Goal: Task Accomplishment & Management: Manage account settings

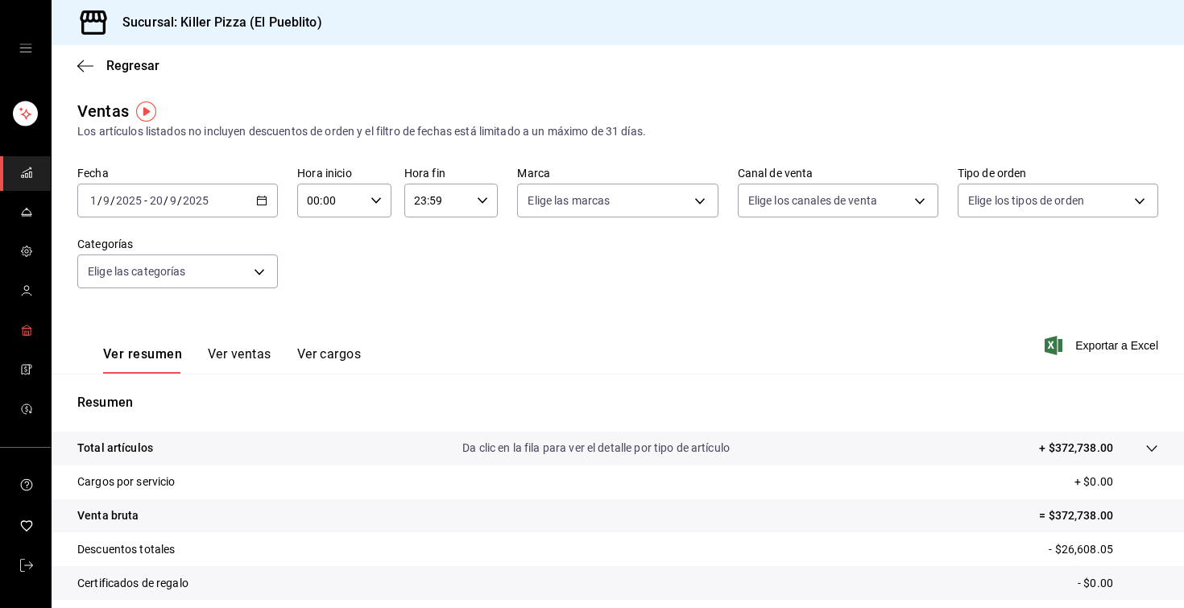
click at [35, 333] on link "mailbox folders" at bounding box center [25, 331] width 51 height 35
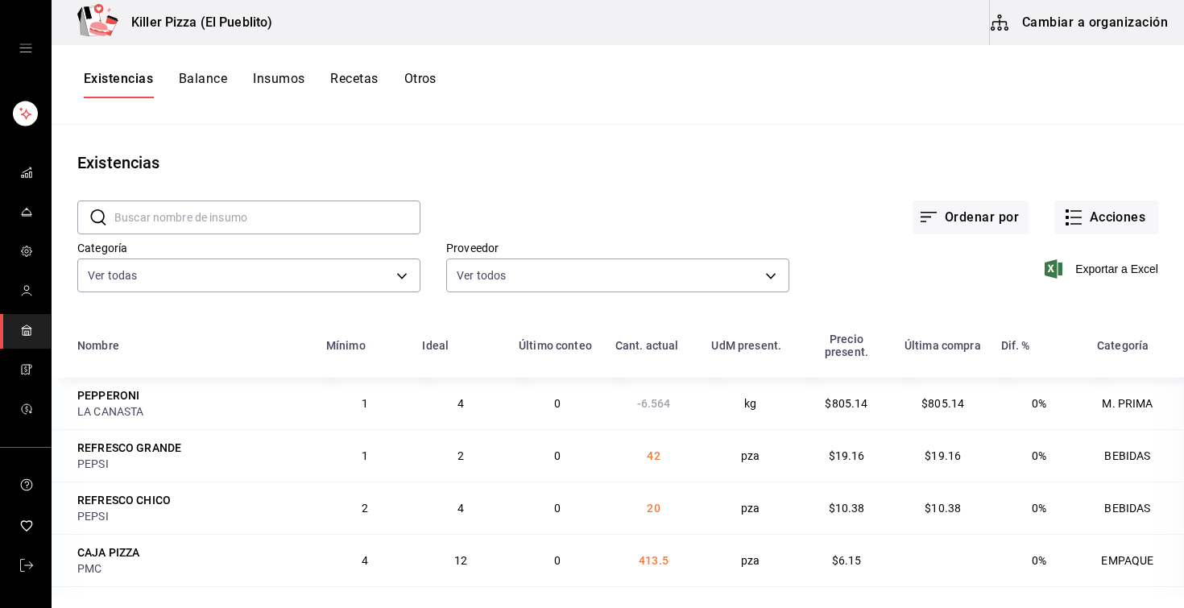
click at [350, 77] on button "Recetas" at bounding box center [354, 84] width 48 height 27
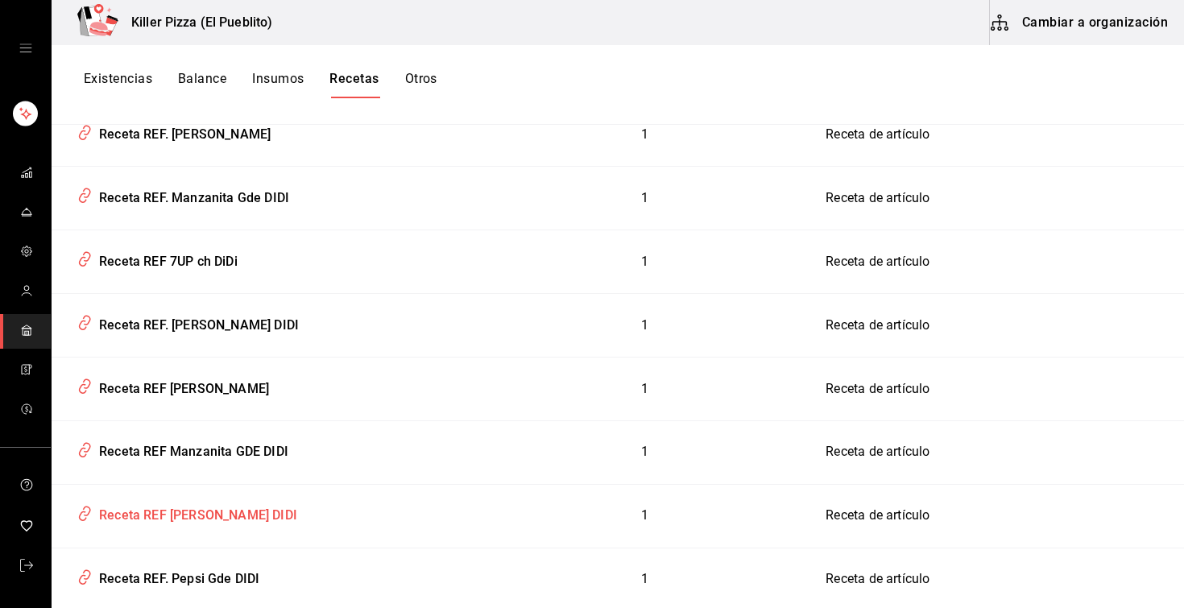
scroll to position [6097, 0]
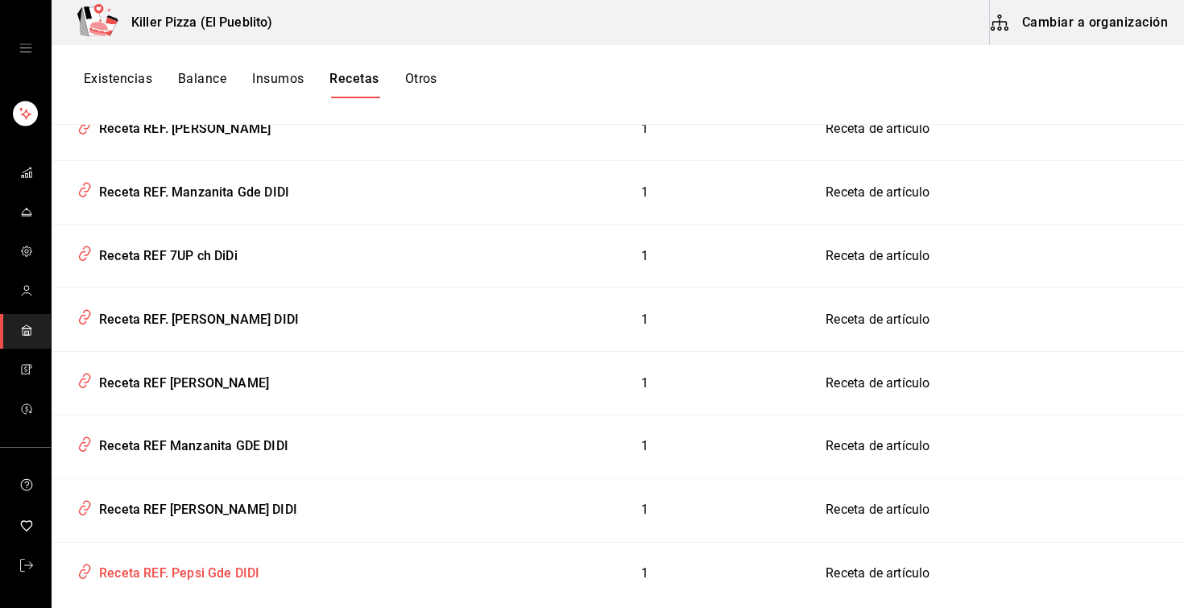
click at [228, 377] on div "Receta REF. Pepsi Gde DIDI" at bounding box center [176, 570] width 167 height 25
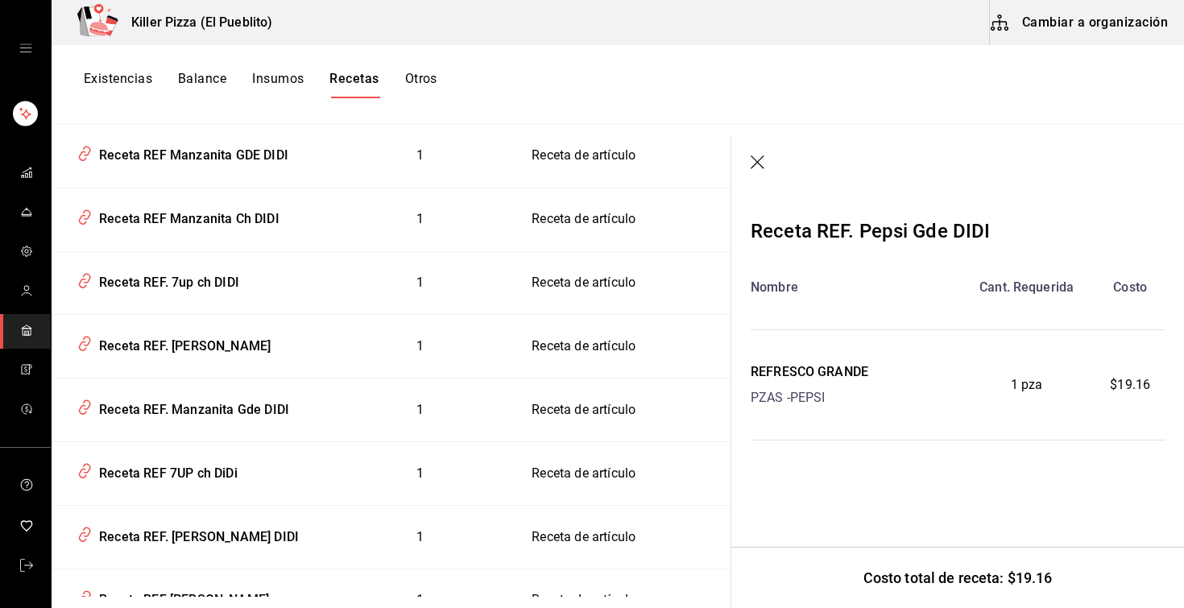
click at [981, 126] on div "Recetas ​ ​ Tipo de receta Elige una opción default Nombre Insumos Tipo Combo E…" at bounding box center [618, 361] width 1133 height 472
click at [761, 168] on icon "button" at bounding box center [759, 163] width 16 height 16
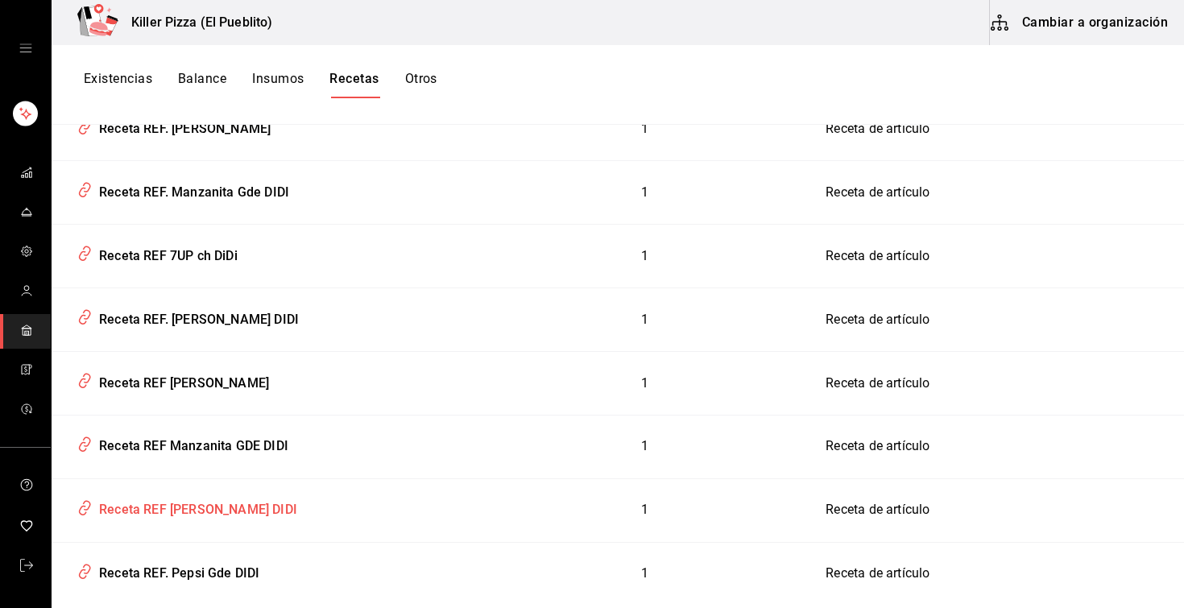
click at [249, 377] on div "Receta REF [PERSON_NAME] DIDI" at bounding box center [195, 507] width 205 height 25
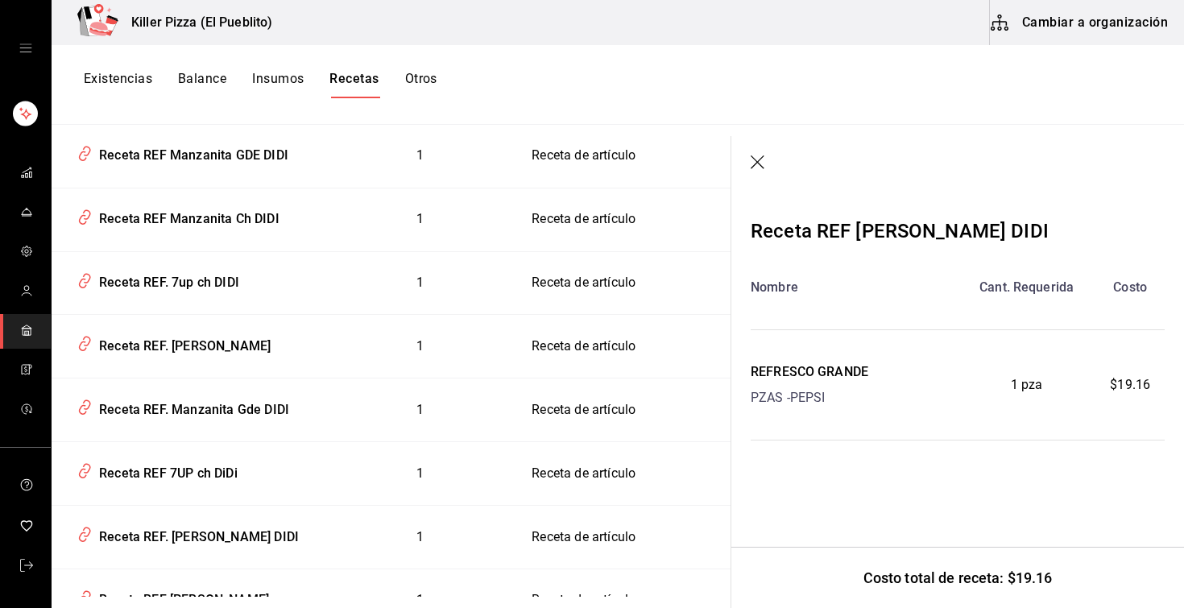
click at [759, 169] on icon "button" at bounding box center [759, 163] width 16 height 16
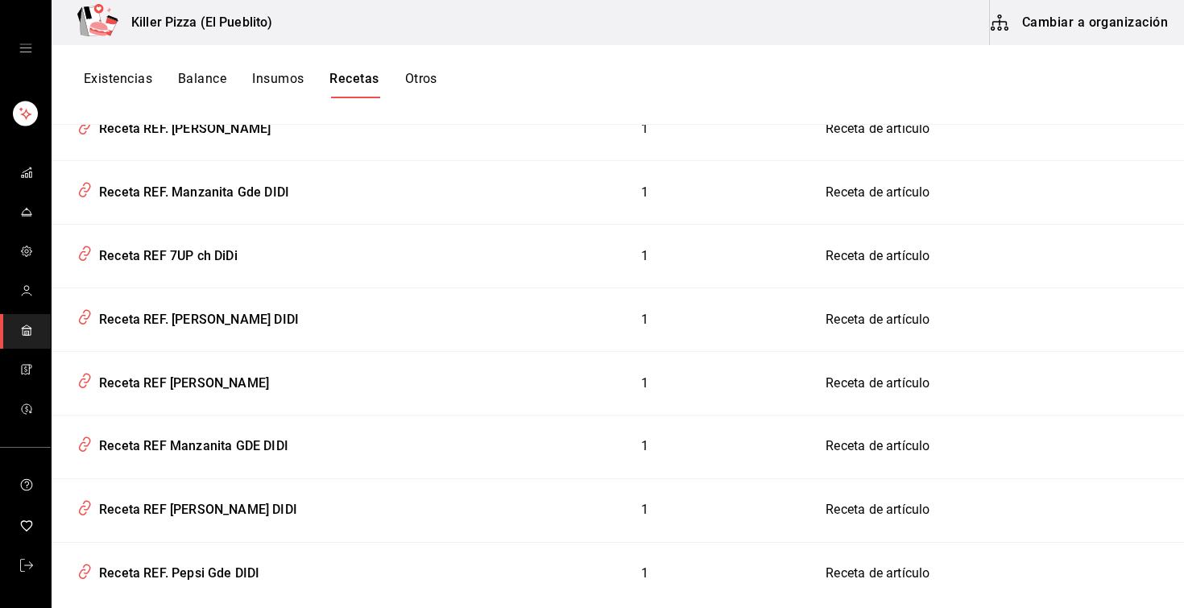
click at [421, 82] on button "Otros" at bounding box center [421, 84] width 32 height 27
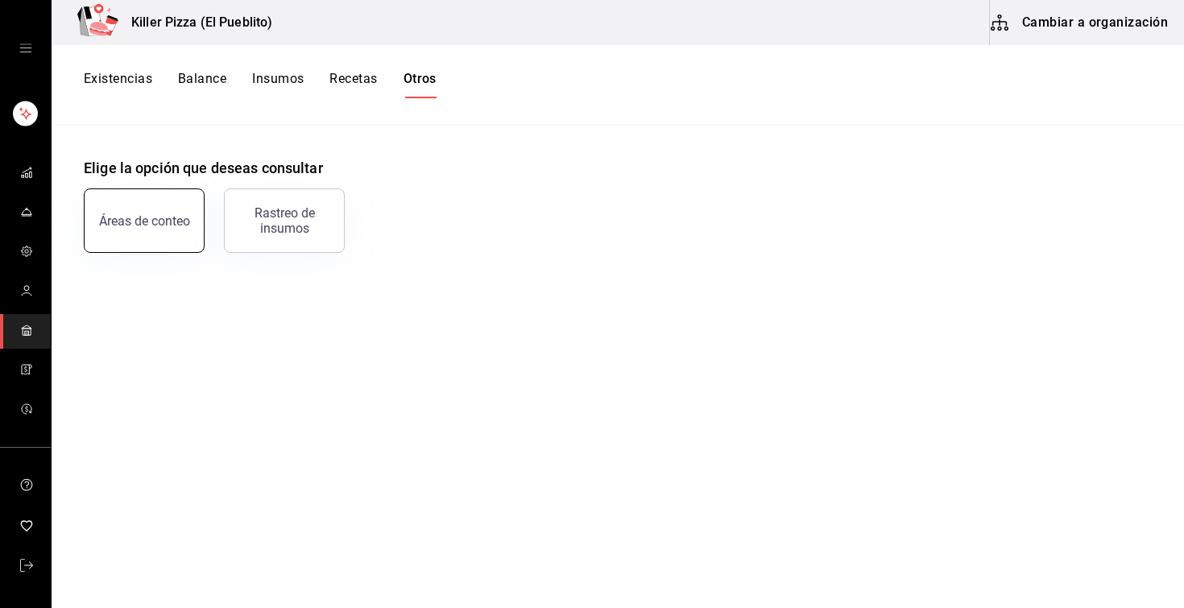
click at [195, 201] on button "Áreas de conteo" at bounding box center [144, 221] width 121 height 64
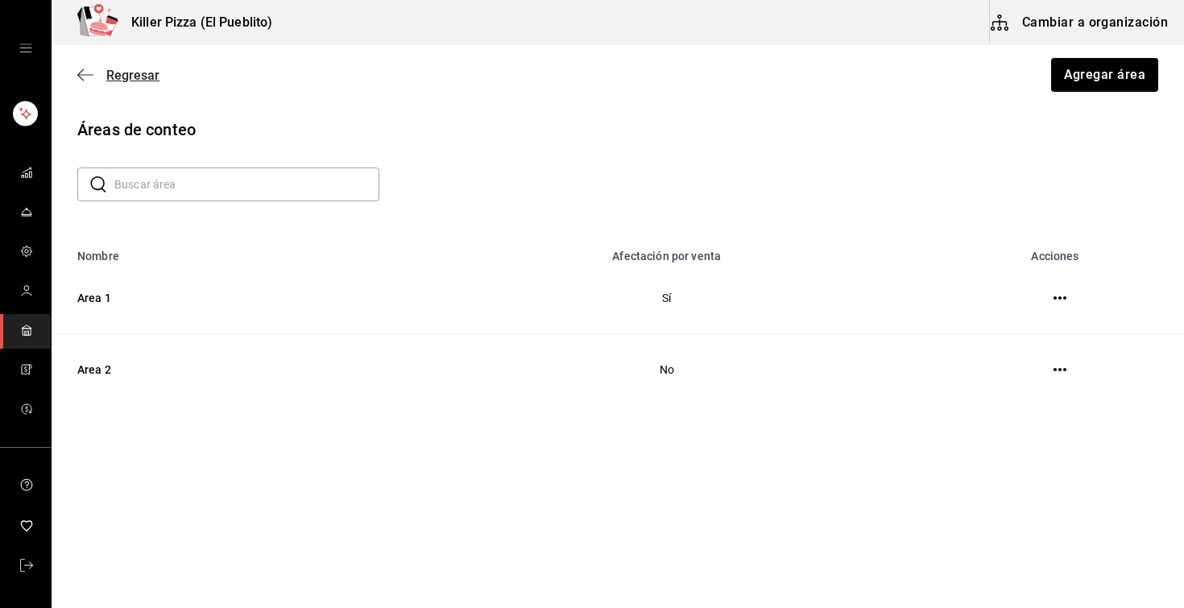
click at [126, 75] on span "Regresar" at bounding box center [132, 75] width 53 height 15
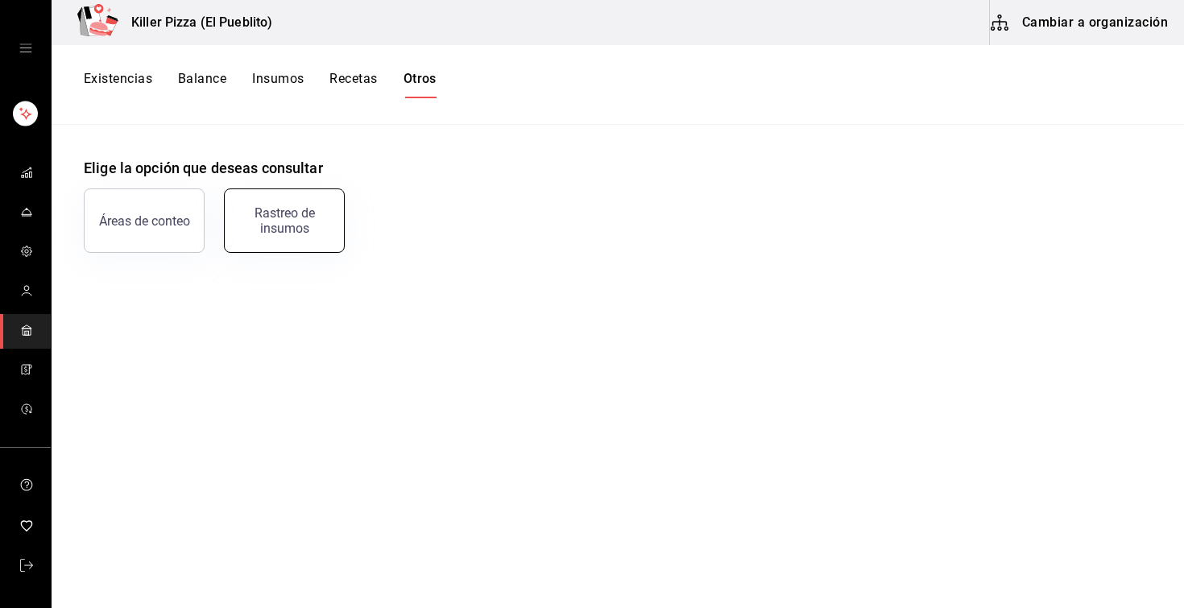
click at [292, 194] on button "Rastreo de insumos" at bounding box center [284, 221] width 121 height 64
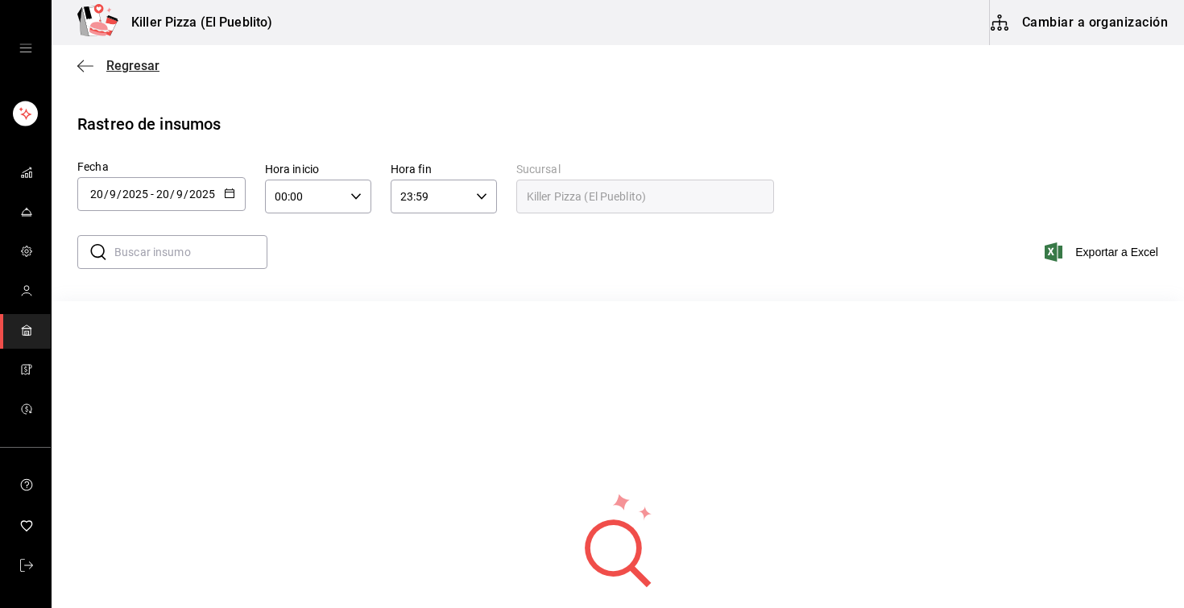
click at [112, 72] on span "Regresar" at bounding box center [132, 65] width 53 height 15
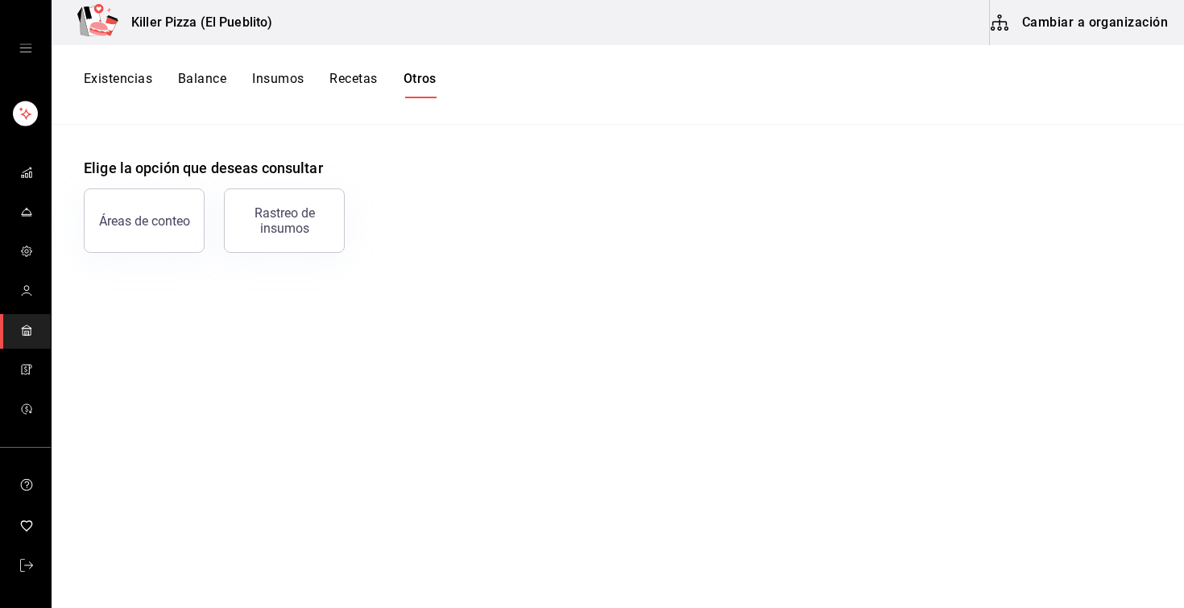
click at [1059, 23] on button "Cambiar a organización" at bounding box center [1080, 22] width 181 height 45
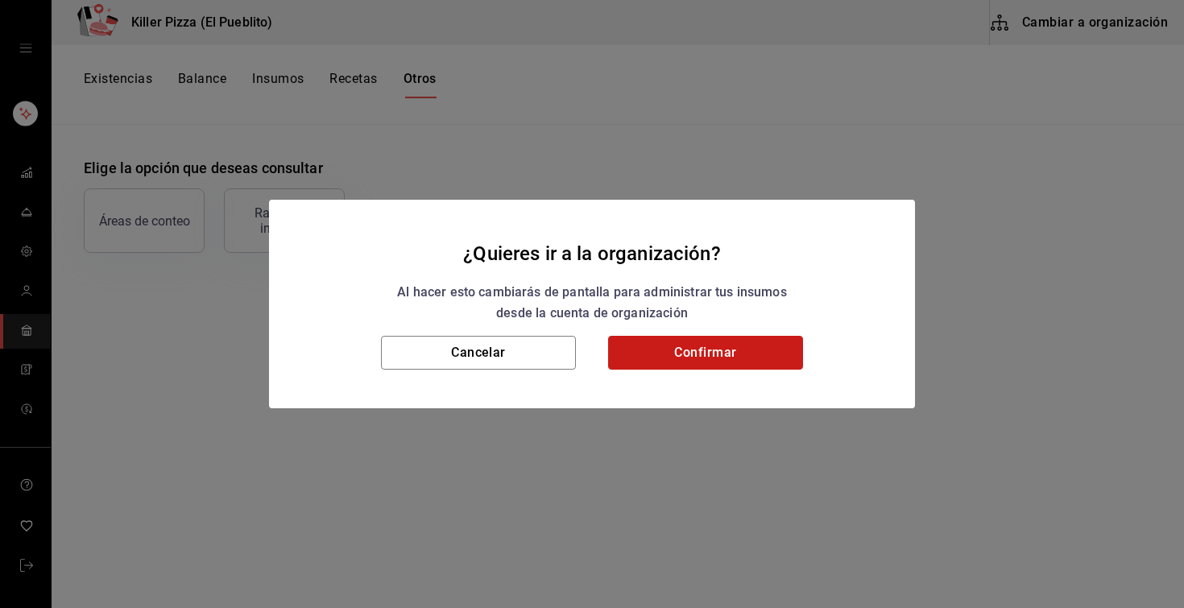
click at [682, 363] on button "Confirmar" at bounding box center [705, 353] width 195 height 34
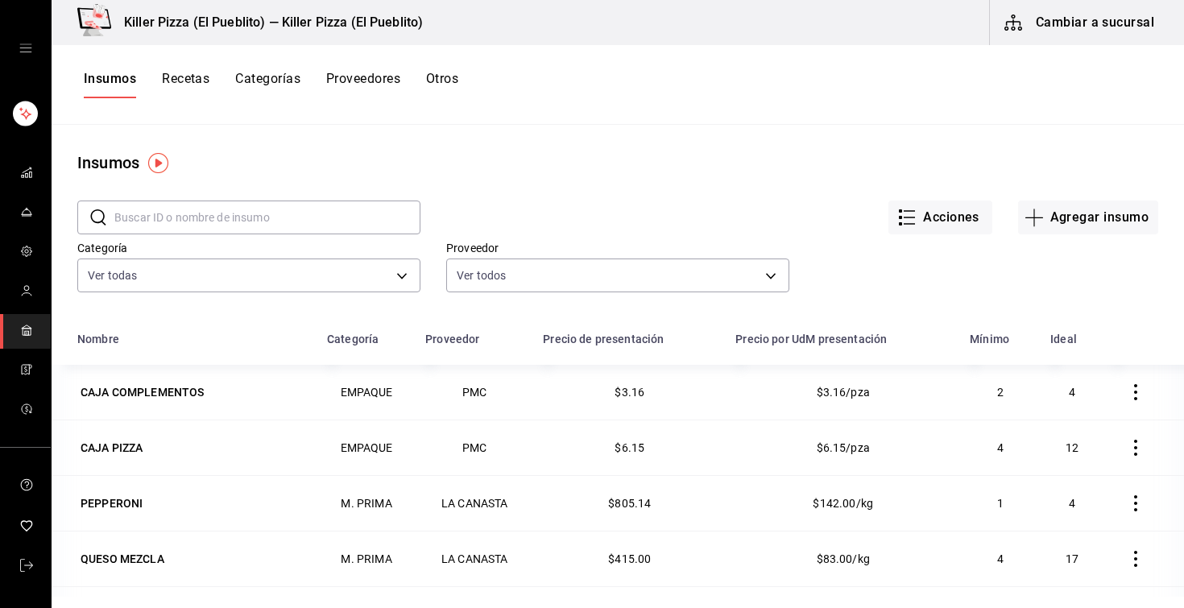
click at [193, 89] on button "Recetas" at bounding box center [186, 84] width 48 height 27
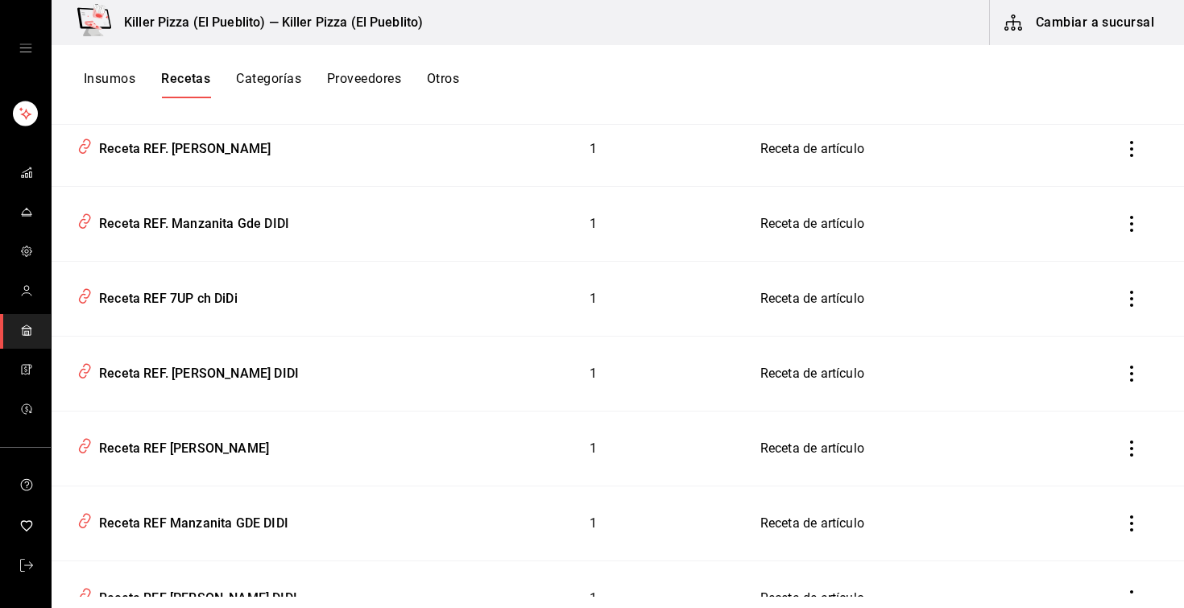
scroll to position [7403, 0]
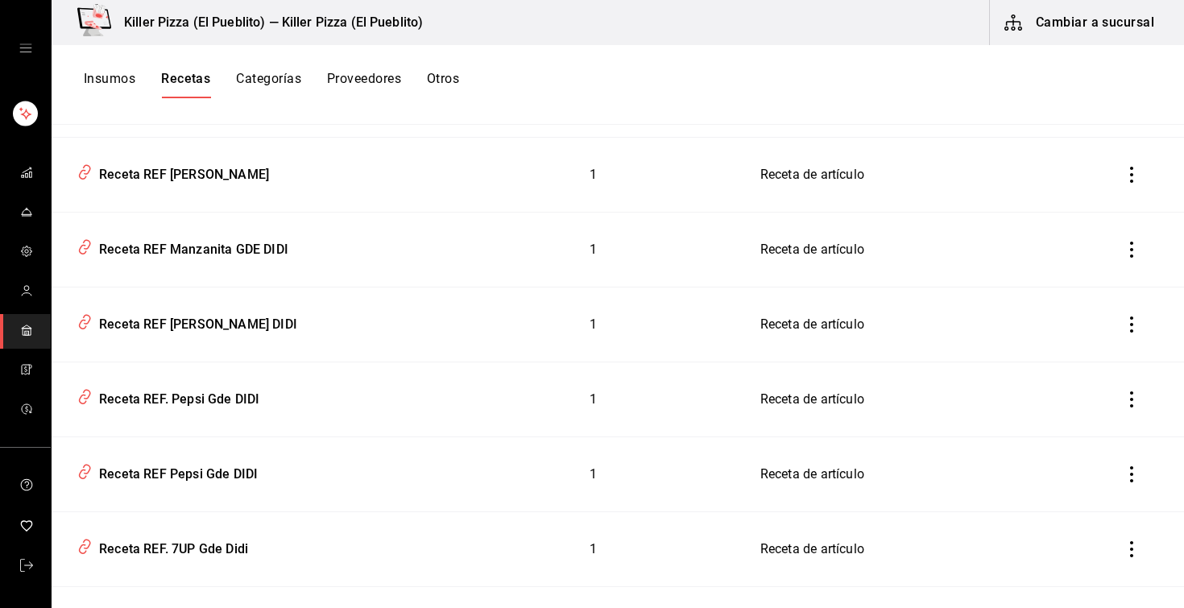
click at [113, 71] on button "Insumos" at bounding box center [110, 84] width 52 height 27
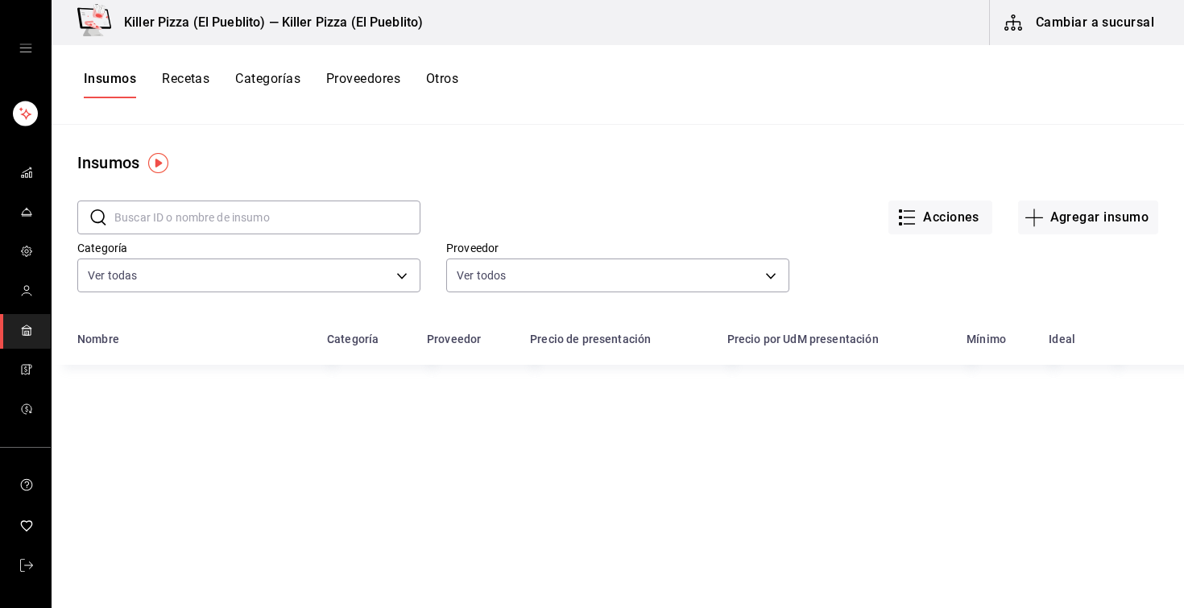
click at [189, 84] on button "Recetas" at bounding box center [186, 84] width 48 height 27
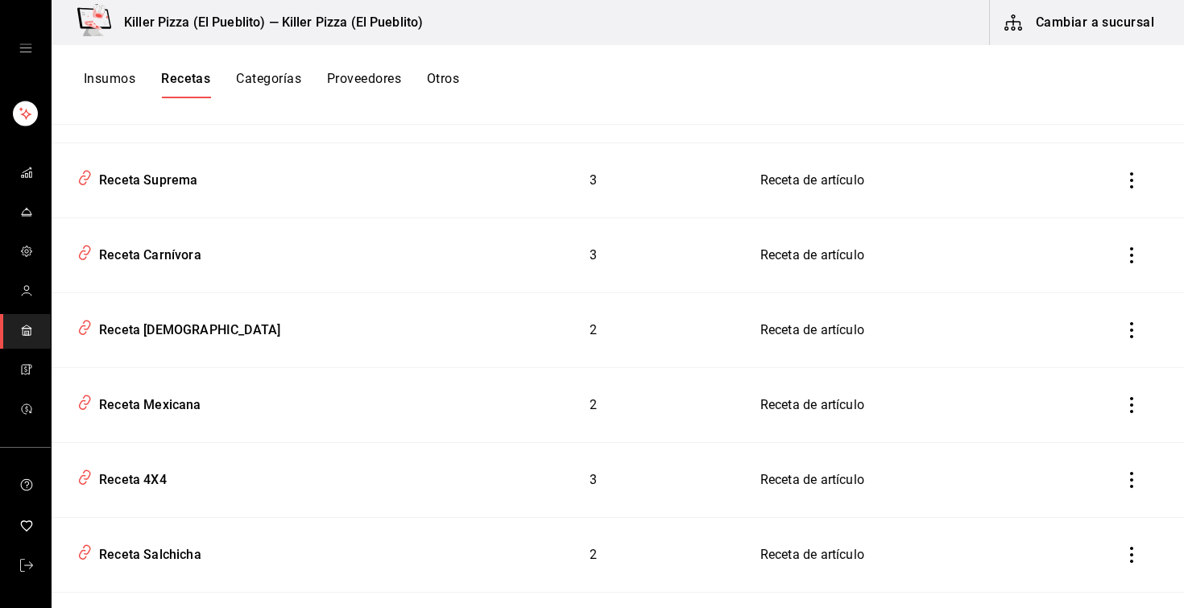
scroll to position [12445, 0]
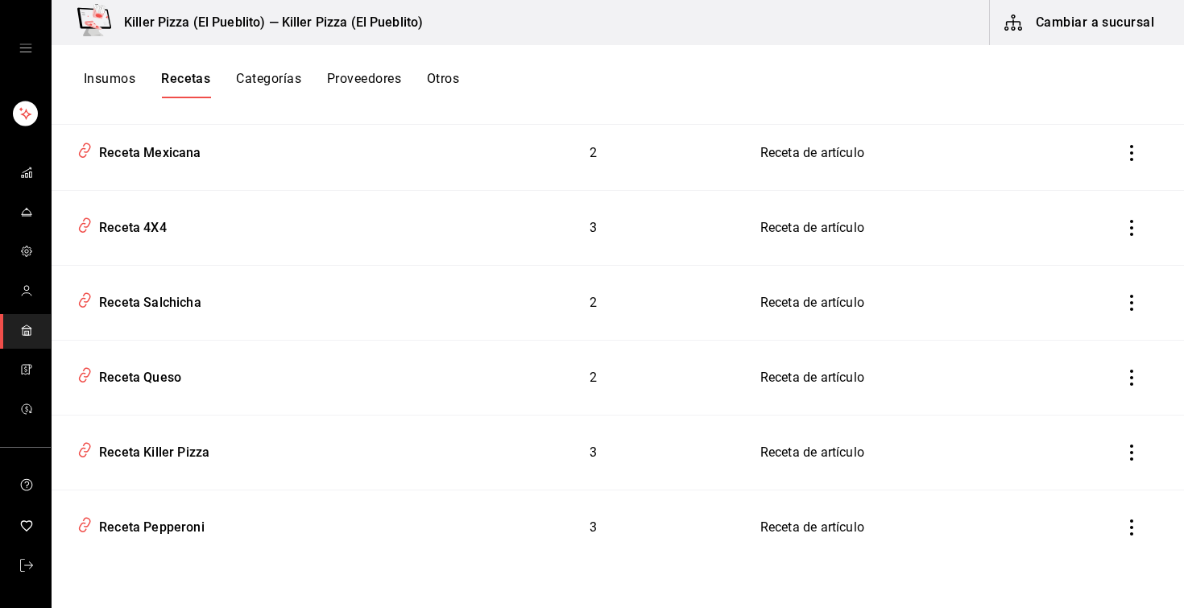
click at [120, 86] on button "Insumos" at bounding box center [110, 84] width 52 height 27
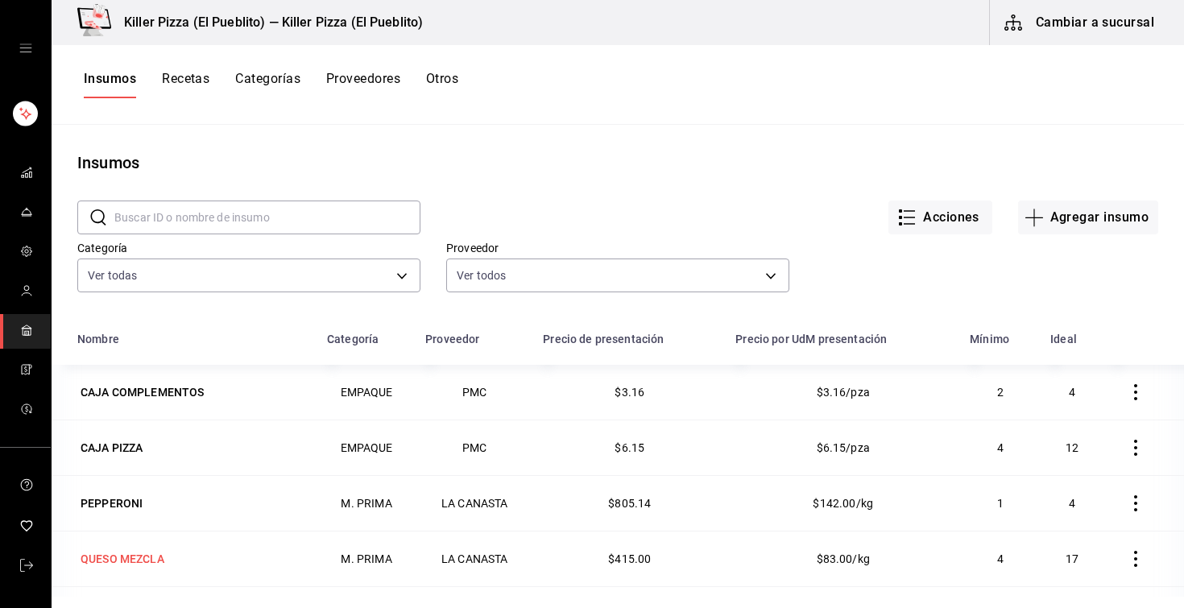
scroll to position [198, 0]
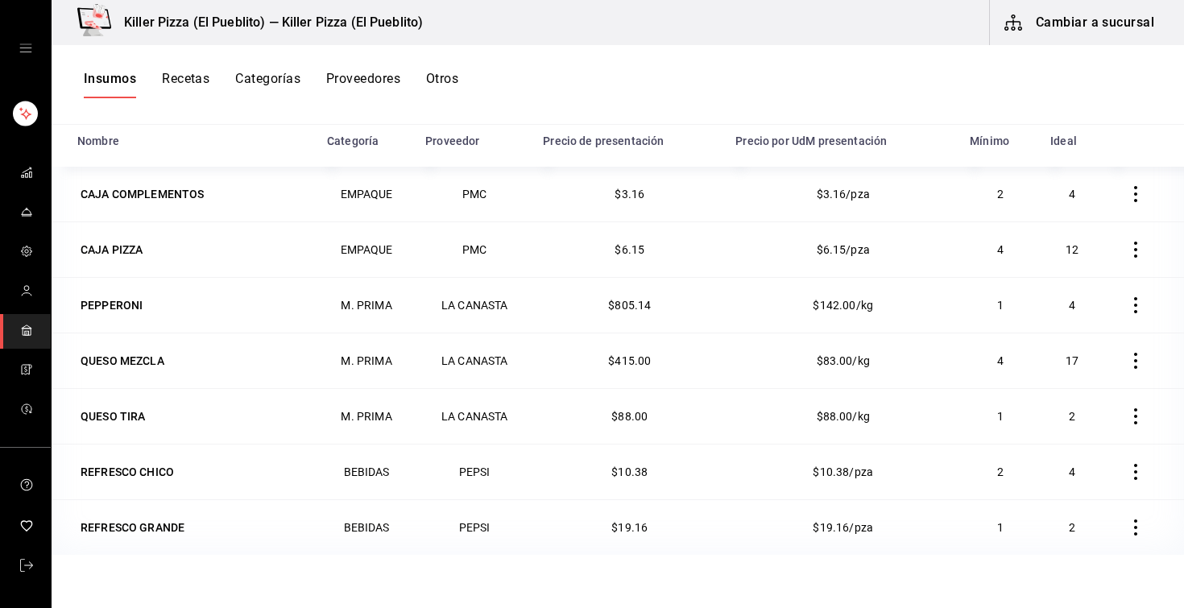
click at [197, 73] on button "Recetas" at bounding box center [186, 84] width 48 height 27
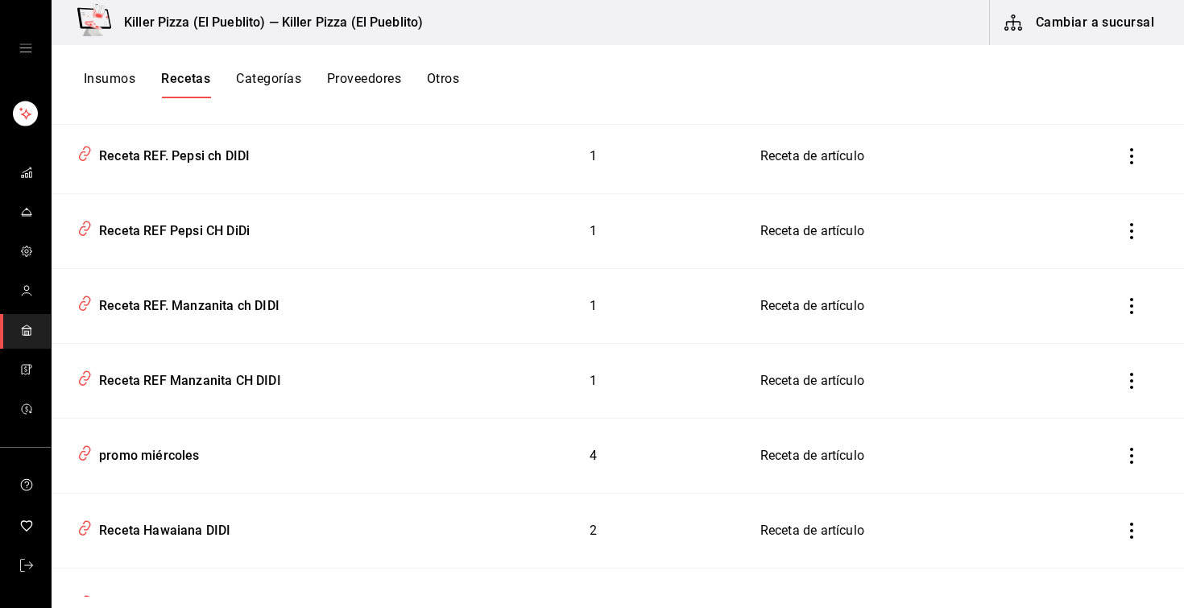
scroll to position [8618, 0]
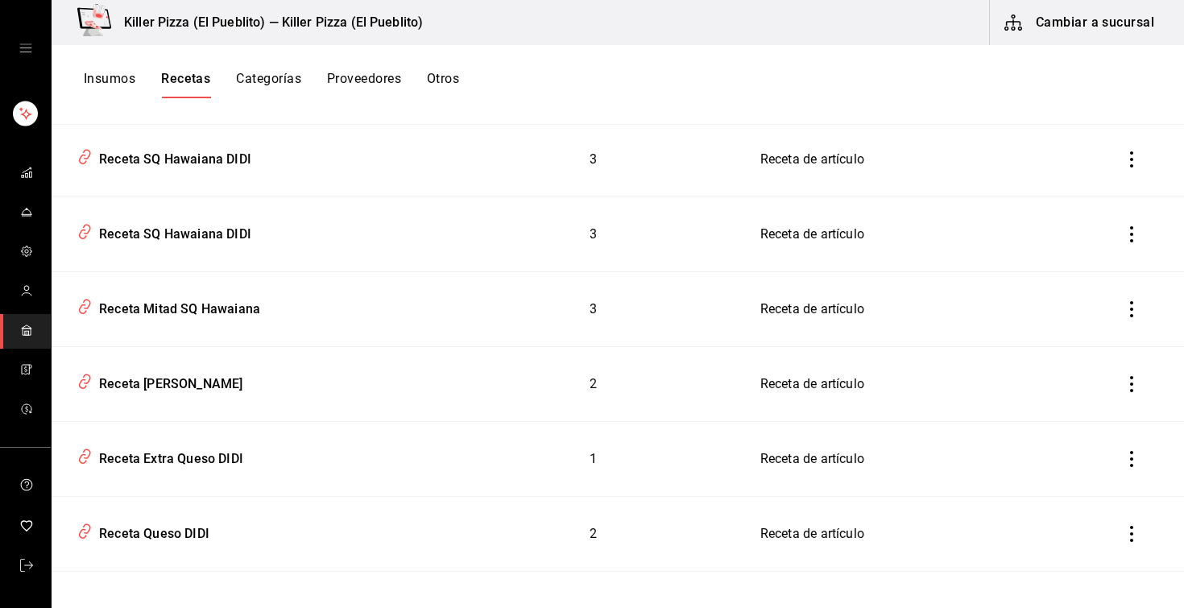
click at [292, 73] on button "Categorías" at bounding box center [268, 84] width 65 height 27
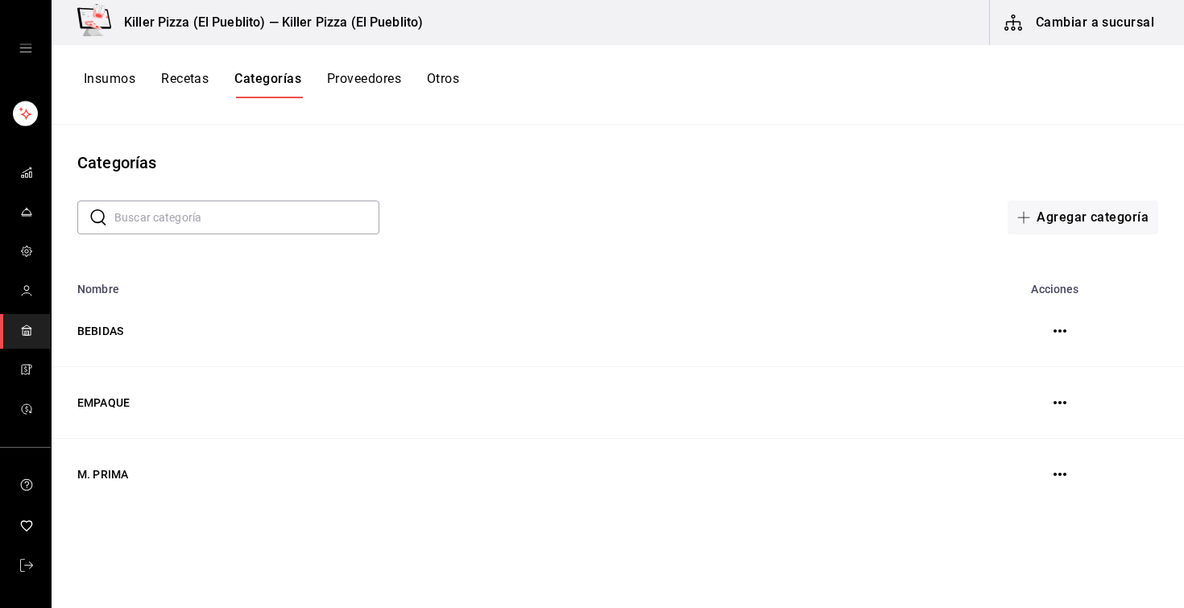
click at [366, 89] on button "Proveedores" at bounding box center [364, 84] width 74 height 27
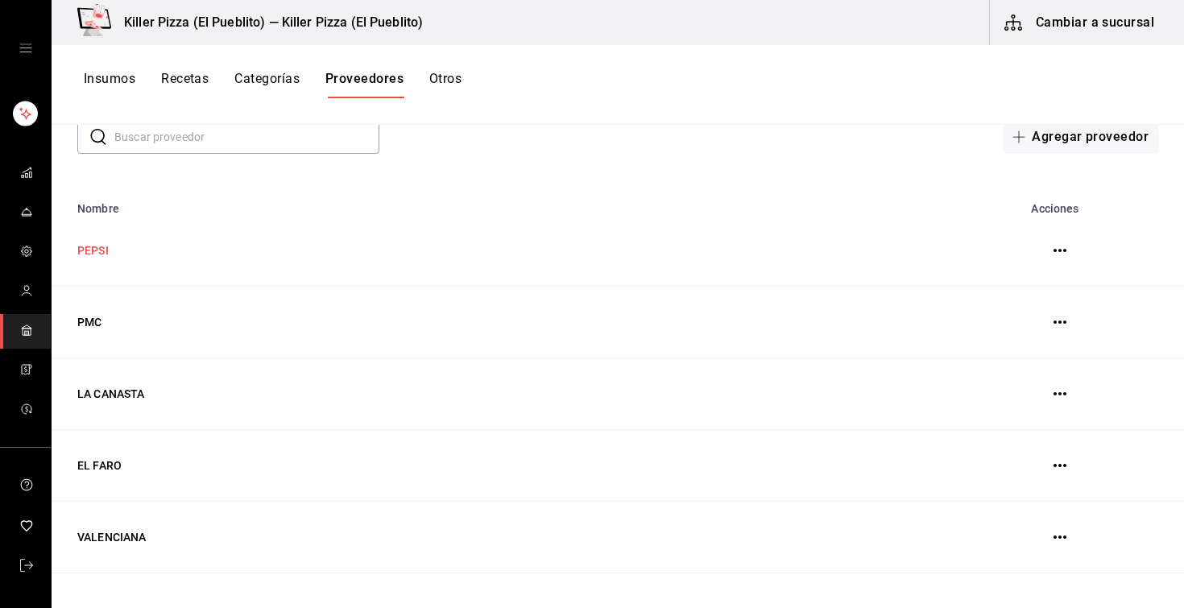
scroll to position [184, 0]
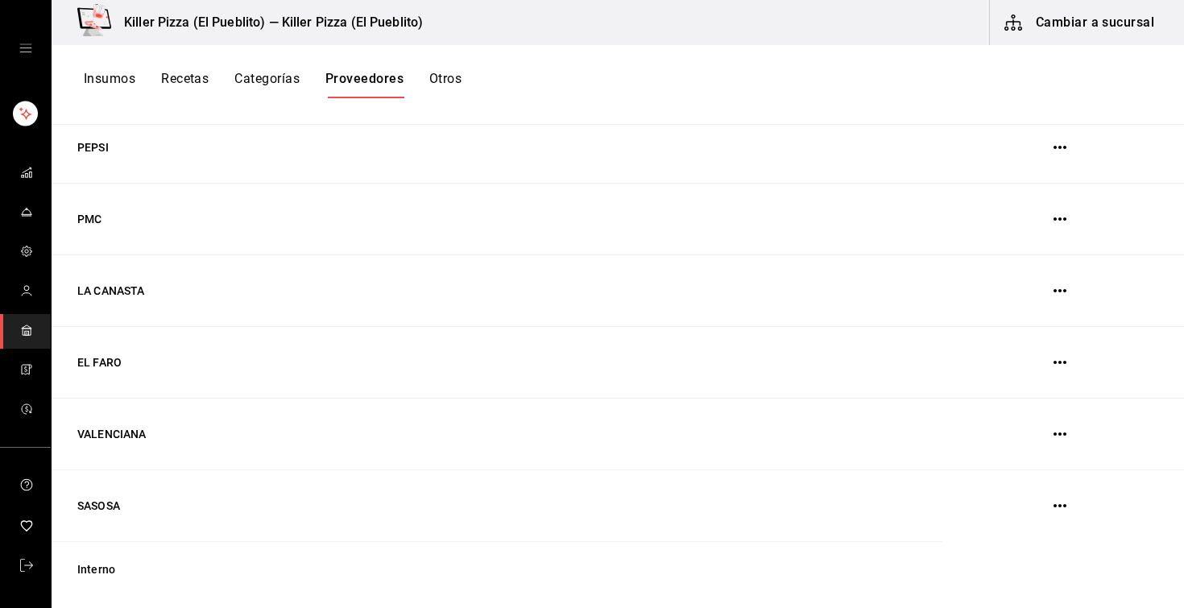
click at [450, 78] on button "Otros" at bounding box center [445, 84] width 32 height 27
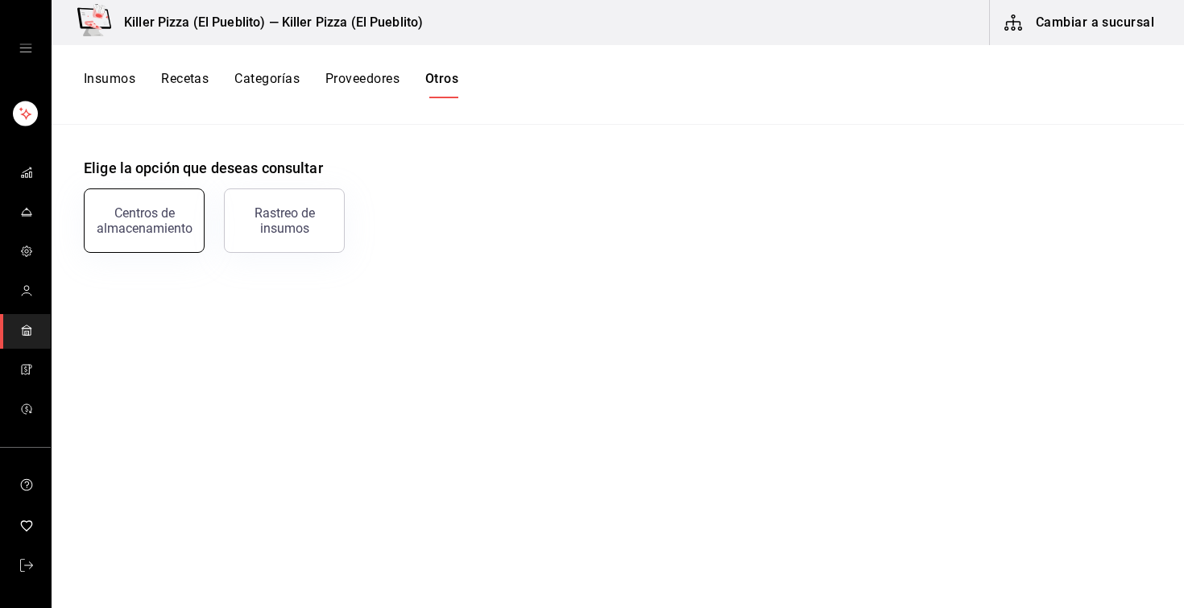
click at [176, 230] on div "Centros de almacenamiento" at bounding box center [144, 220] width 100 height 31
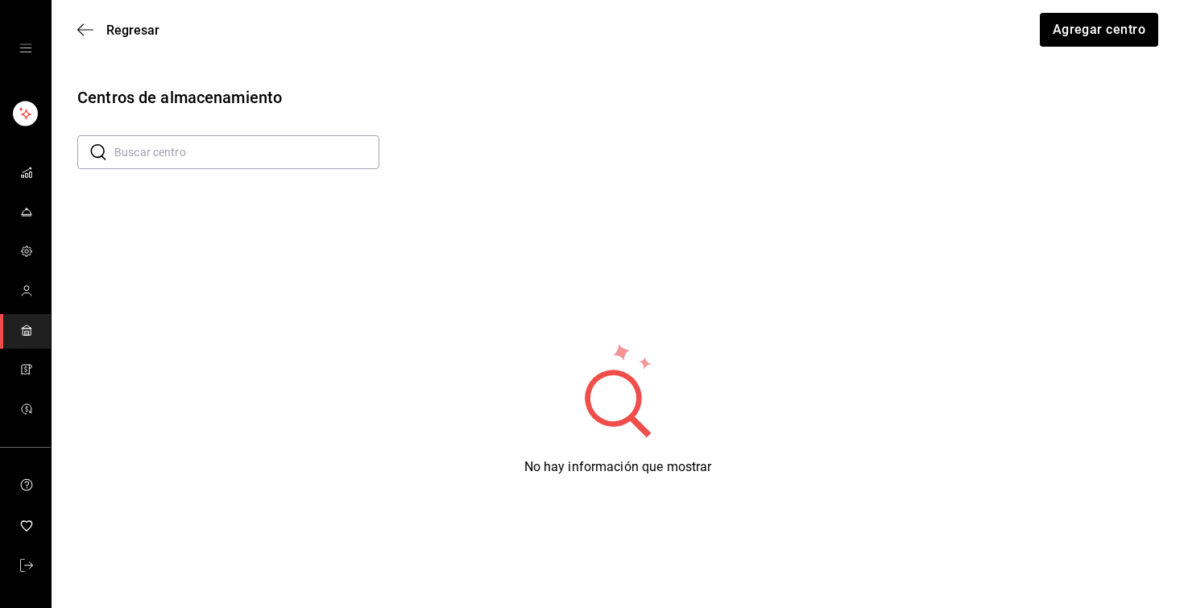
scroll to position [54, 0]
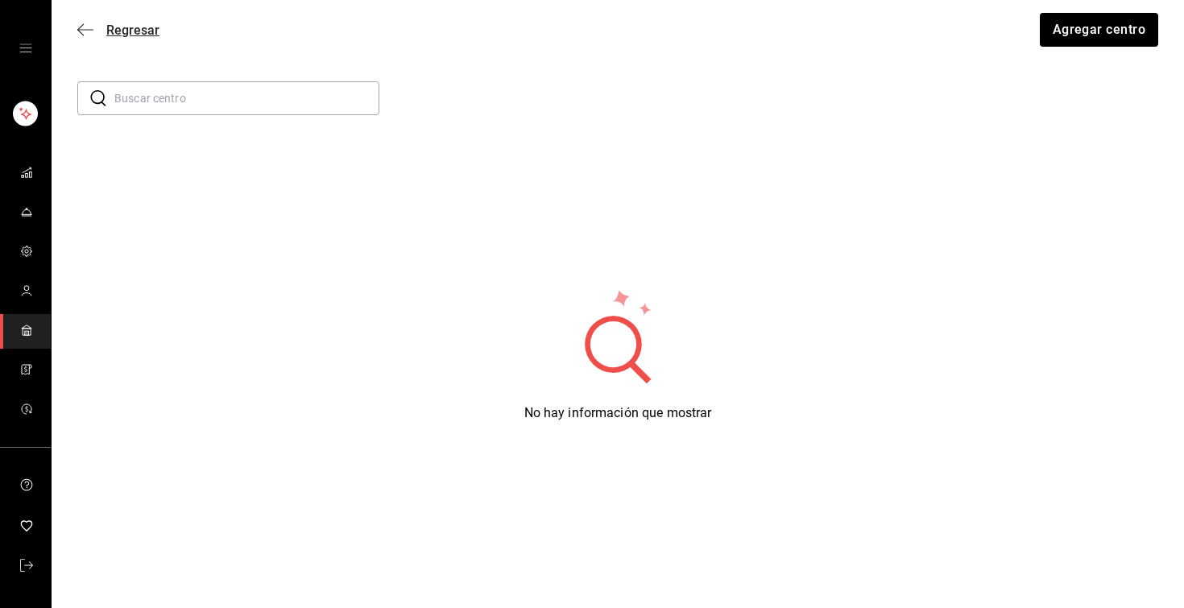
click at [123, 34] on span "Regresar" at bounding box center [132, 30] width 53 height 15
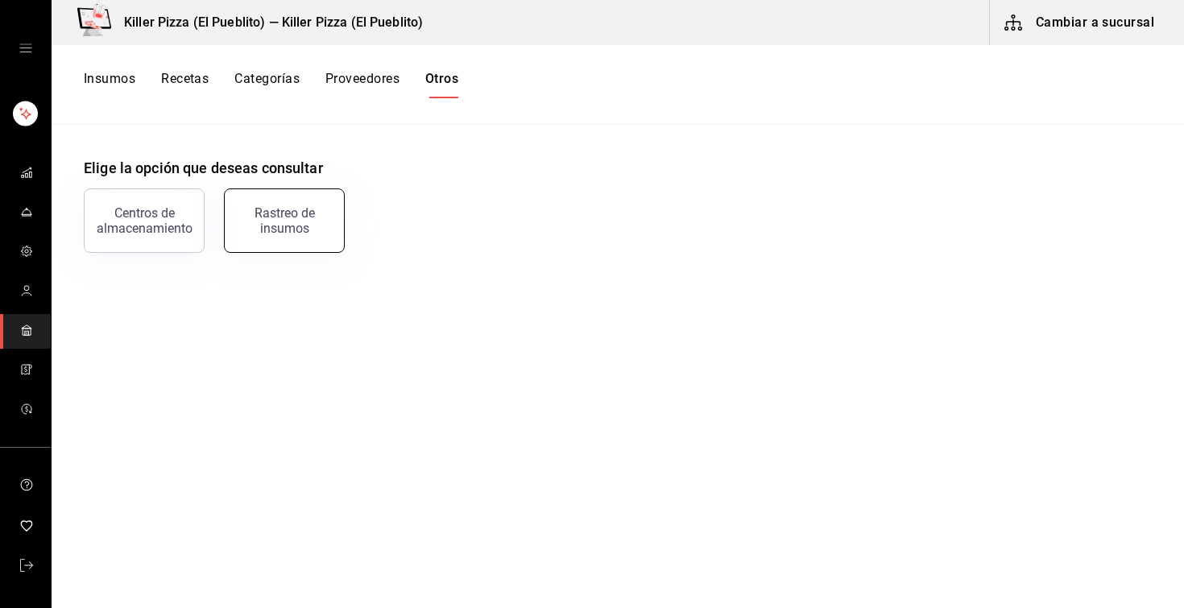
click at [308, 212] on div "Rastreo de insumos" at bounding box center [284, 220] width 100 height 31
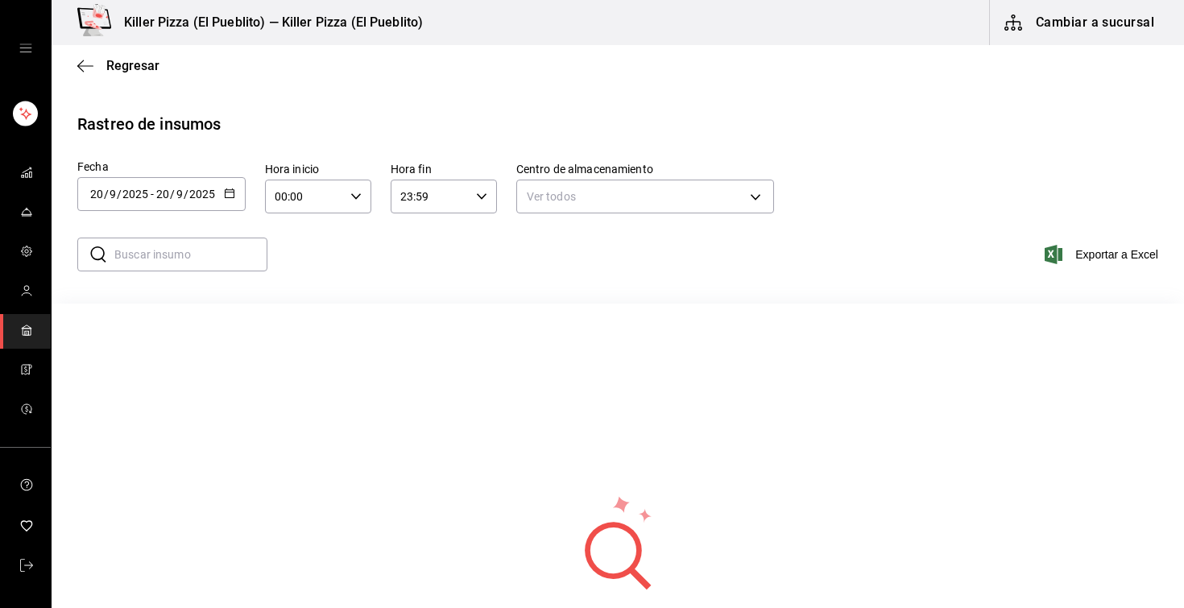
click at [224, 193] on icon "button" at bounding box center [229, 193] width 11 height 11
click at [154, 377] on li "Rango de fechas" at bounding box center [153, 499] width 152 height 36
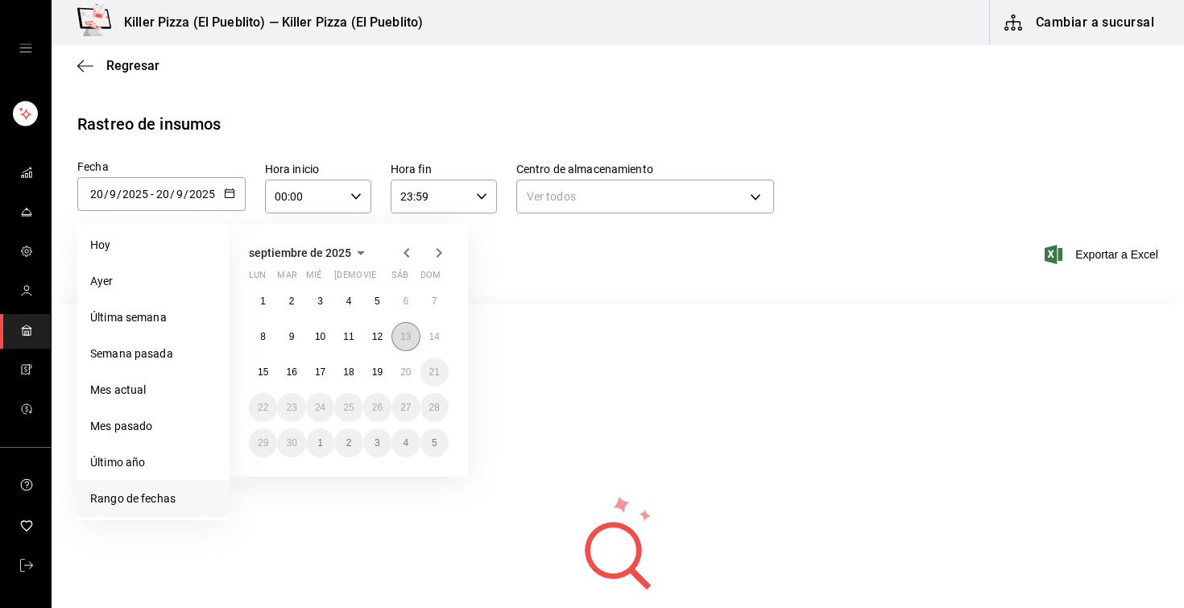
click at [400, 341] on button "13" at bounding box center [406, 336] width 28 height 29
type input "[DATE]"
type input "13"
type input "[DATE]"
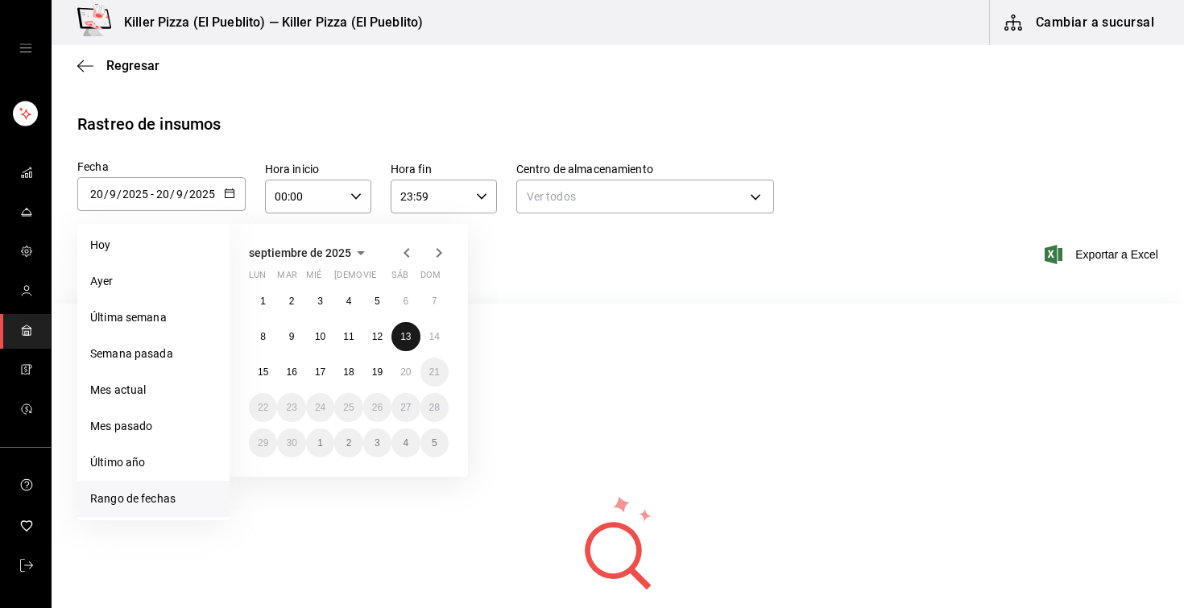
type input "13"
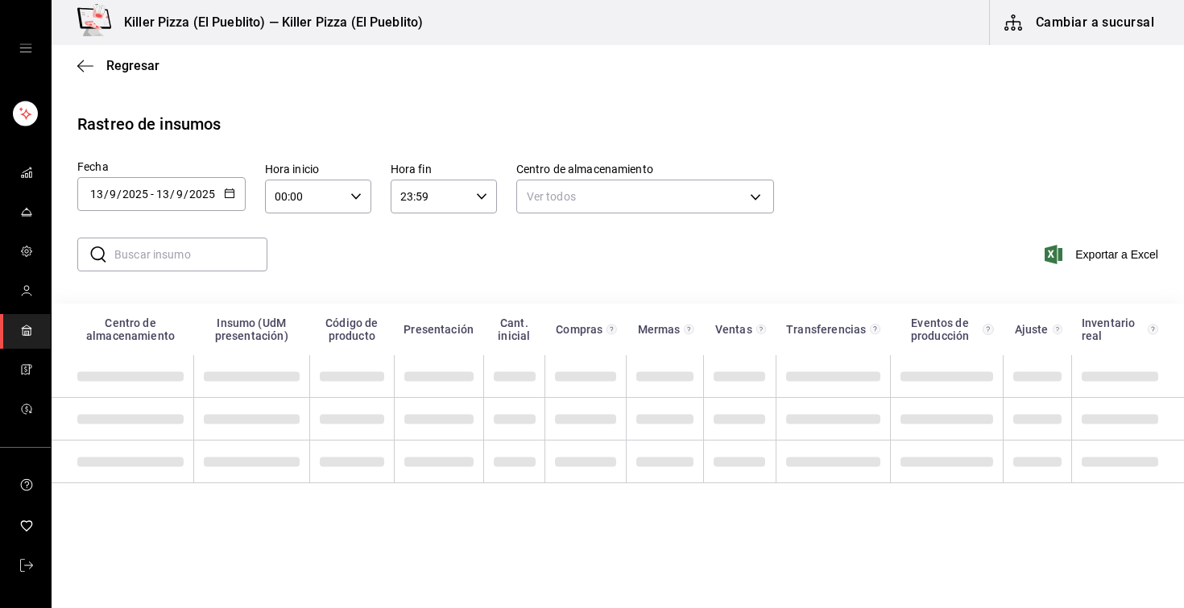
click at [400, 341] on th "Presentación" at bounding box center [438, 330] width 89 height 52
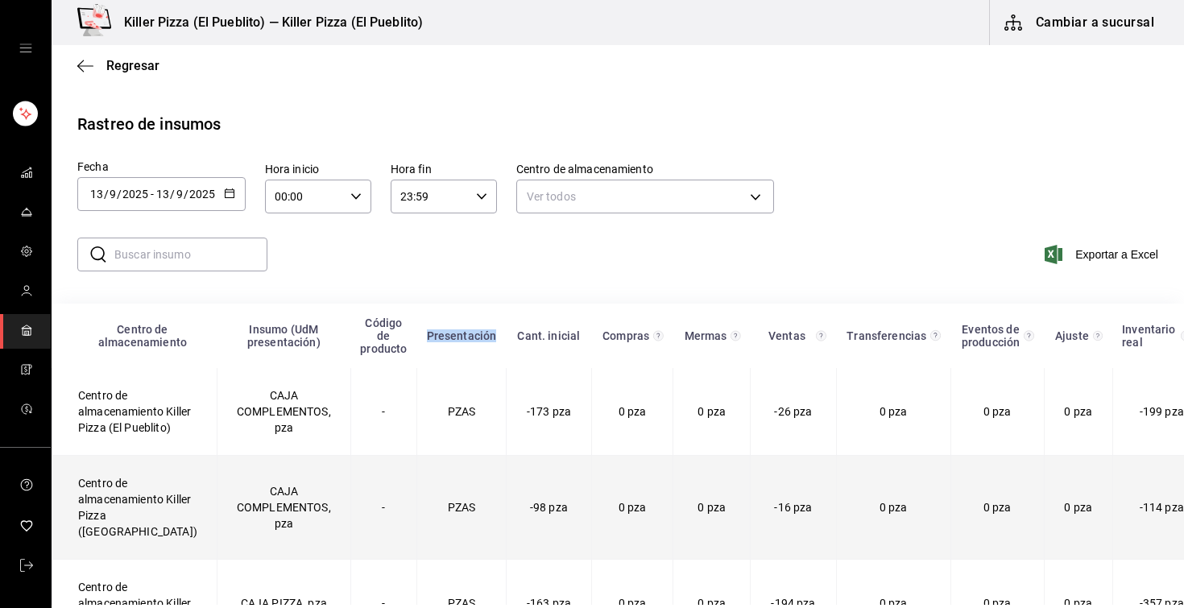
click at [136, 377] on td "Centro de almacenamiento Killer Pizza ([GEOGRAPHIC_DATA])" at bounding box center [134, 508] width 165 height 104
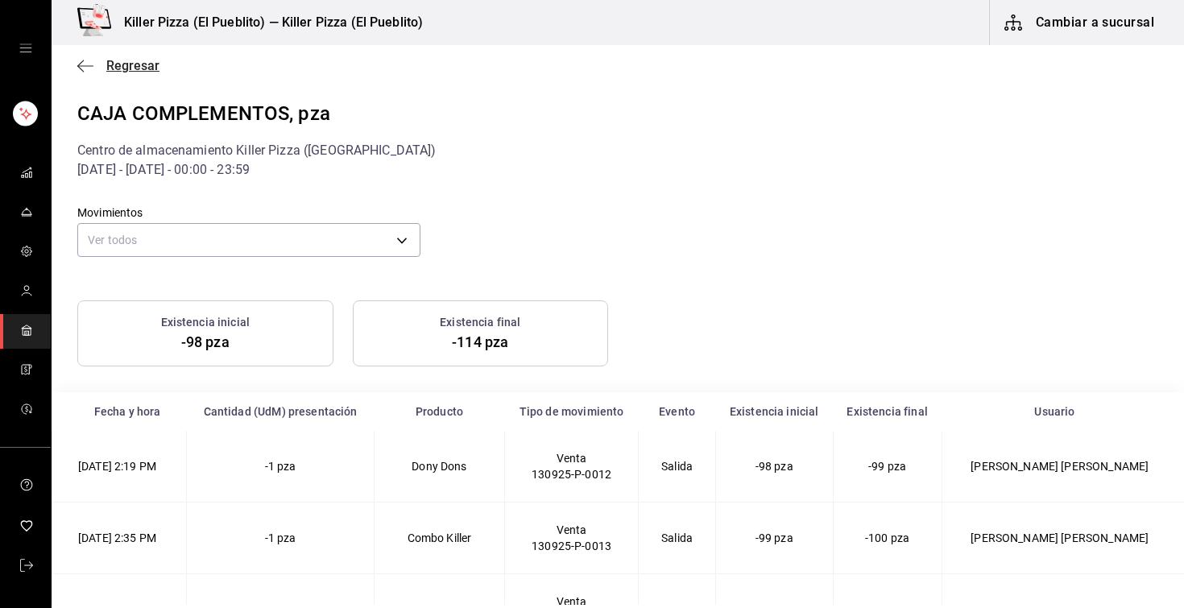
click at [112, 65] on span "Regresar" at bounding box center [132, 65] width 53 height 15
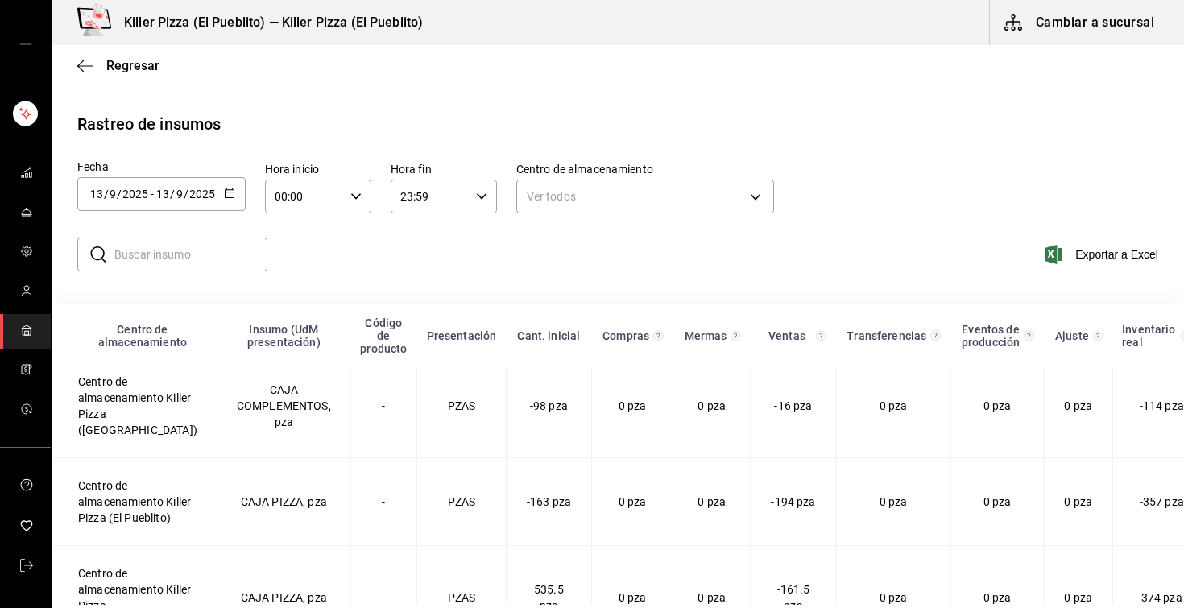
scroll to position [106, 0]
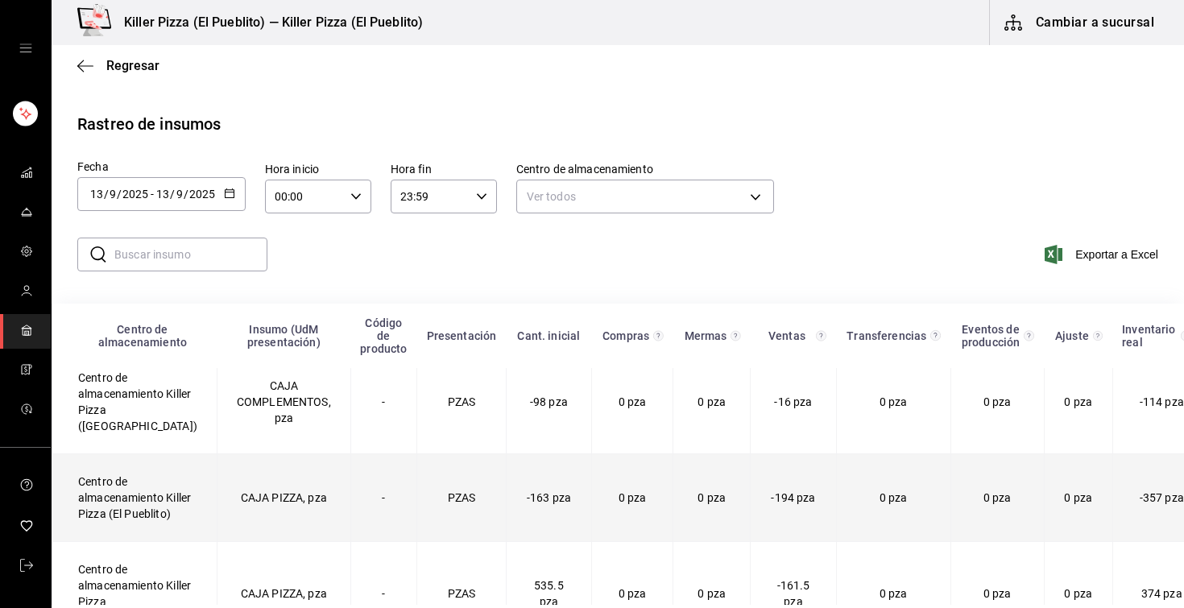
click at [125, 377] on td "Centro de almacenamiento Killer Pizza (El Pueblito)" at bounding box center [134, 498] width 165 height 88
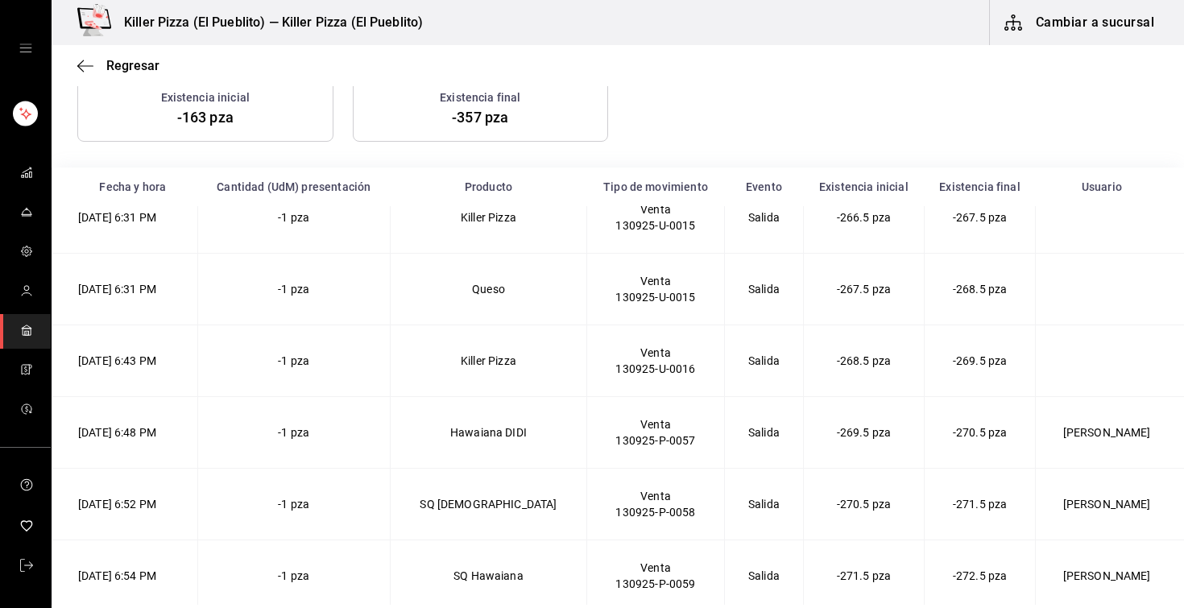
scroll to position [303, 0]
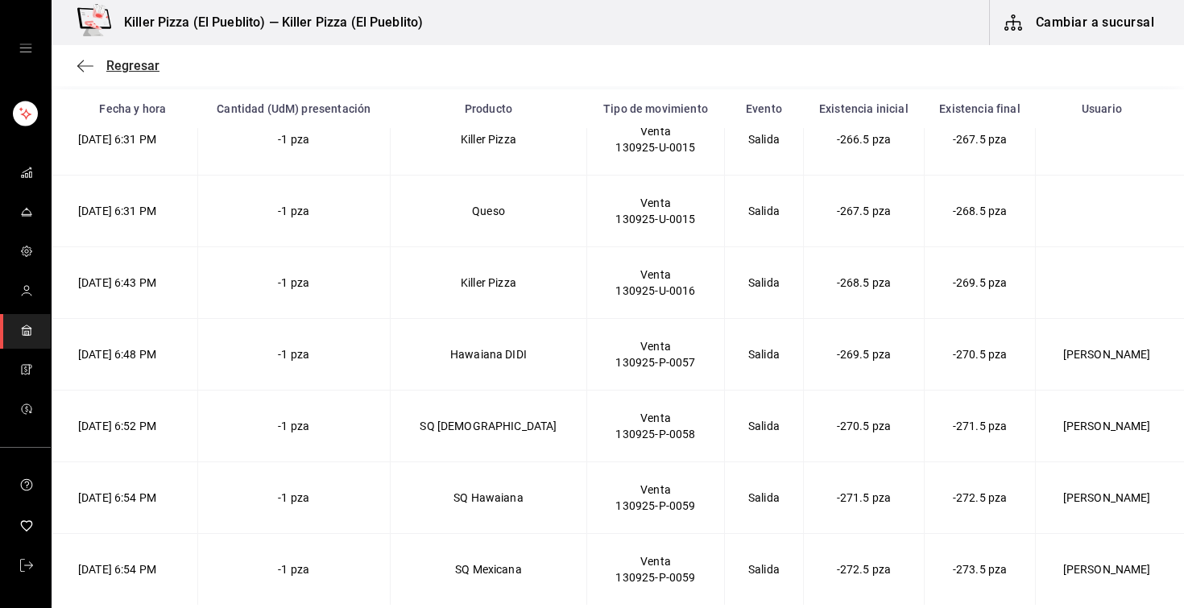
click at [133, 58] on span "Regresar" at bounding box center [132, 65] width 53 height 15
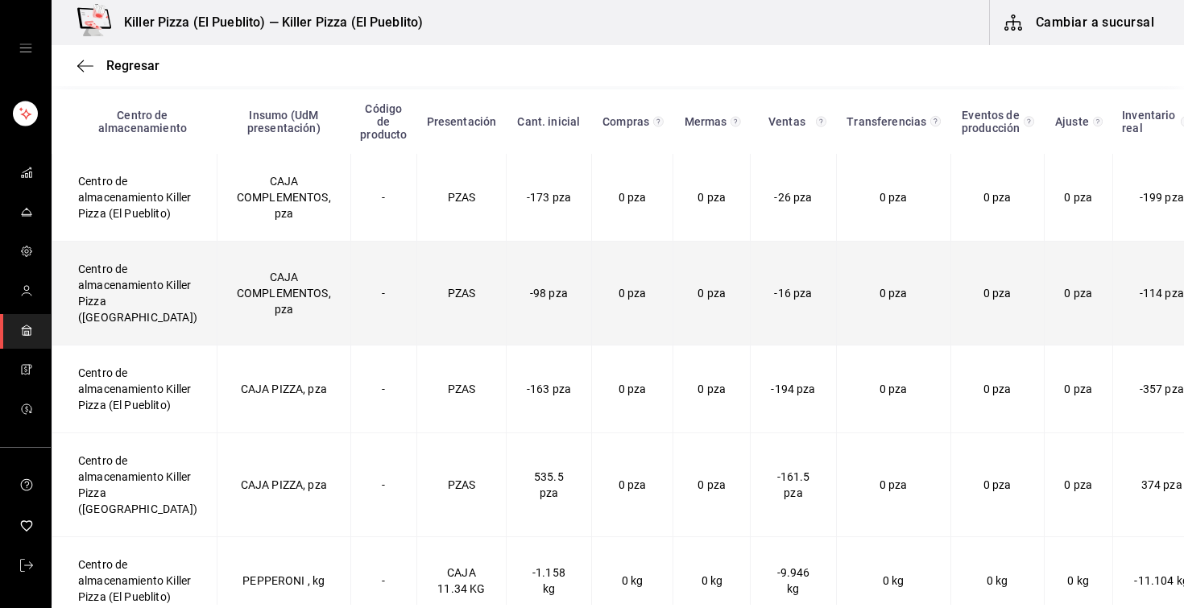
scroll to position [214, 0]
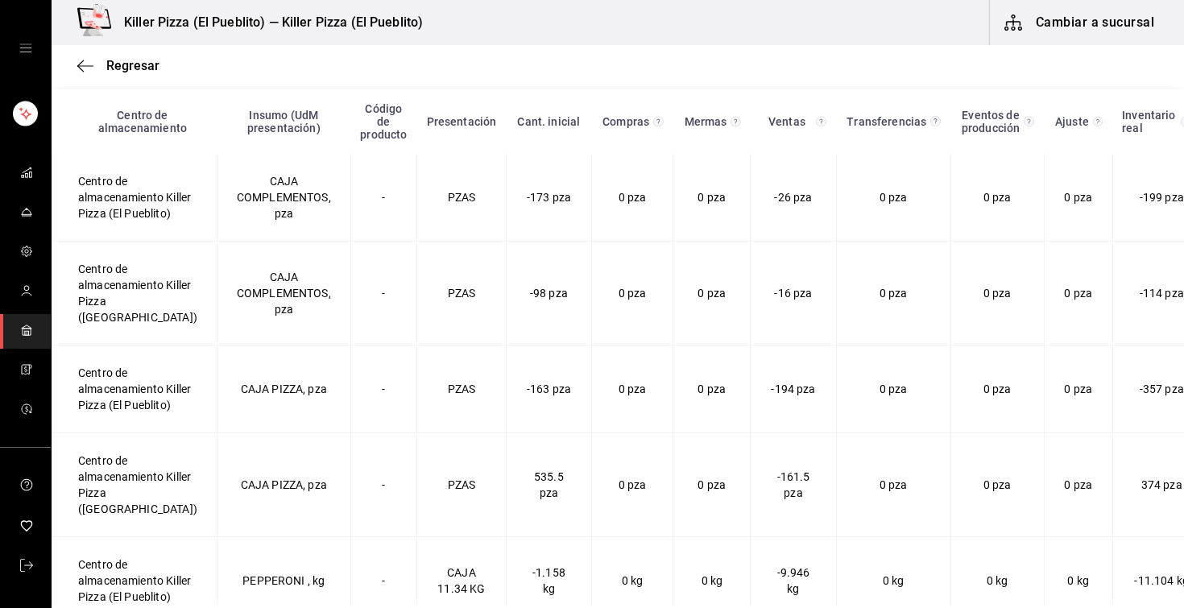
click at [136, 54] on div "Regresar" at bounding box center [618, 65] width 1133 height 41
click at [141, 61] on span "Regresar" at bounding box center [132, 65] width 53 height 15
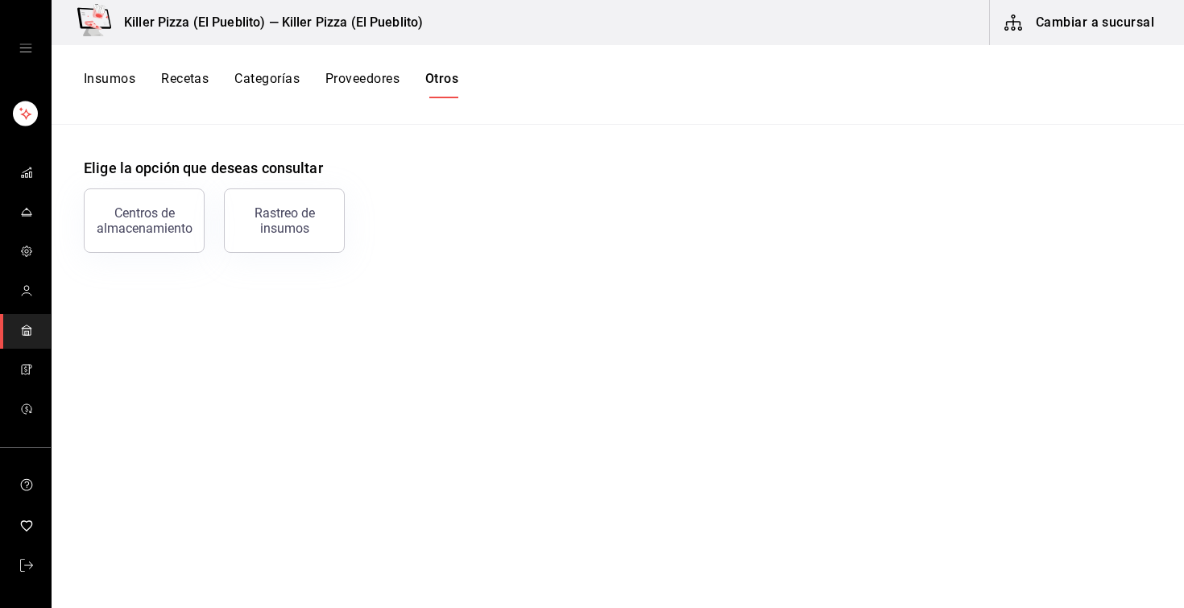
click at [1055, 28] on button "Cambiar a sucursal" at bounding box center [1080, 22] width 181 height 45
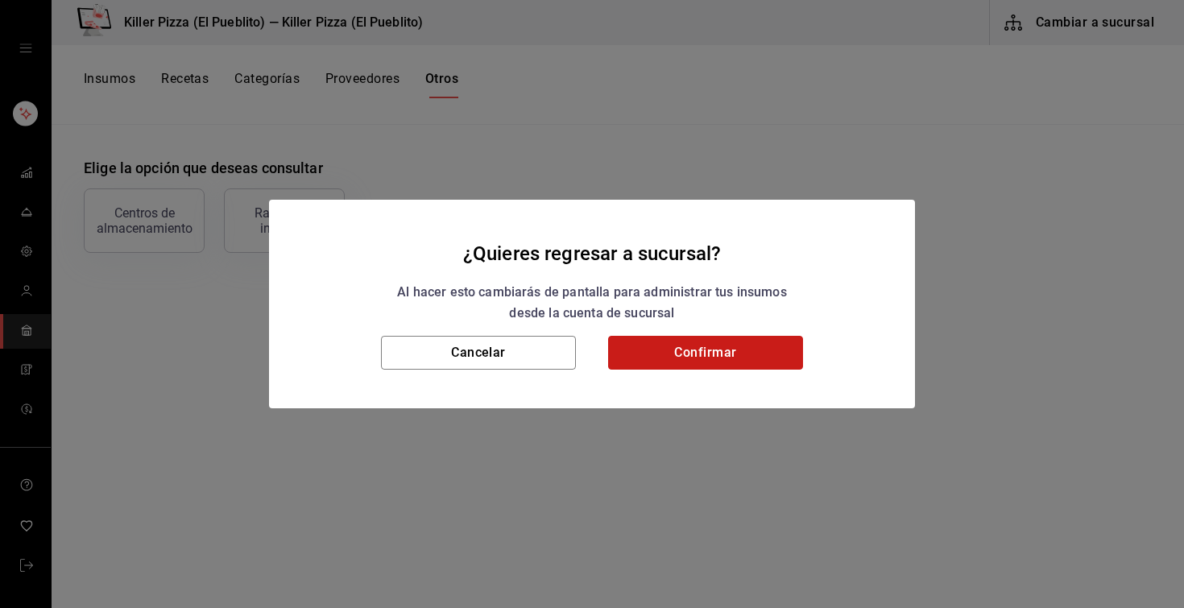
click at [660, 365] on button "Confirmar" at bounding box center [705, 353] width 195 height 34
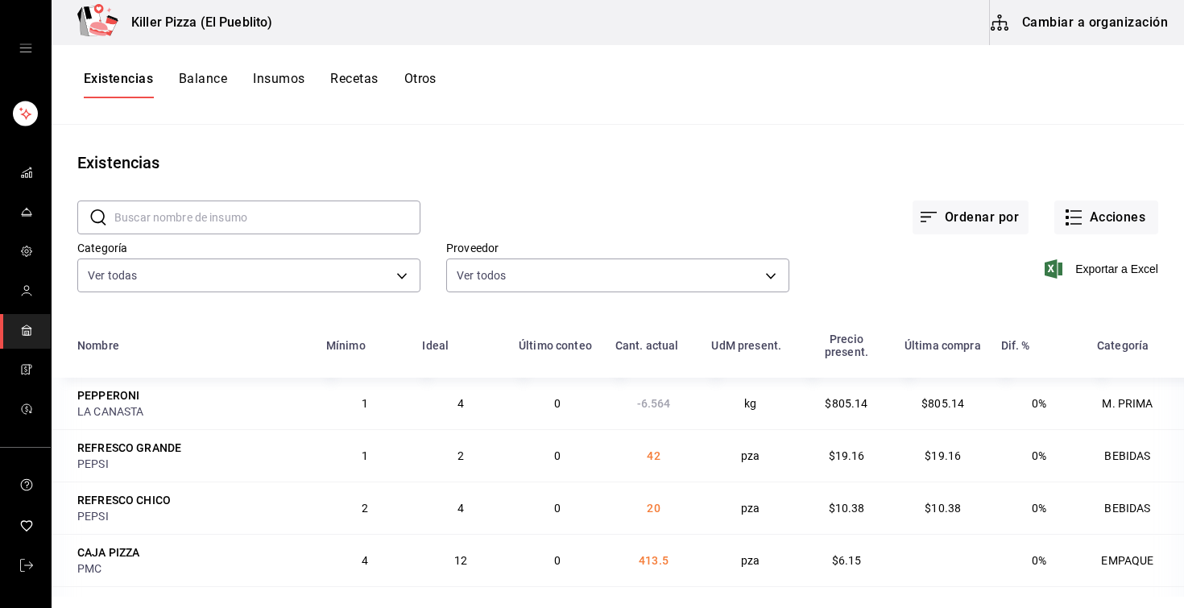
click at [343, 81] on button "Recetas" at bounding box center [354, 84] width 48 height 27
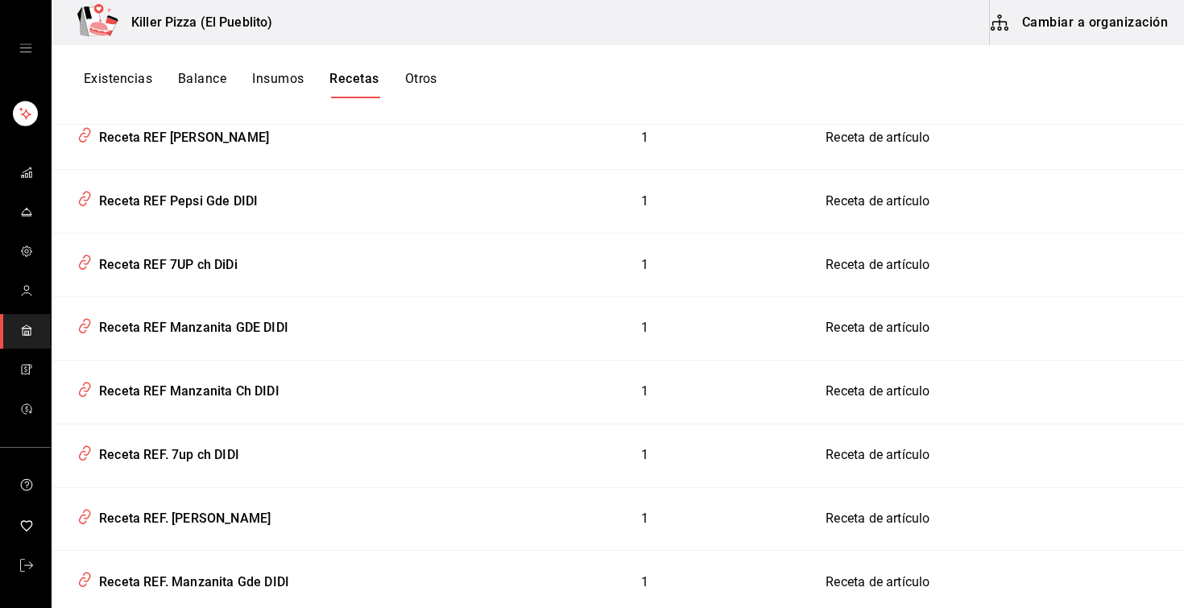
scroll to position [6097, 0]
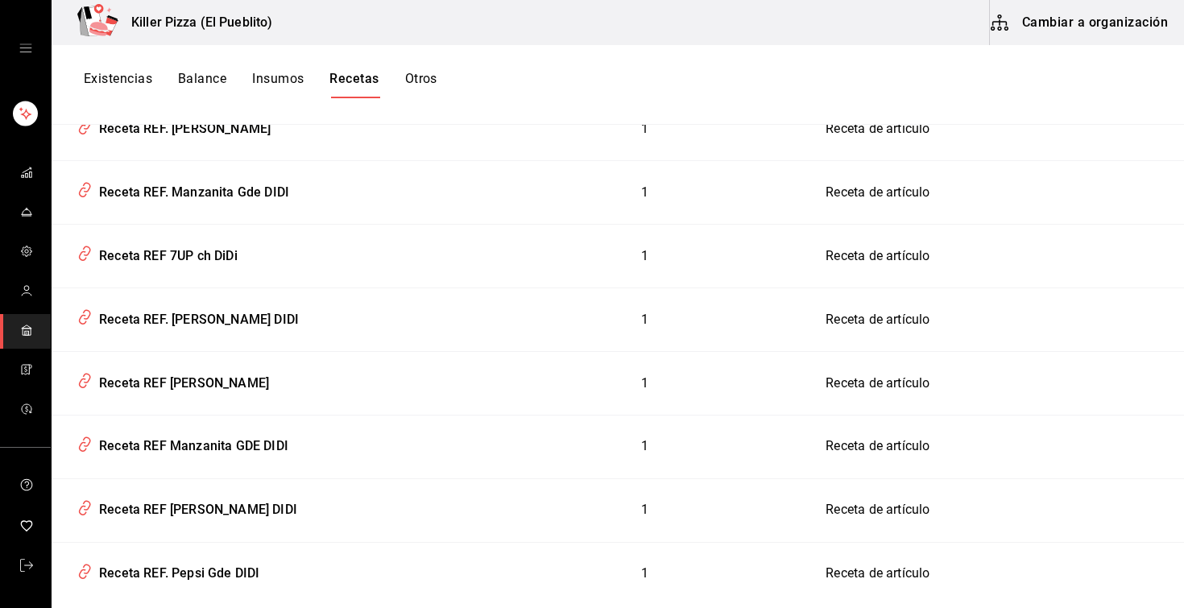
click at [1062, 20] on button "Cambiar a organización" at bounding box center [1080, 22] width 181 height 45
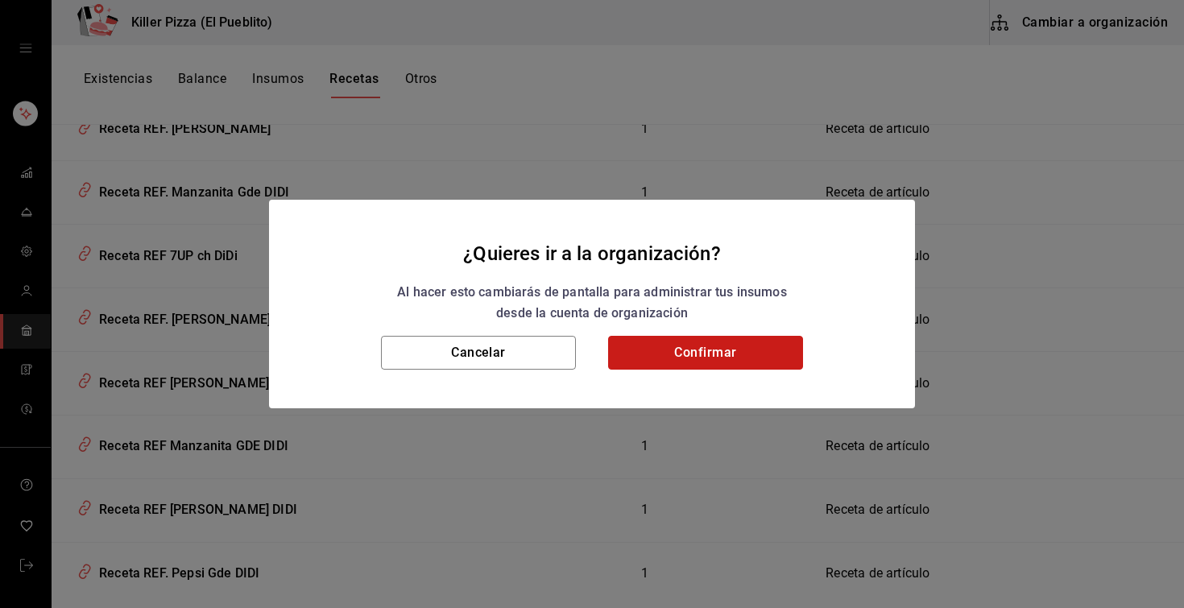
click at [627, 363] on button "Confirmar" at bounding box center [705, 353] width 195 height 34
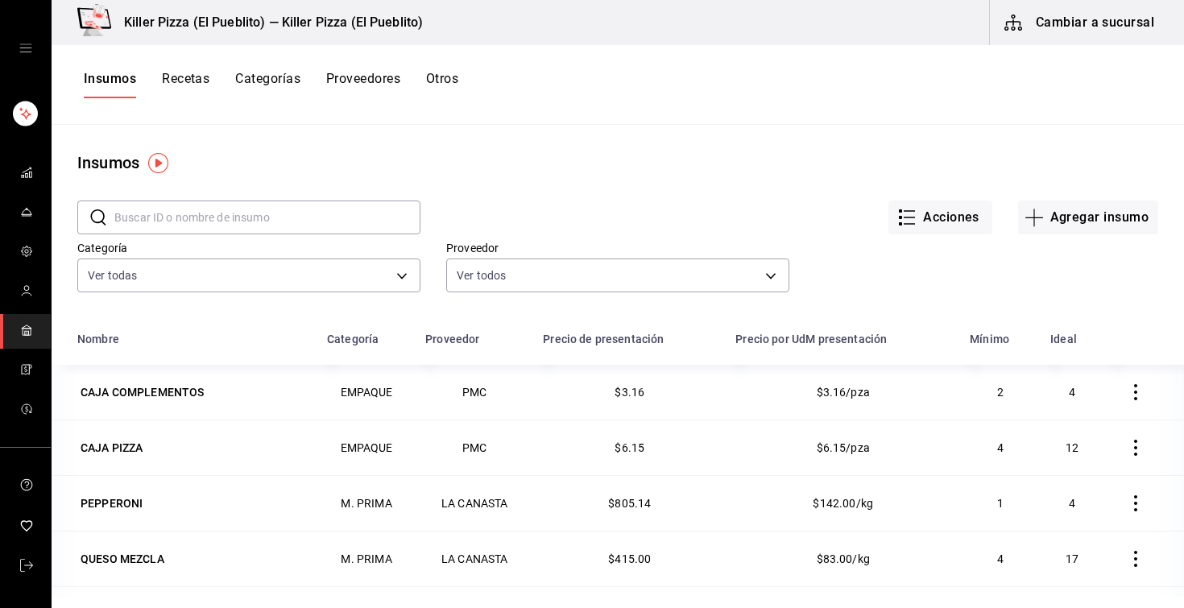
click at [188, 87] on button "Recetas" at bounding box center [186, 84] width 48 height 27
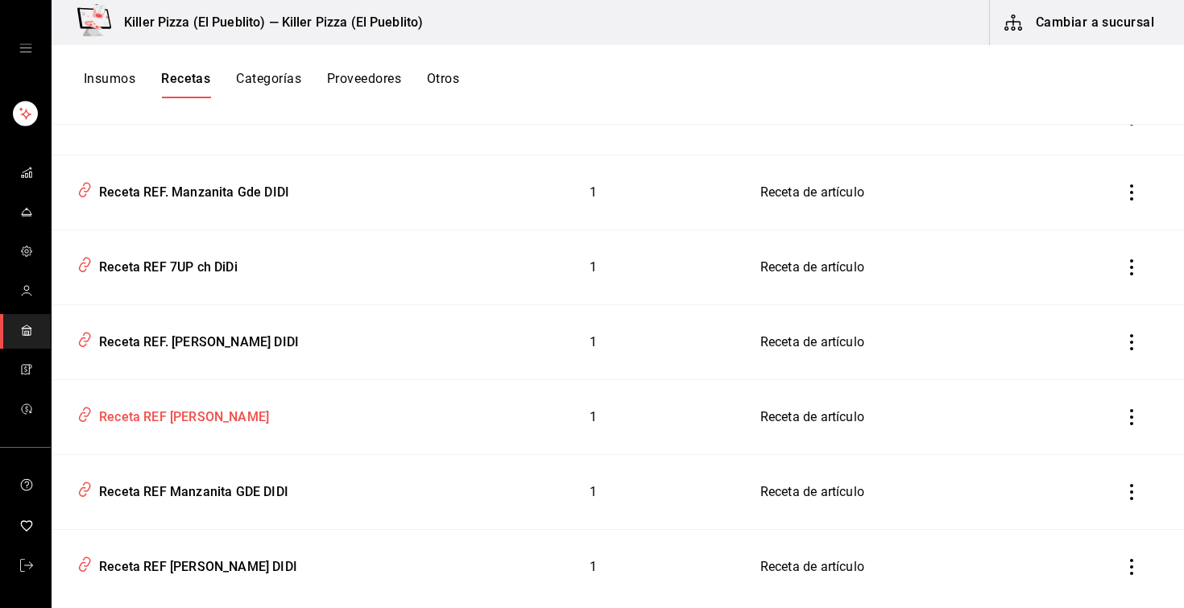
scroll to position [7275, 0]
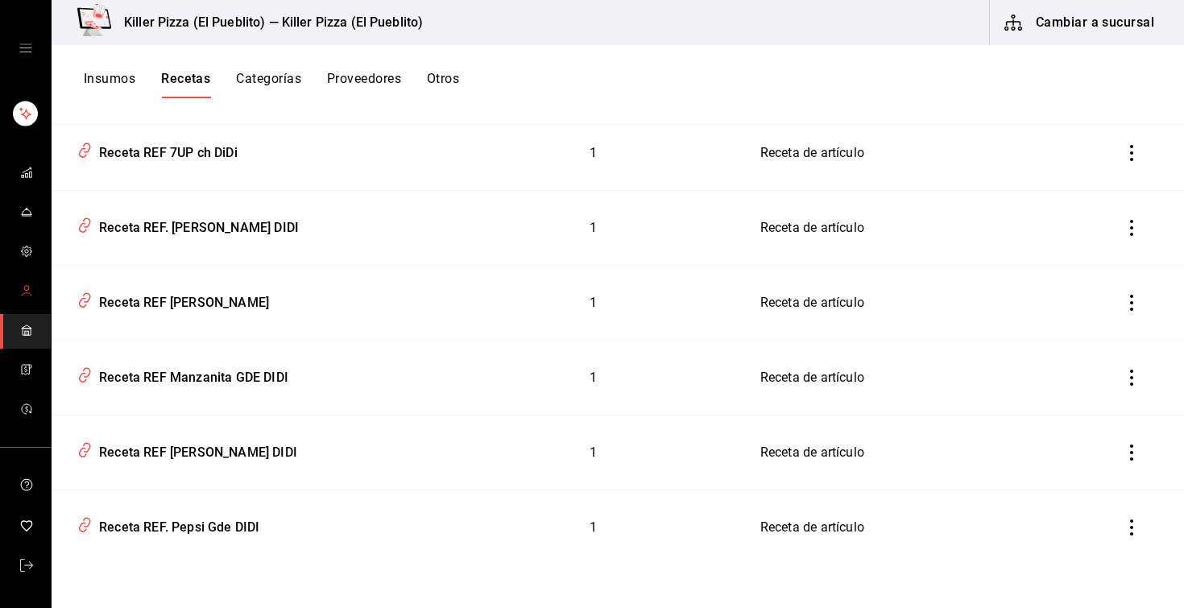
click at [44, 289] on link "mailbox folders" at bounding box center [25, 292] width 51 height 35
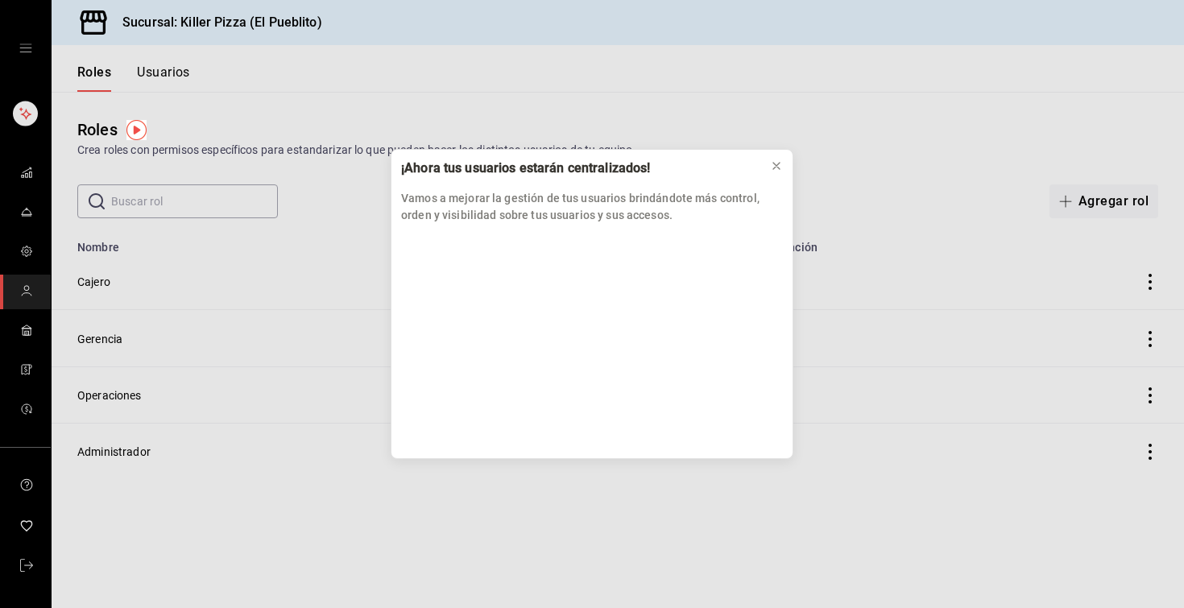
click at [23, 336] on div "¡Ahora tus usuarios estarán centralizados! Vamos a mejorar la gestión de tus us…" at bounding box center [592, 304] width 1184 height 608
click at [37, 315] on div "¡Ahora tus usuarios estarán centralizados! Vamos a mejorar la gestión de tus us…" at bounding box center [592, 304] width 1184 height 608
click at [25, 332] on div "¡Ahora tus usuarios estarán centralizados! Vamos a mejorar la gestión de tus us…" at bounding box center [592, 304] width 1184 height 608
click at [483, 174] on div "¡Ahora tus usuarios estarán centralizados!" at bounding box center [579, 169] width 356 height 18
drag, startPoint x: 591, startPoint y: 184, endPoint x: 500, endPoint y: 192, distance: 91.3
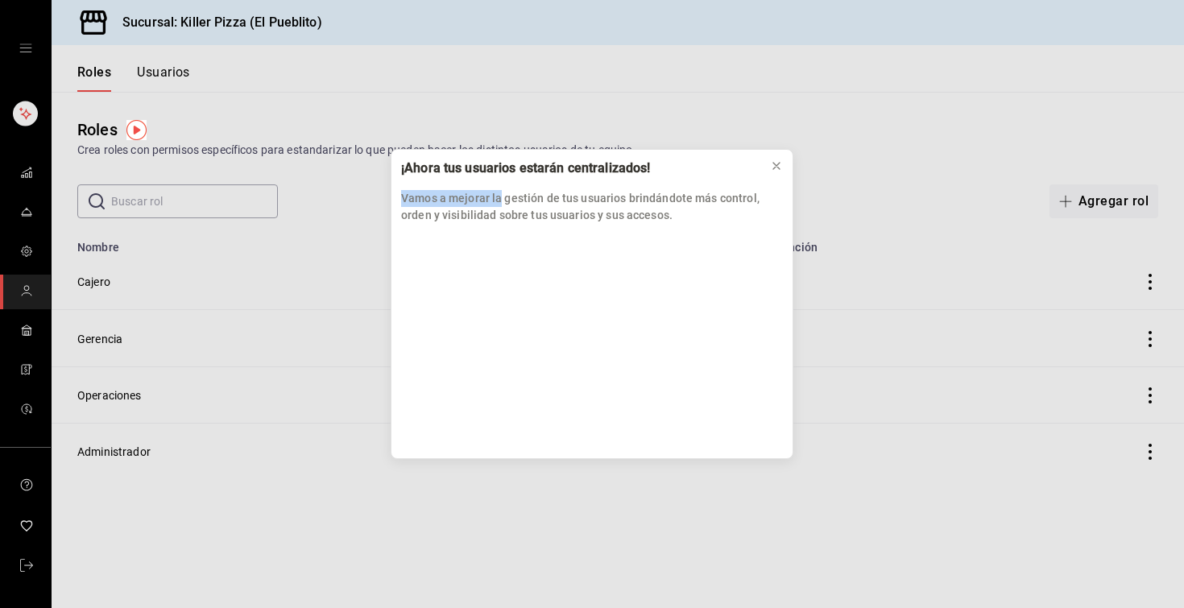
click at [500, 192] on div "Vamos a mejorar la gestión de tus usuarios brindándote más control, orden y vis…" at bounding box center [592, 201] width 382 height 45
click at [36, 377] on div "¡Ahora tus usuarios estarán centralizados! Vamos a mejorar la gestión de tus us…" at bounding box center [592, 304] width 1184 height 608
click at [27, 377] on div "¡Ahora tus usuarios estarán centralizados! Vamos a mejorar la gestión de tus us…" at bounding box center [592, 304] width 1184 height 608
click at [775, 168] on icon at bounding box center [776, 166] width 6 height 6
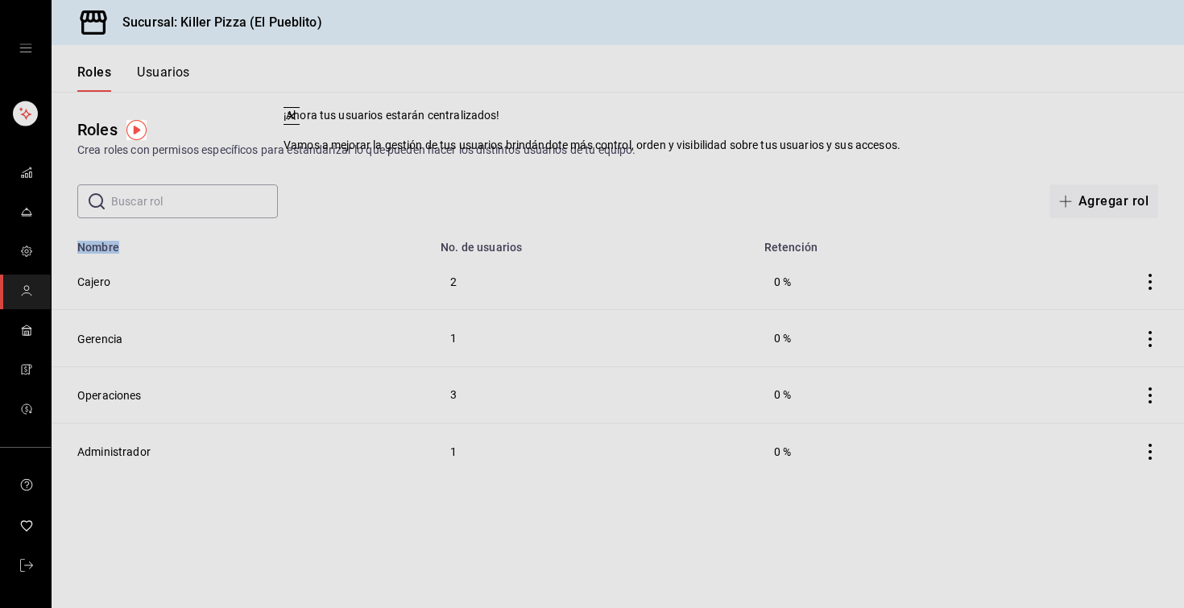
click at [775, 167] on div "Roles Crea roles con permisos específicos para estandarizar lo que pueden hacer…" at bounding box center [618, 155] width 1133 height 126
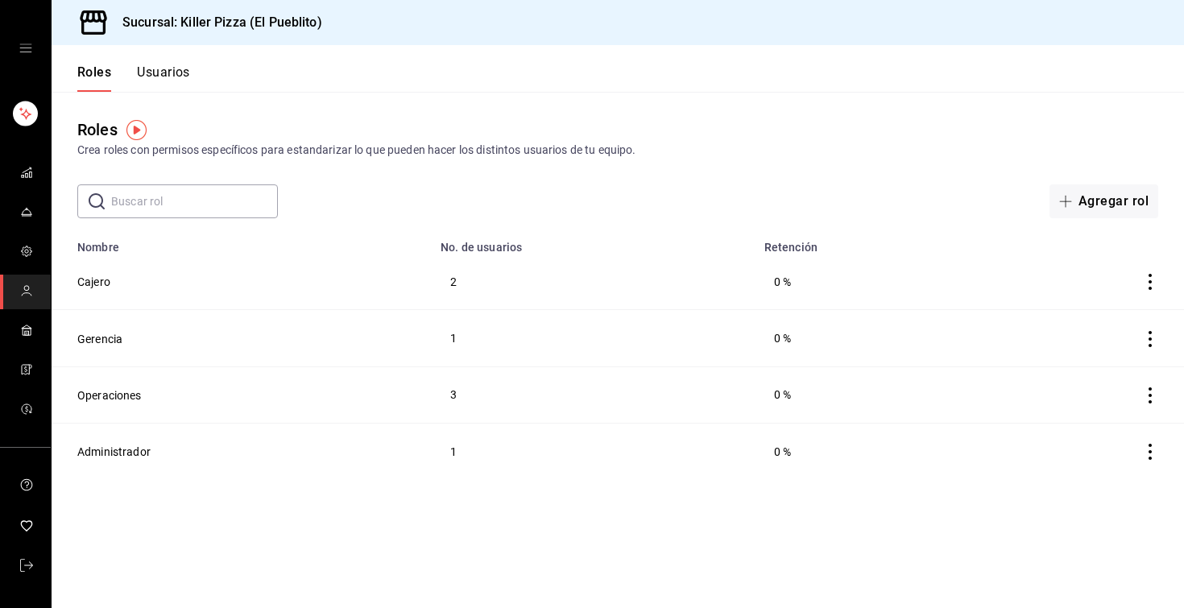
click at [775, 167] on div "Roles Crea roles con permisos específicos para estandarizar lo que pueden hacer…" at bounding box center [618, 155] width 1133 height 126
click at [27, 327] on icon "mailbox folders" at bounding box center [26, 330] width 13 height 13
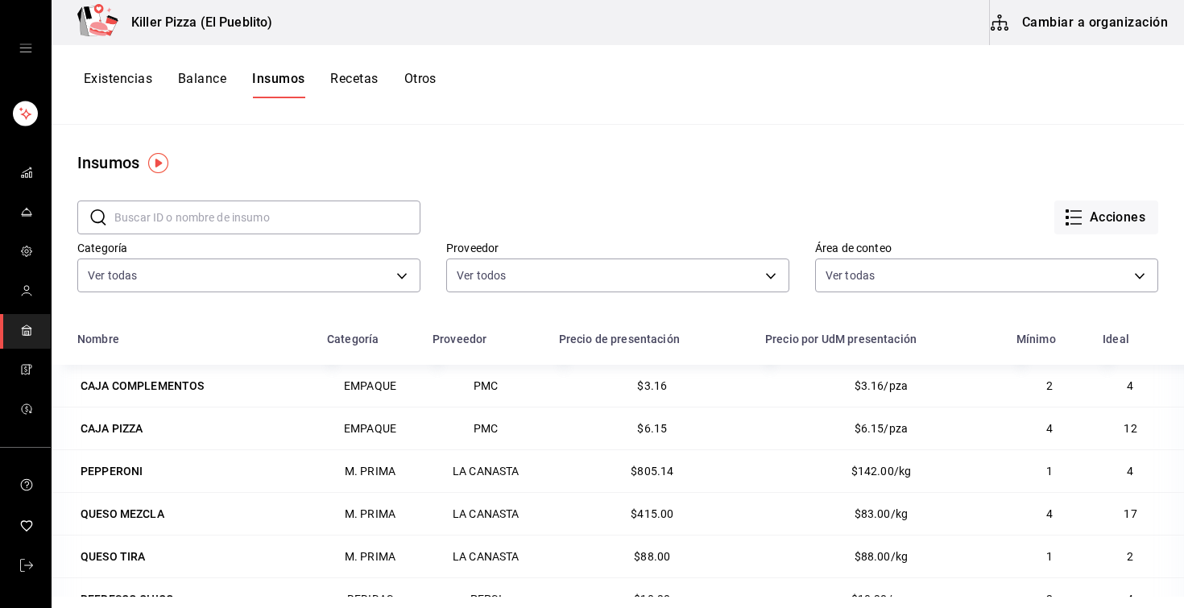
click at [356, 73] on button "Recetas" at bounding box center [354, 84] width 48 height 27
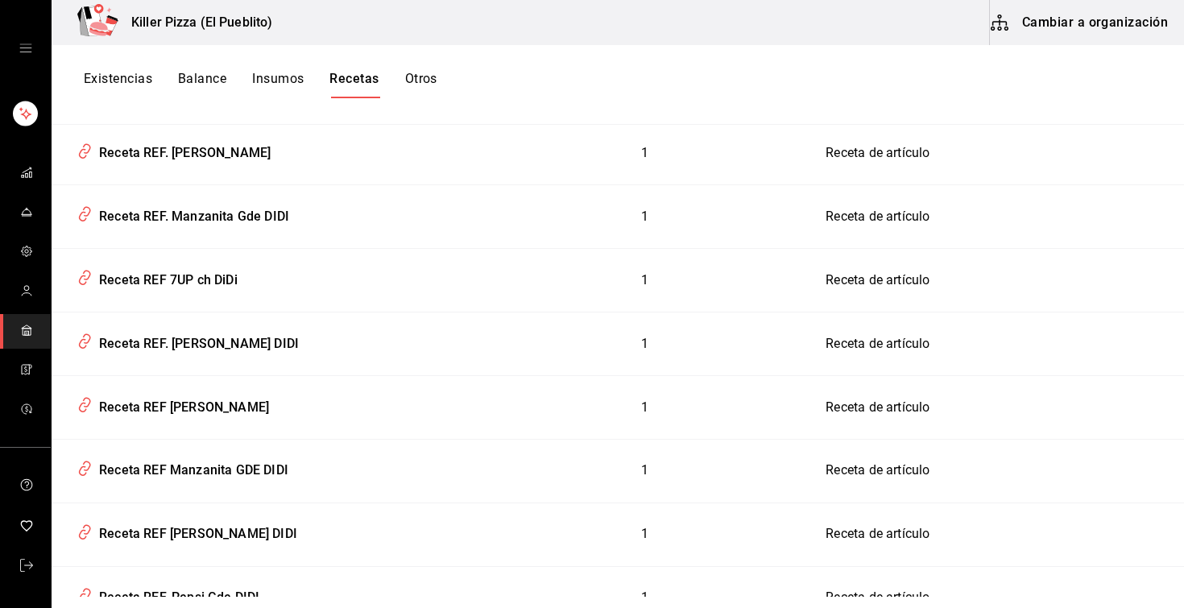
scroll to position [6097, 0]
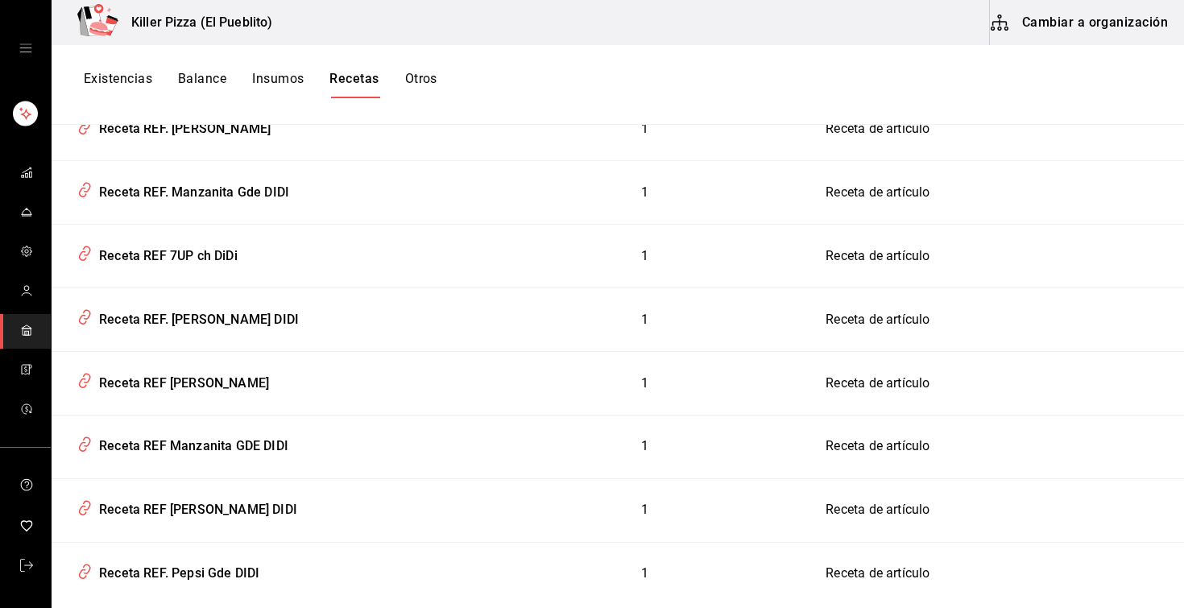
click at [1069, 16] on button "Cambiar a organización" at bounding box center [1080, 22] width 181 height 45
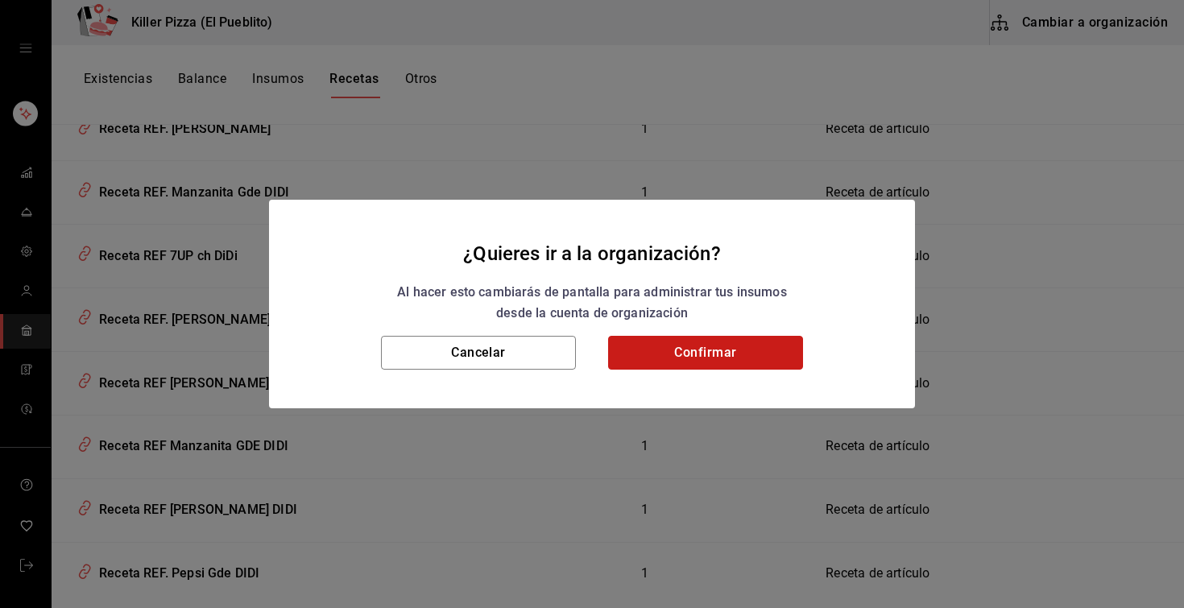
click at [709, 357] on button "Confirmar" at bounding box center [705, 353] width 195 height 34
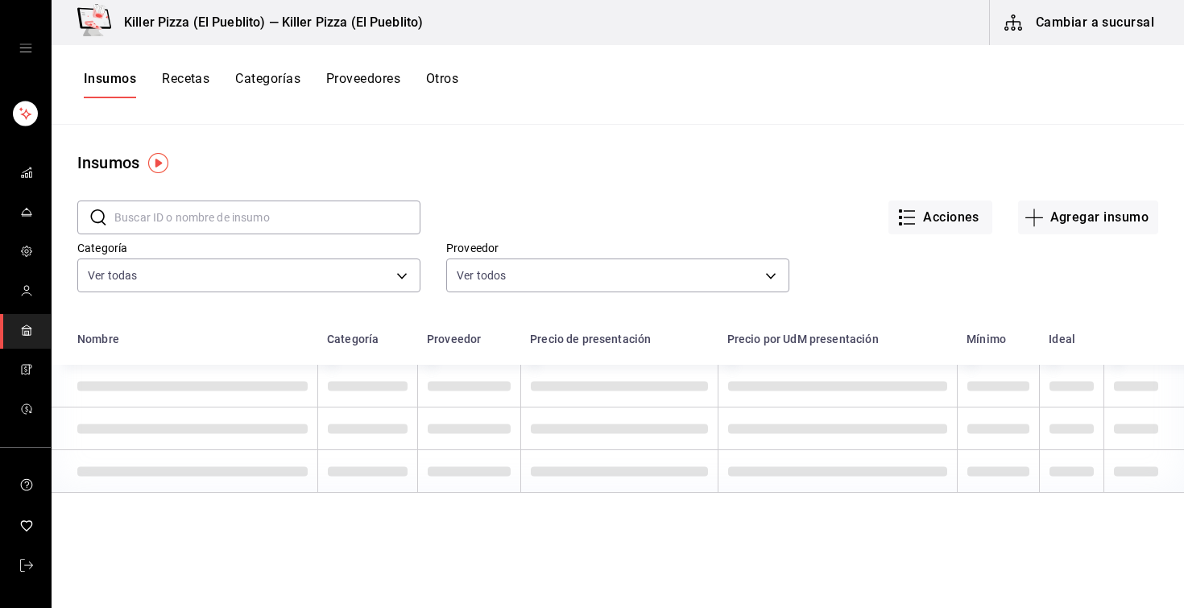
click at [189, 94] on button "Recetas" at bounding box center [186, 84] width 48 height 27
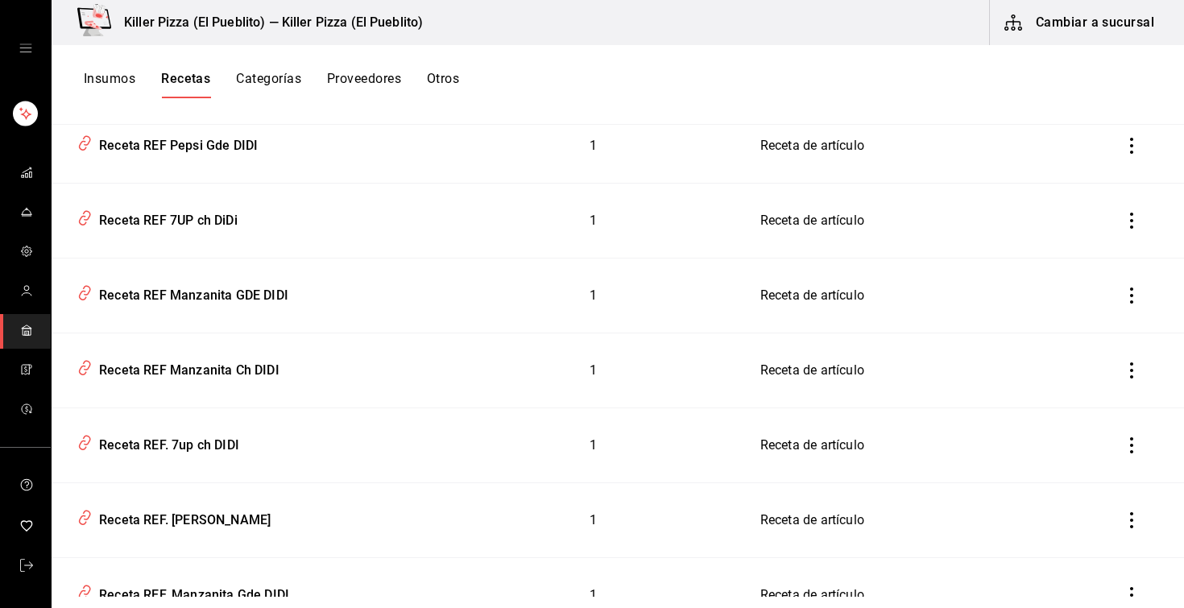
scroll to position [7275, 0]
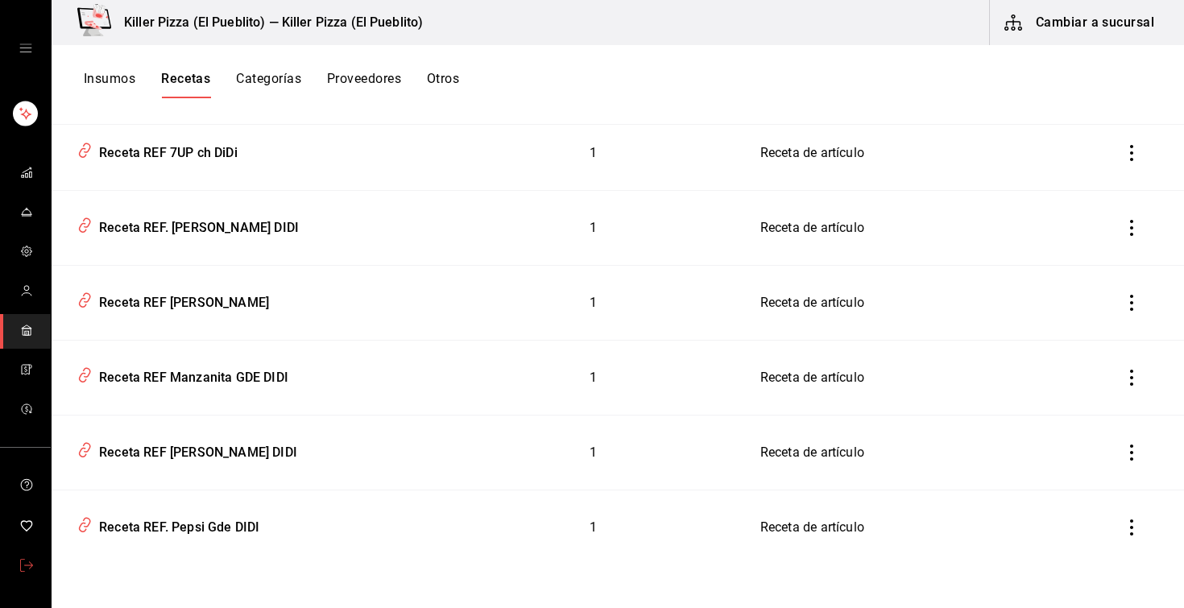
click at [35, 377] on link "mailbox folders" at bounding box center [25, 566] width 51 height 35
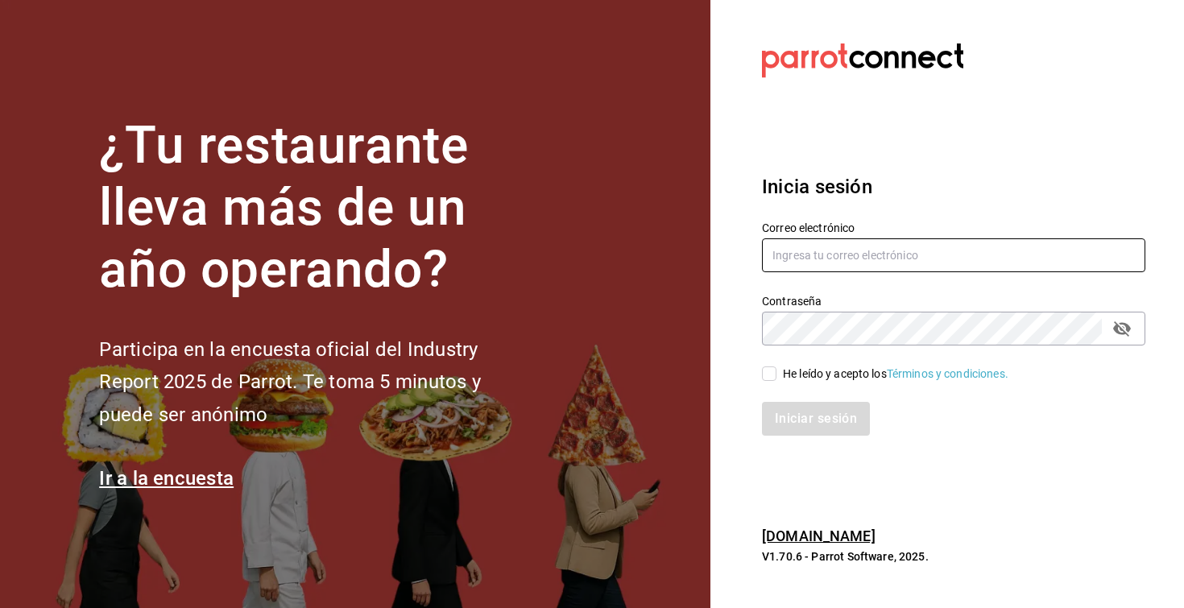
click at [815, 266] on input "text" at bounding box center [954, 255] width 384 height 34
type input "[EMAIL_ADDRESS][DOMAIN_NAME]"
click at [781, 367] on span "He leído y acepto los Términos y condiciones." at bounding box center [893, 374] width 232 height 17
click at [777, 367] on input "He leído y acepto los Términos y condiciones." at bounding box center [769, 374] width 15 height 15
checkbox input "true"
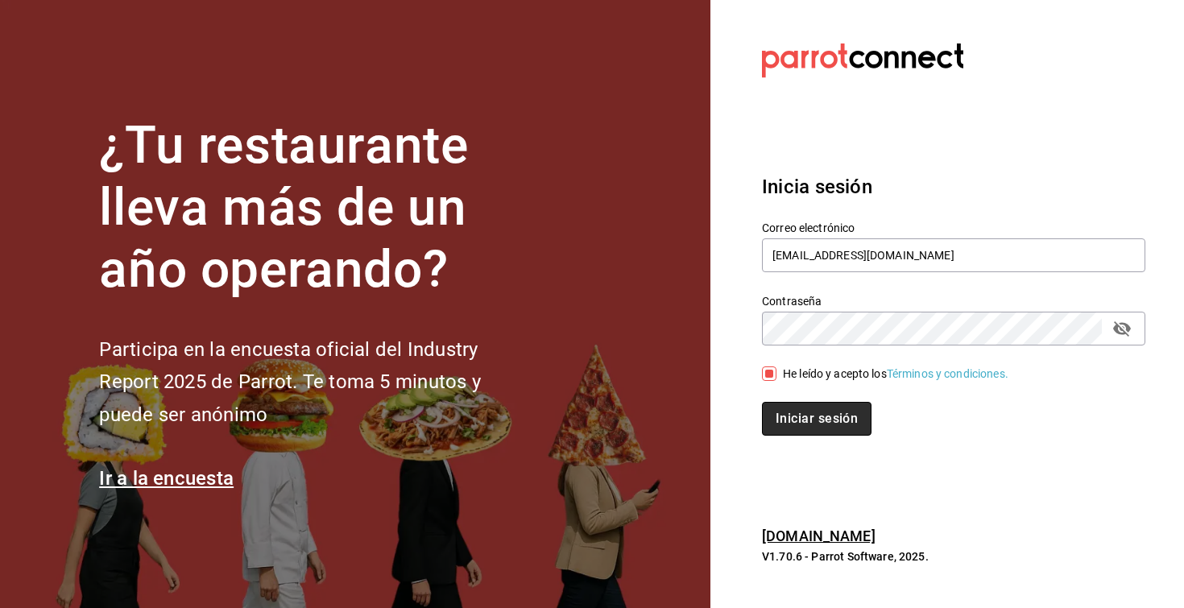
click at [786, 377] on button "Iniciar sesión" at bounding box center [817, 419] width 110 height 34
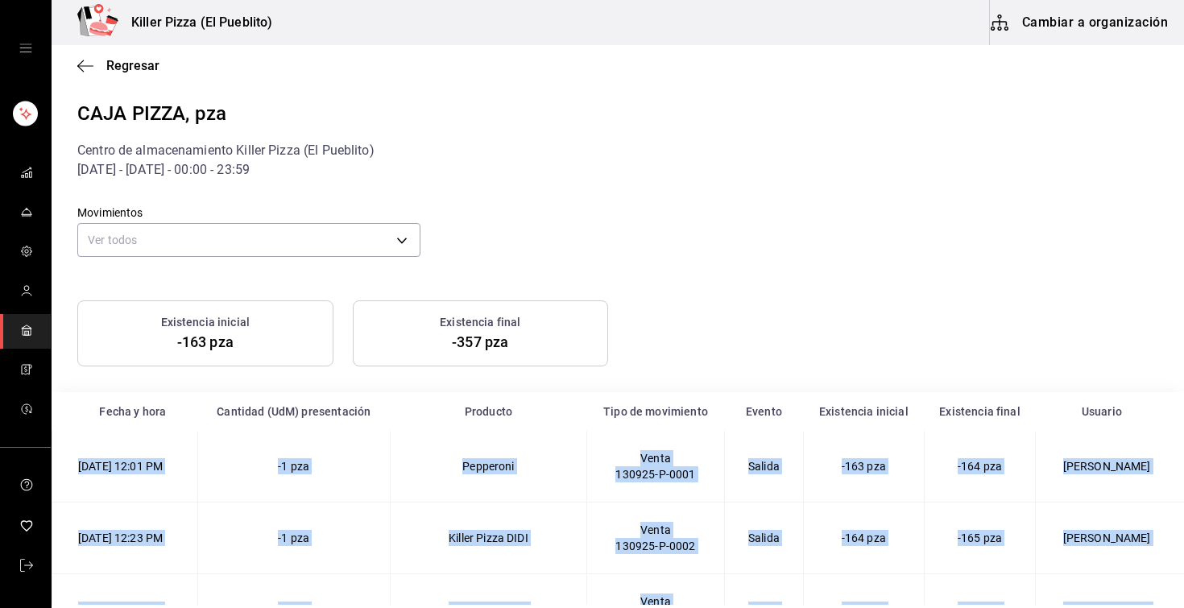
scroll to position [6695, 0]
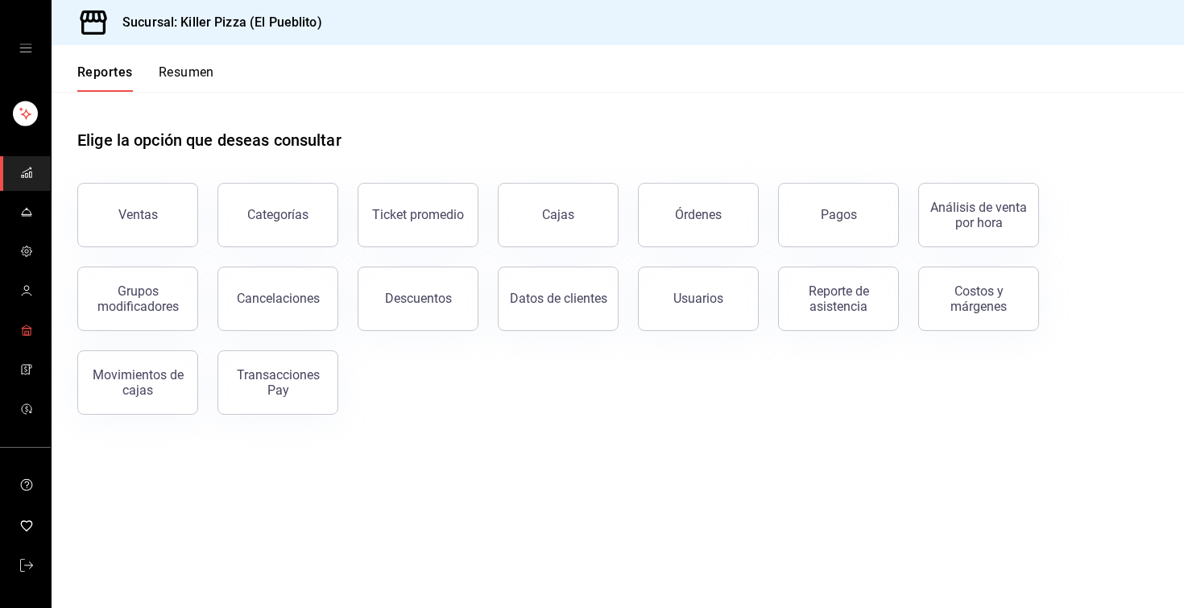
click at [35, 337] on link "mailbox folders" at bounding box center [25, 331] width 51 height 35
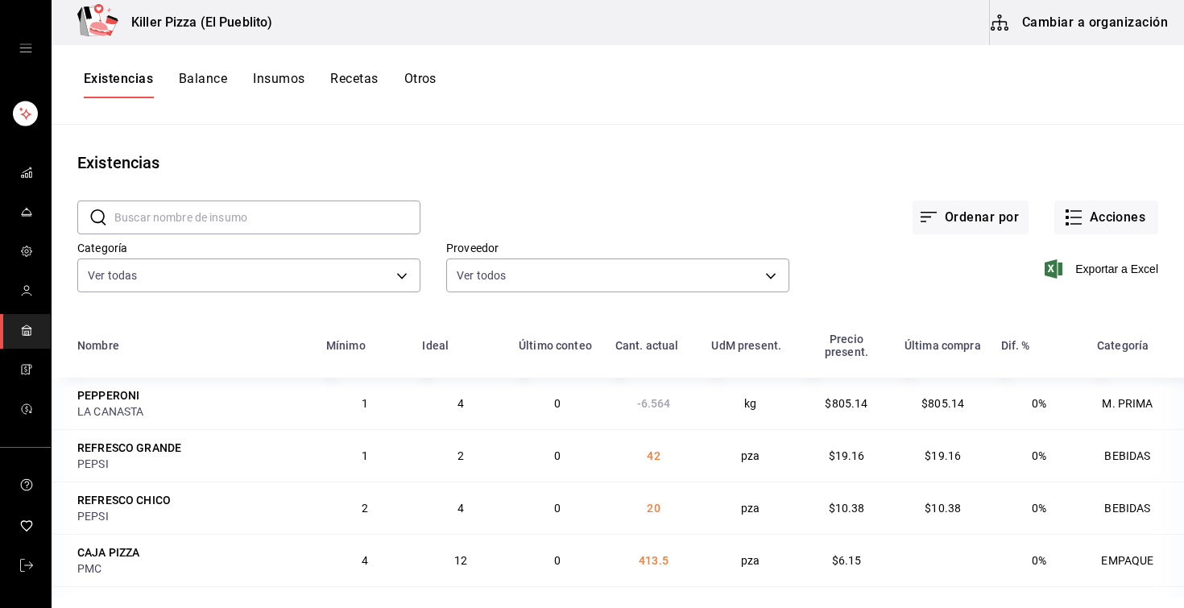
click at [367, 84] on button "Recetas" at bounding box center [354, 84] width 48 height 27
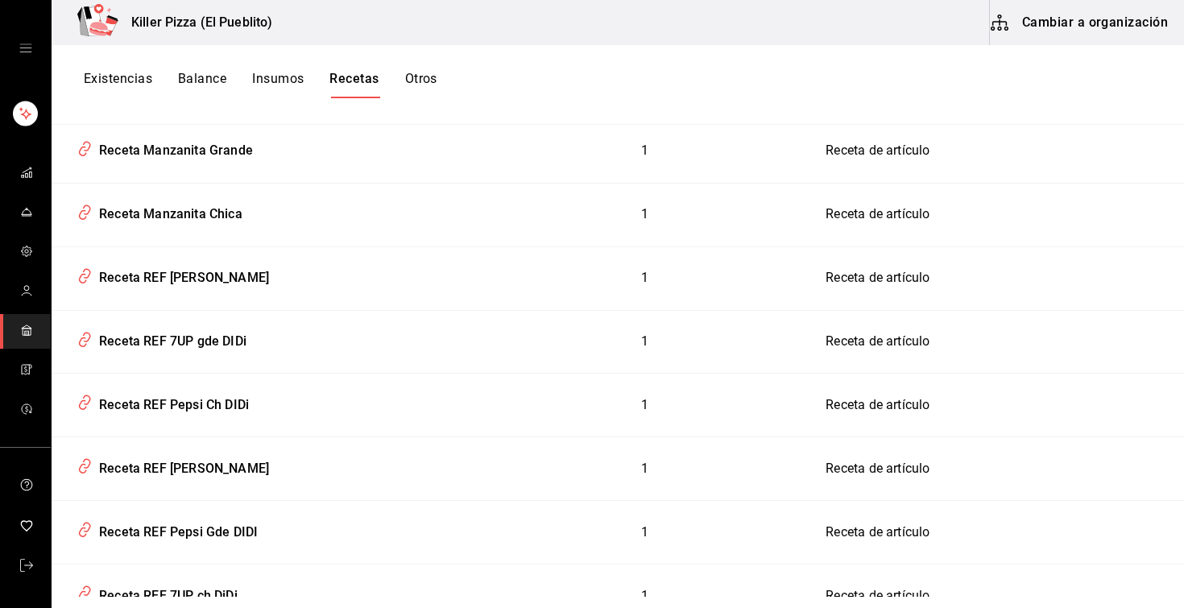
scroll to position [6097, 0]
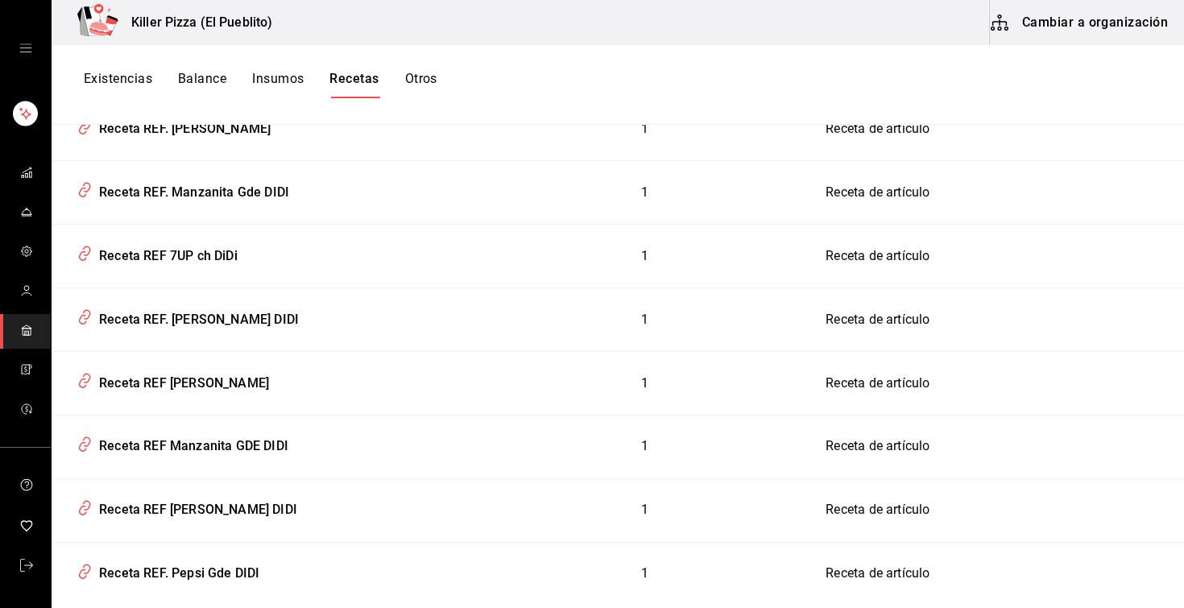
click at [1022, 27] on button "Cambiar a organización" at bounding box center [1080, 22] width 181 height 45
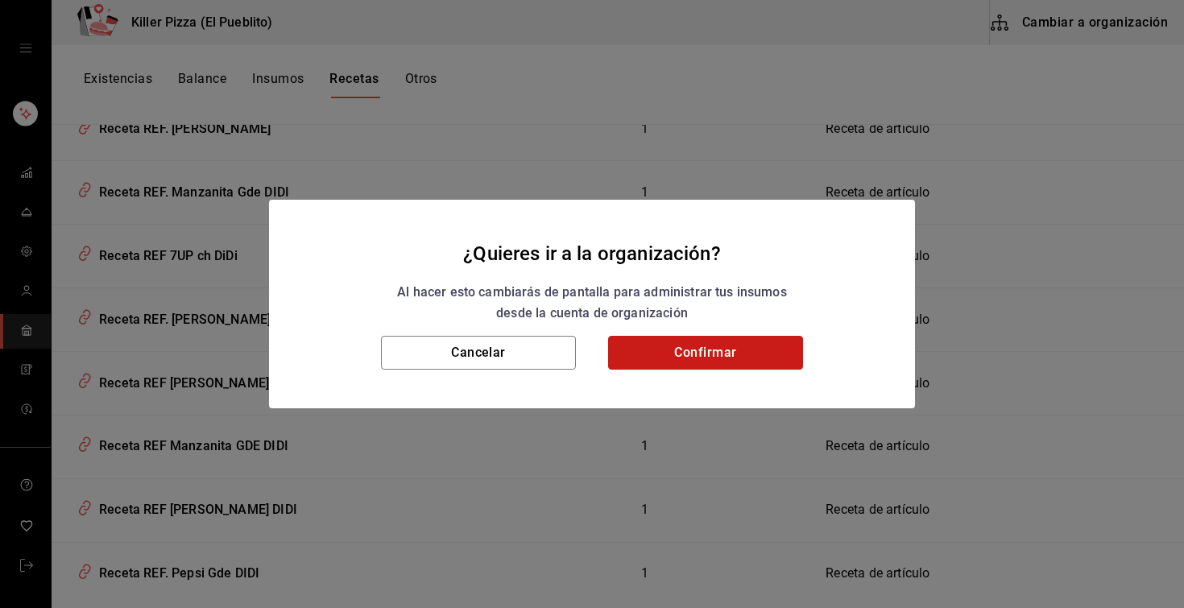
click at [771, 359] on button "Confirmar" at bounding box center [705, 353] width 195 height 34
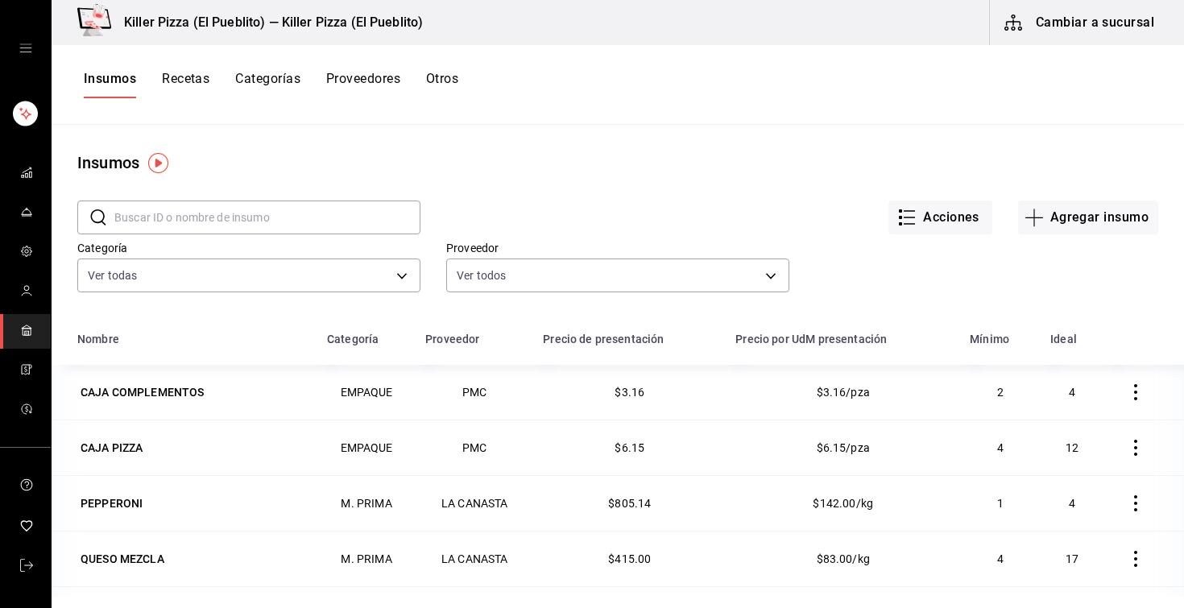
click at [194, 76] on button "Recetas" at bounding box center [186, 84] width 48 height 27
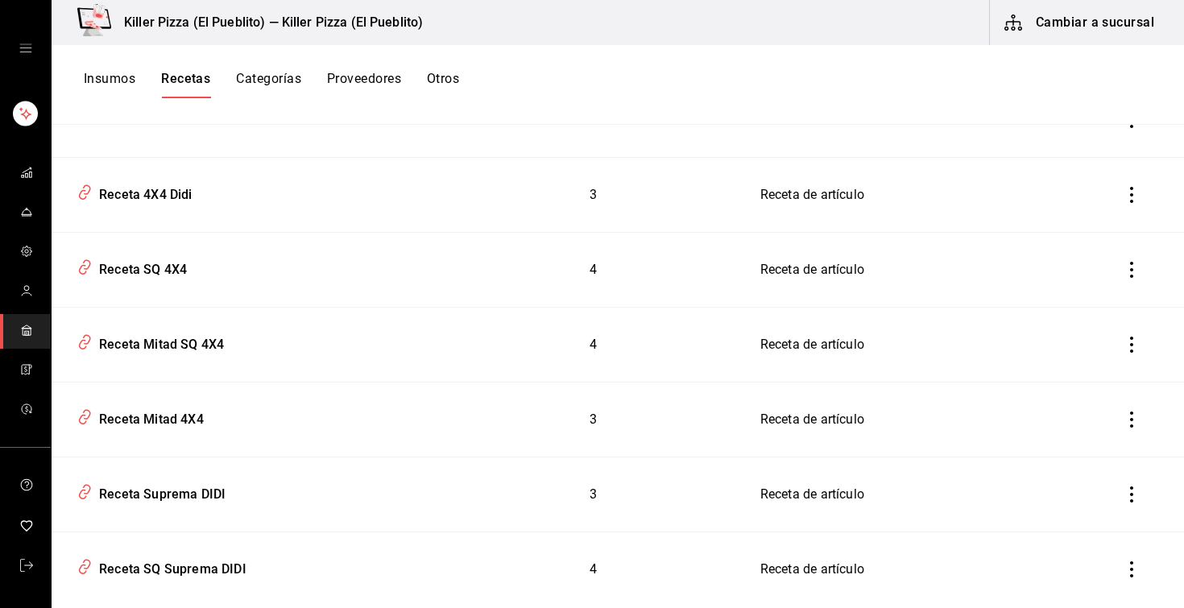
scroll to position [4865, 0]
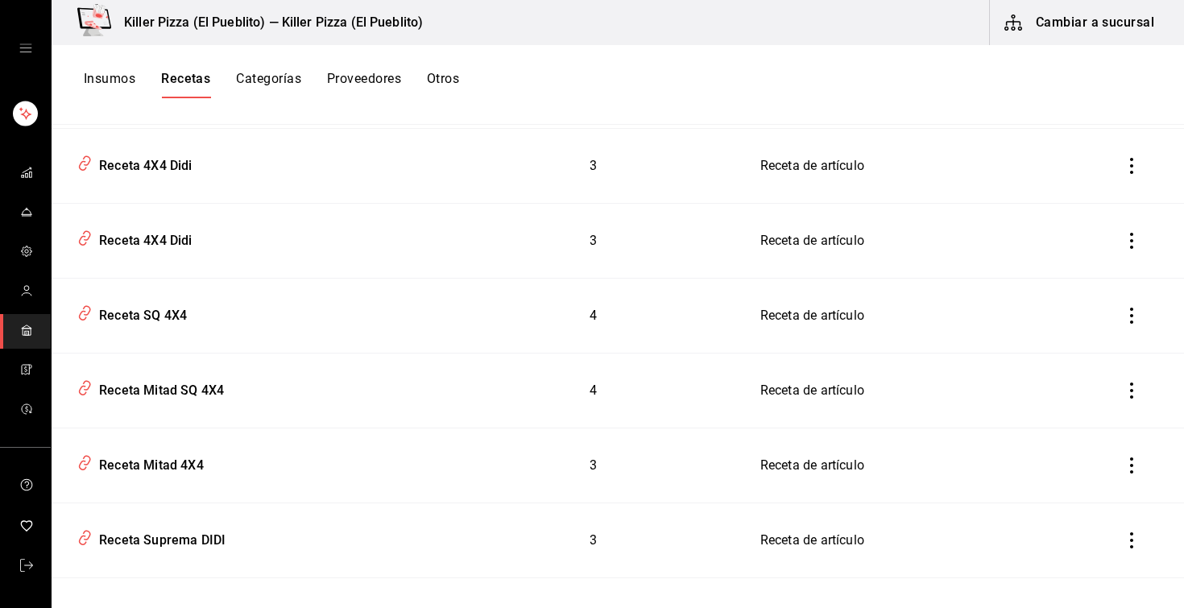
click at [267, 76] on button "Categorías" at bounding box center [268, 84] width 65 height 27
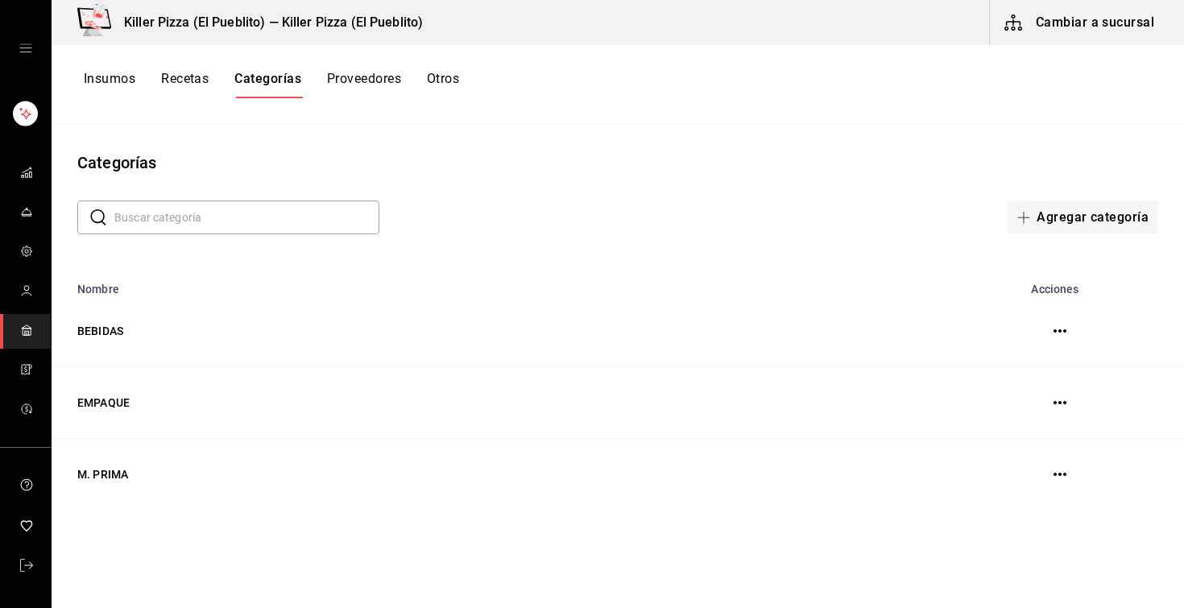
click at [362, 90] on button "Proveedores" at bounding box center [364, 84] width 74 height 27
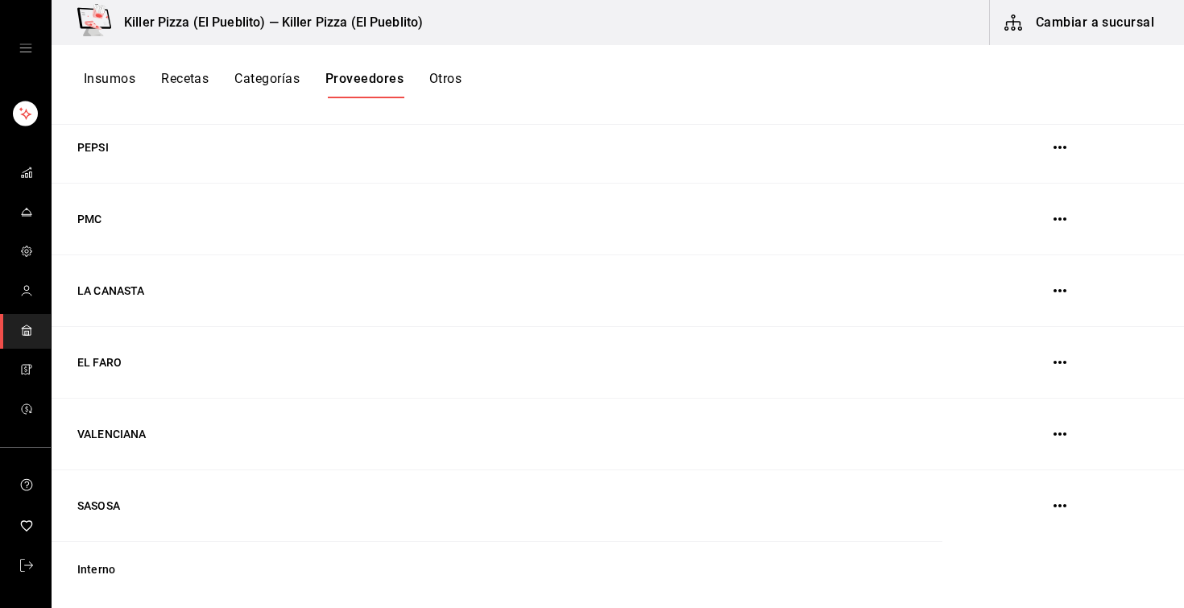
click at [446, 68] on div "Insumos Recetas Categorías Proveedores Otros" at bounding box center [618, 85] width 1133 height 80
click at [446, 85] on button "Otros" at bounding box center [445, 84] width 32 height 27
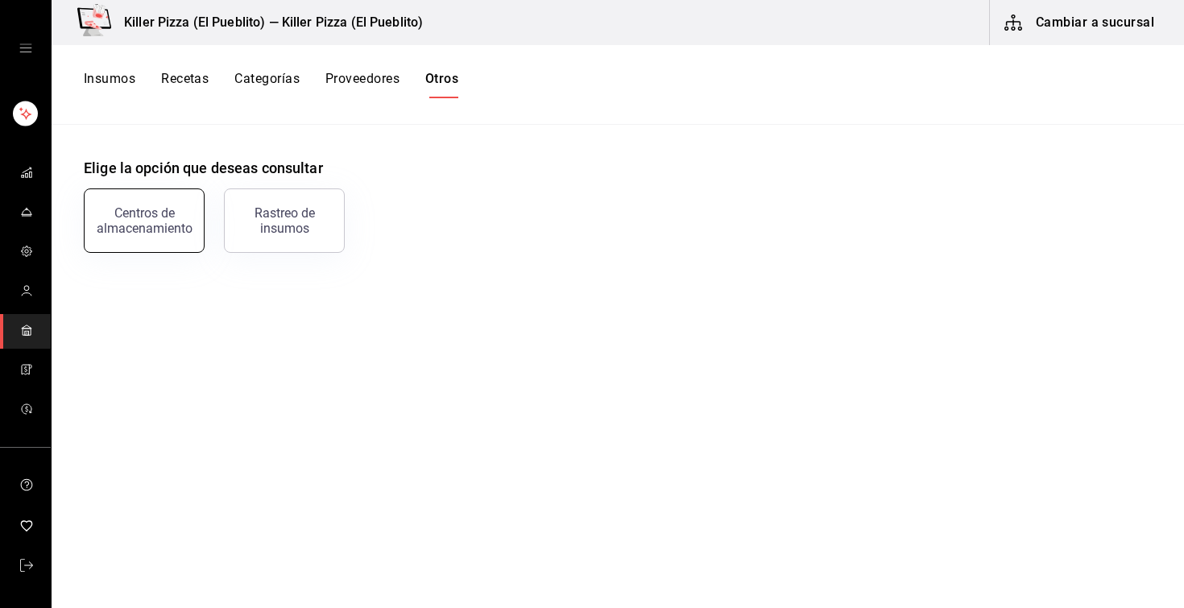
click at [183, 219] on div "Centros de almacenamiento" at bounding box center [144, 220] width 100 height 31
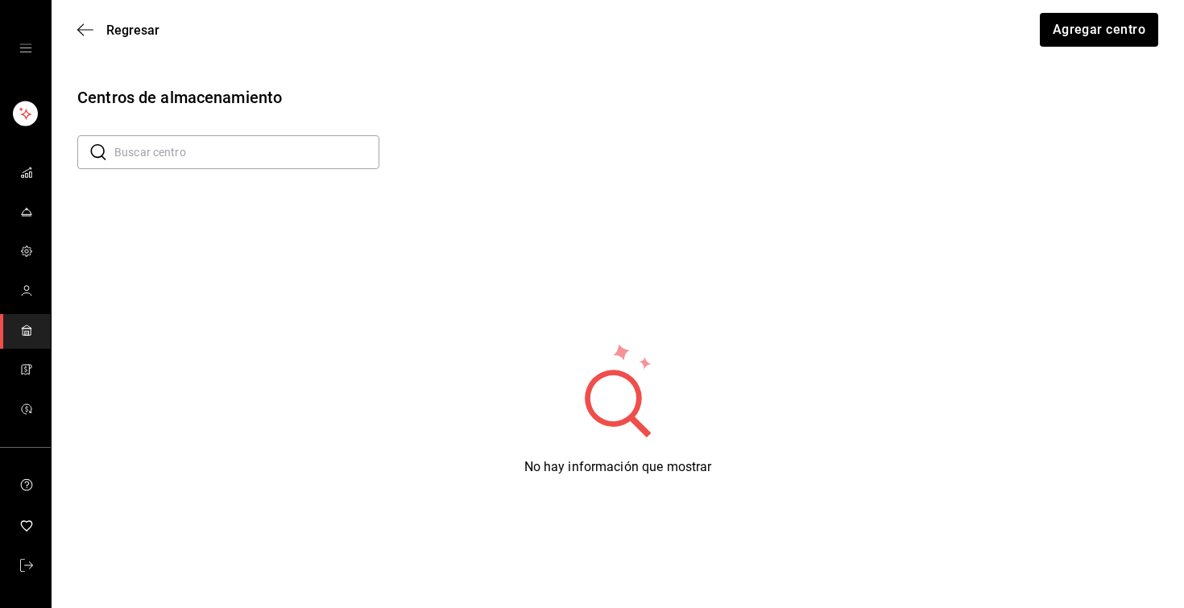
scroll to position [54, 0]
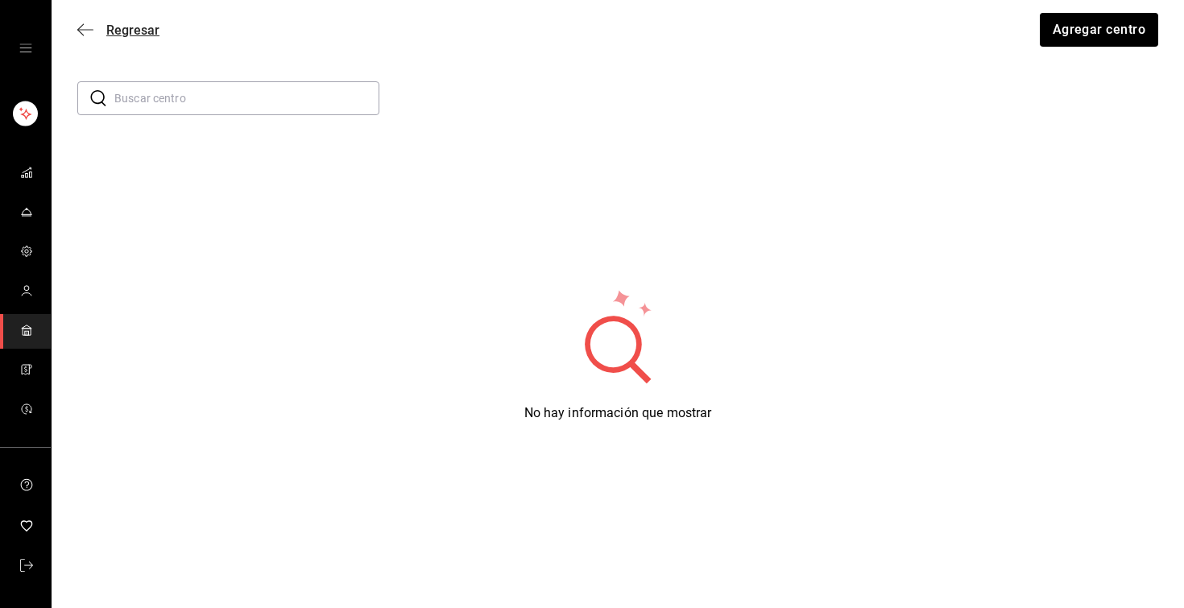
click at [122, 33] on span "Regresar" at bounding box center [132, 30] width 53 height 15
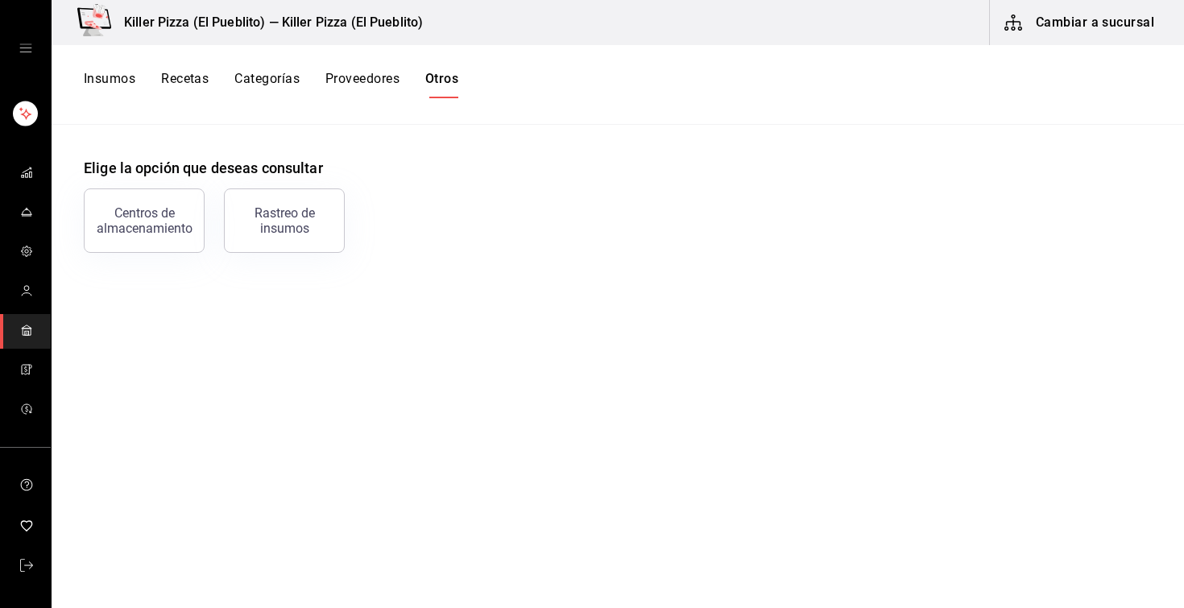
click at [202, 68] on div "Insumos Recetas Categorías Proveedores Otros" at bounding box center [618, 85] width 1133 height 80
click at [191, 85] on button "Recetas" at bounding box center [185, 84] width 48 height 27
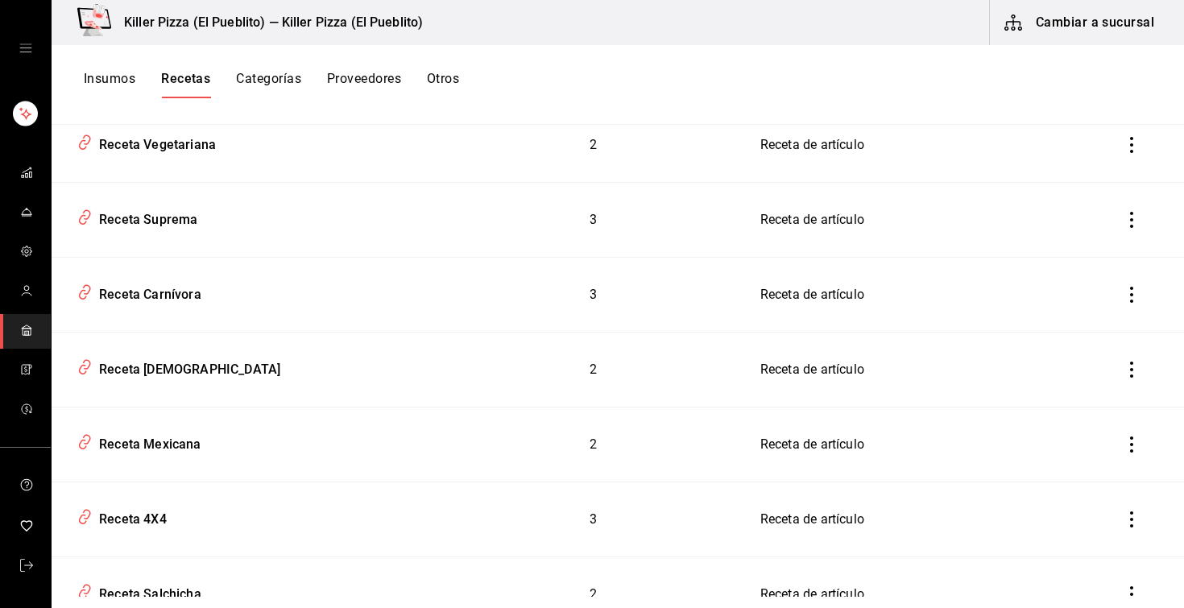
scroll to position [12445, 0]
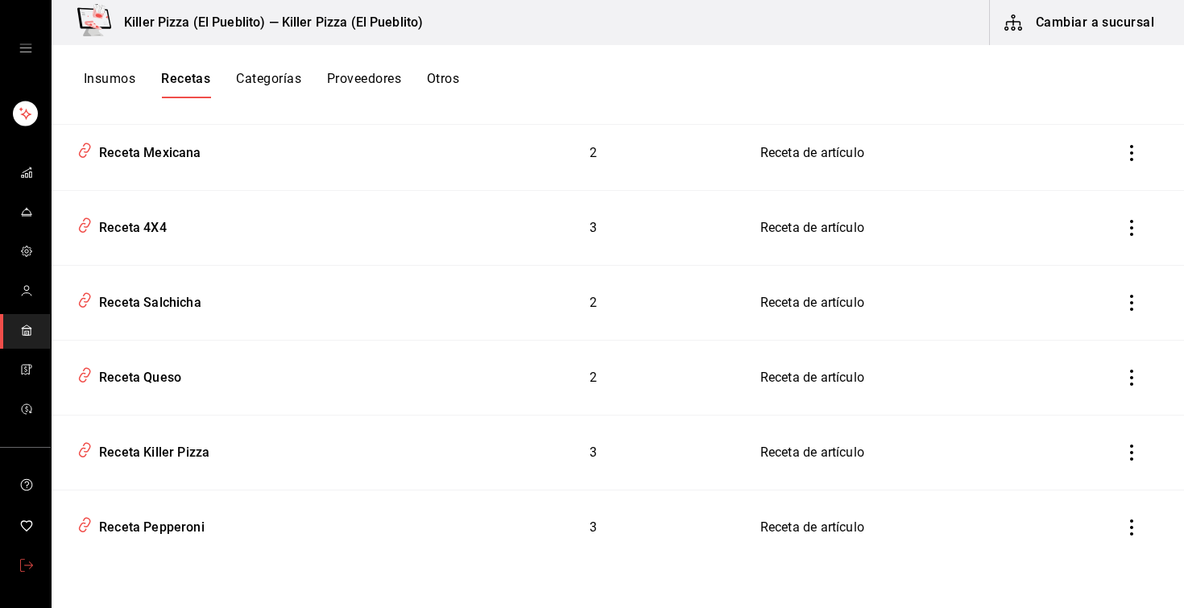
click at [27, 560] on icon "mailbox folders" at bounding box center [26, 565] width 13 height 13
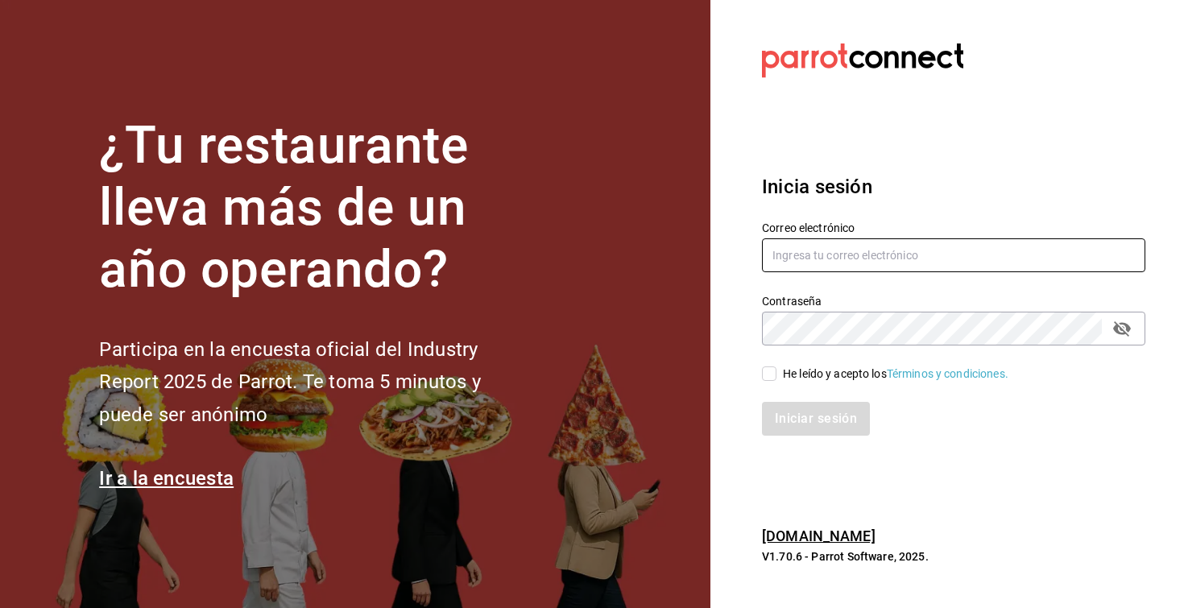
click at [802, 266] on input "text" at bounding box center [954, 255] width 384 height 34
type input "[EMAIL_ADDRESS][DOMAIN_NAME]"
click at [767, 379] on input "He leído y acepto los Términos y condiciones." at bounding box center [769, 374] width 15 height 15
checkbox input "true"
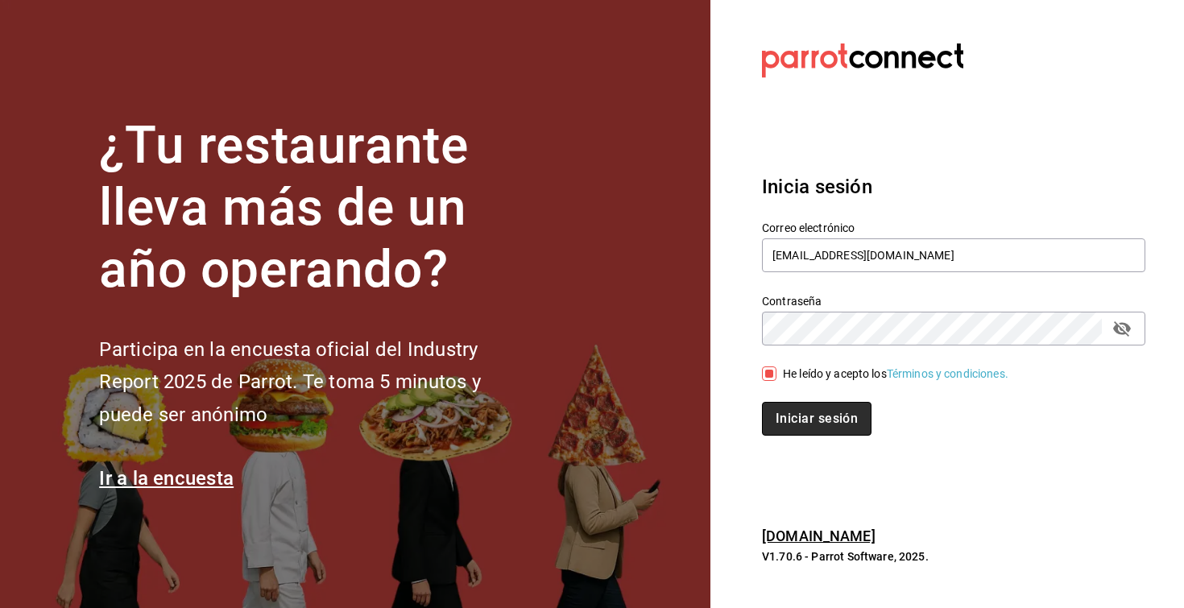
click at [787, 407] on button "Iniciar sesión" at bounding box center [817, 419] width 110 height 34
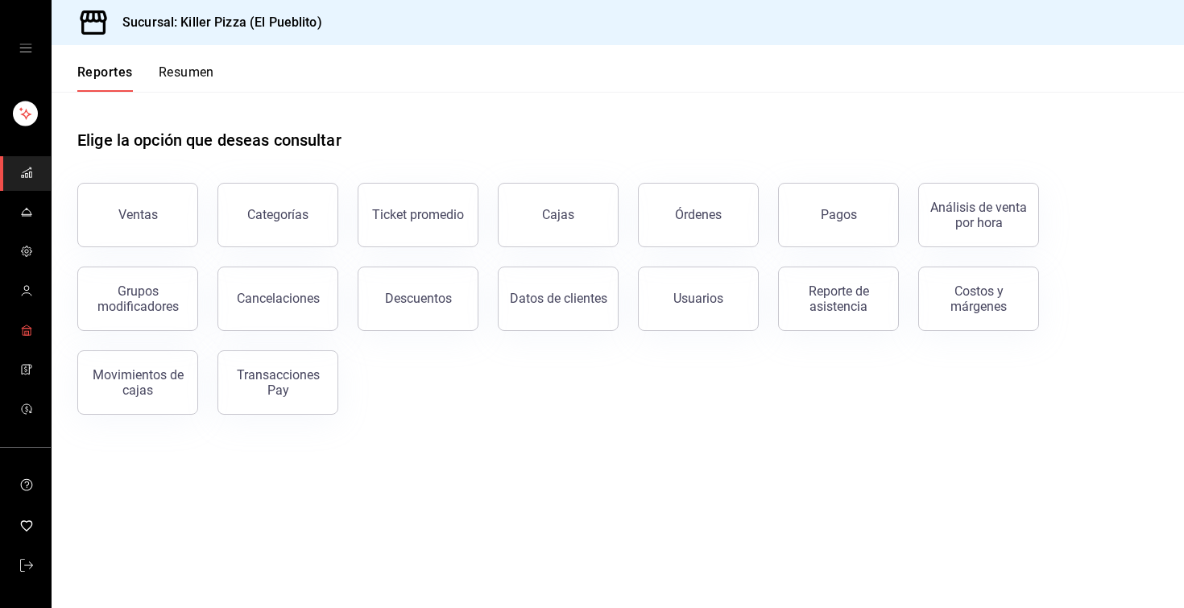
click at [29, 338] on span "mailbox folders" at bounding box center [26, 332] width 13 height 22
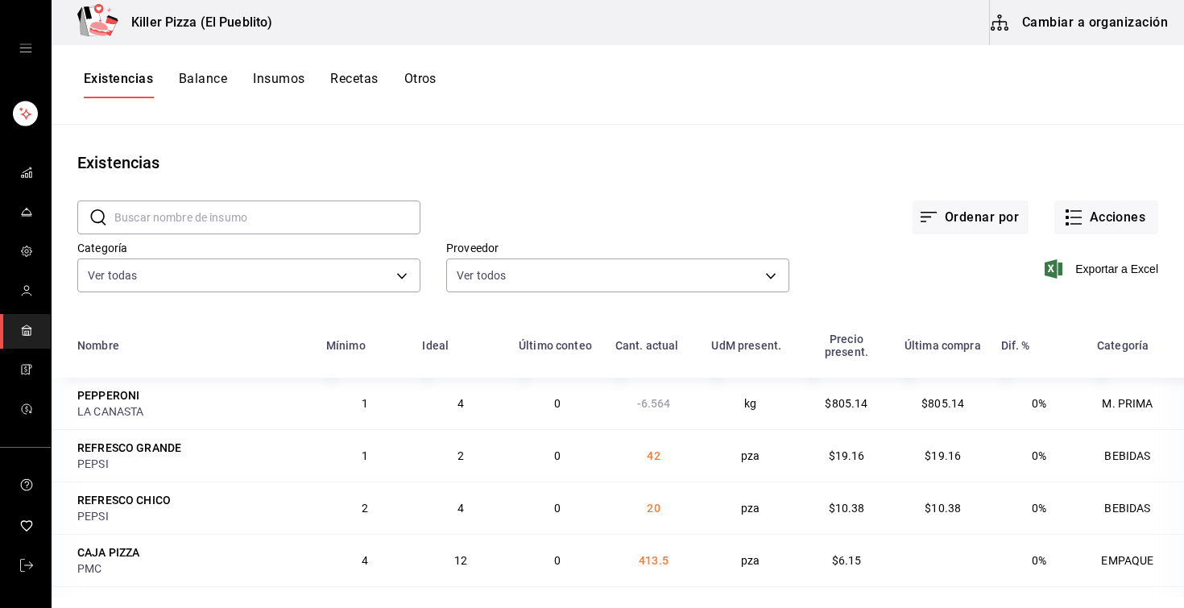
click at [350, 77] on button "Recetas" at bounding box center [354, 84] width 48 height 27
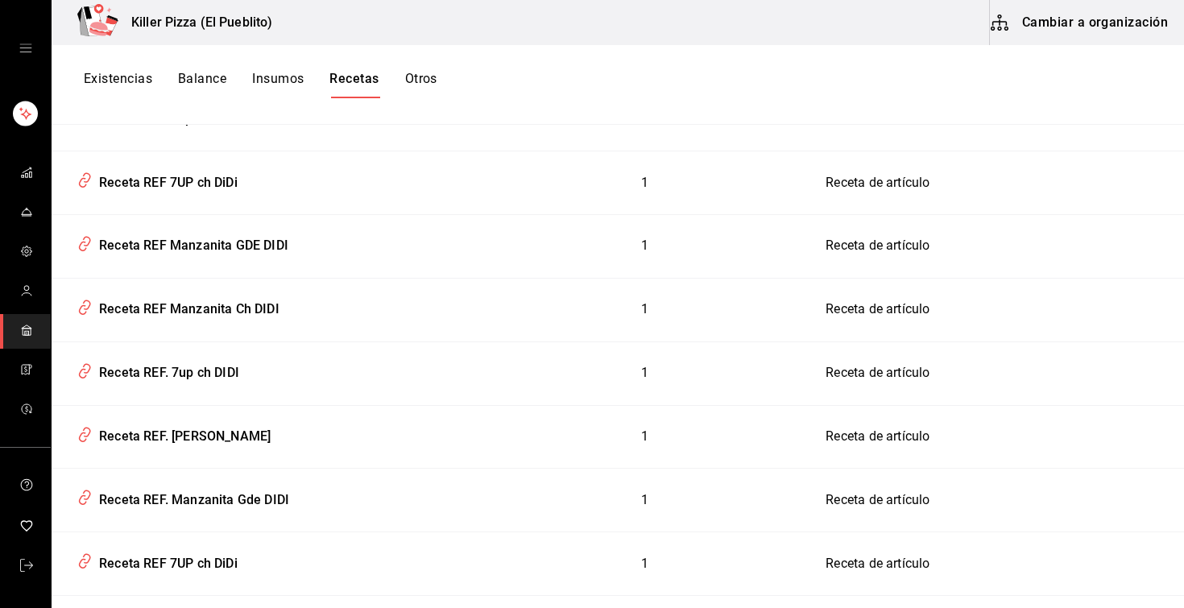
scroll to position [6097, 0]
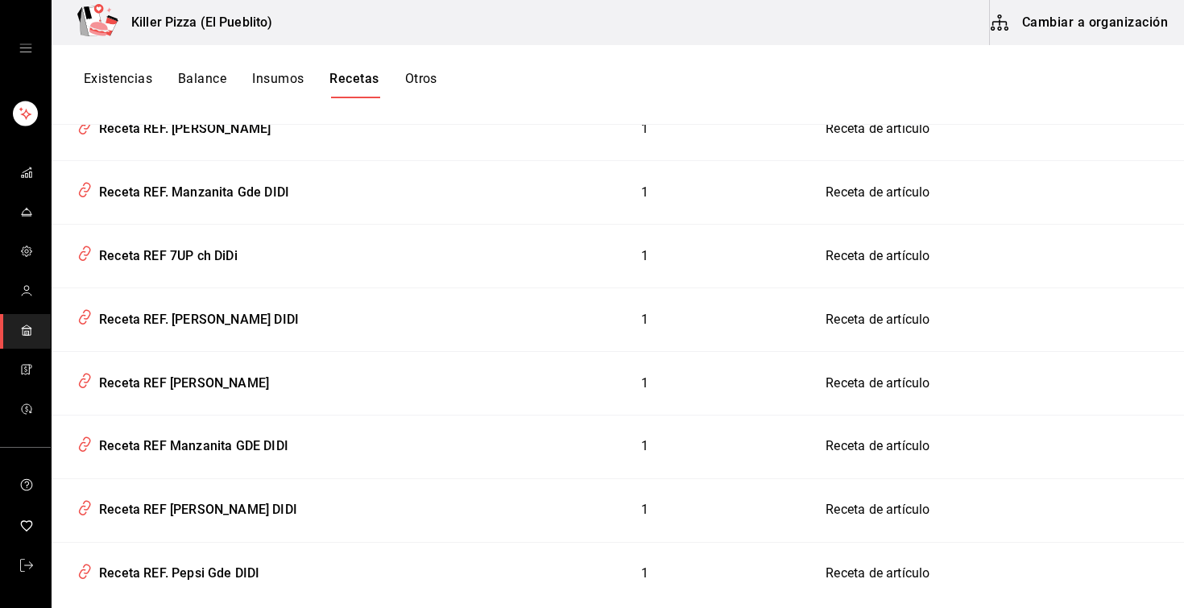
click at [425, 84] on button "Otros" at bounding box center [421, 84] width 32 height 27
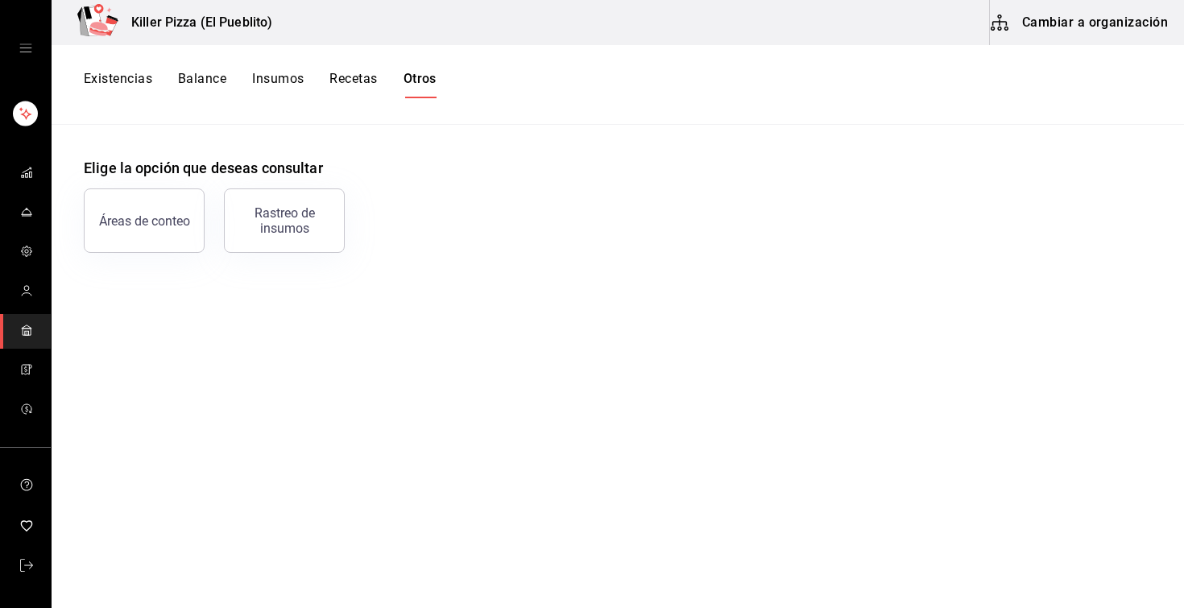
click at [348, 93] on button "Recetas" at bounding box center [354, 84] width 48 height 27
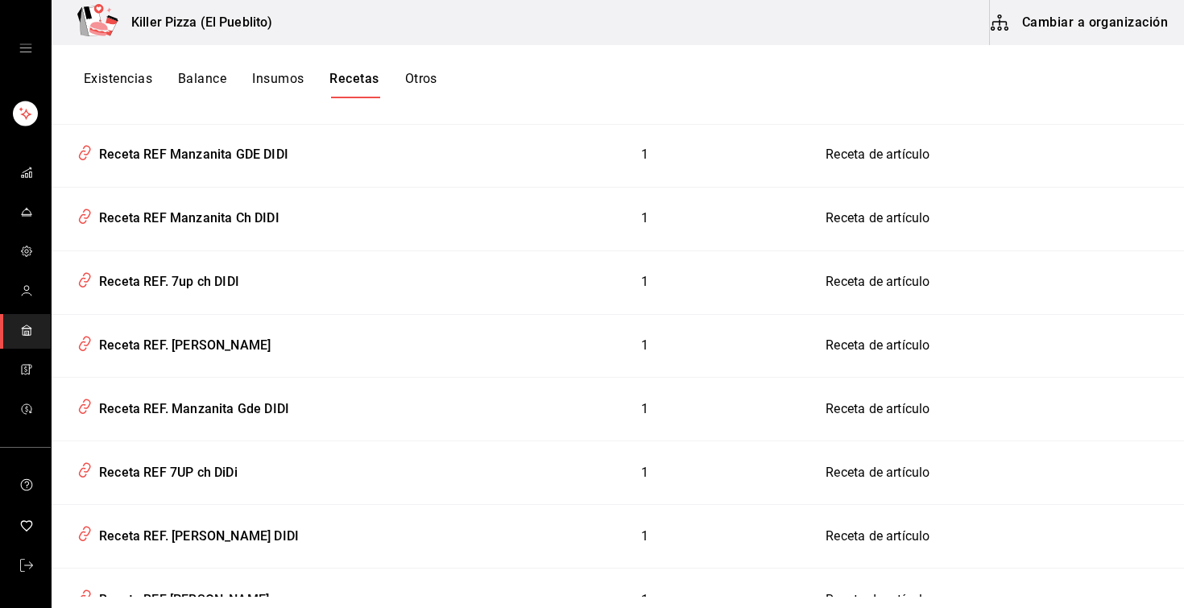
scroll to position [6097, 0]
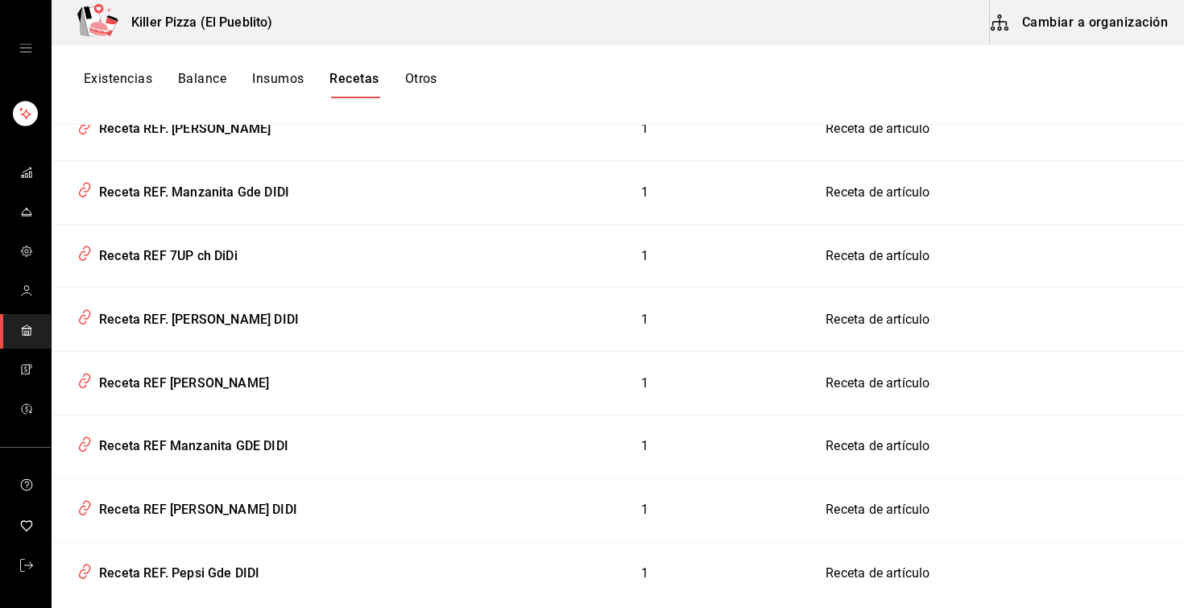
click at [282, 75] on button "Insumos" at bounding box center [278, 84] width 52 height 27
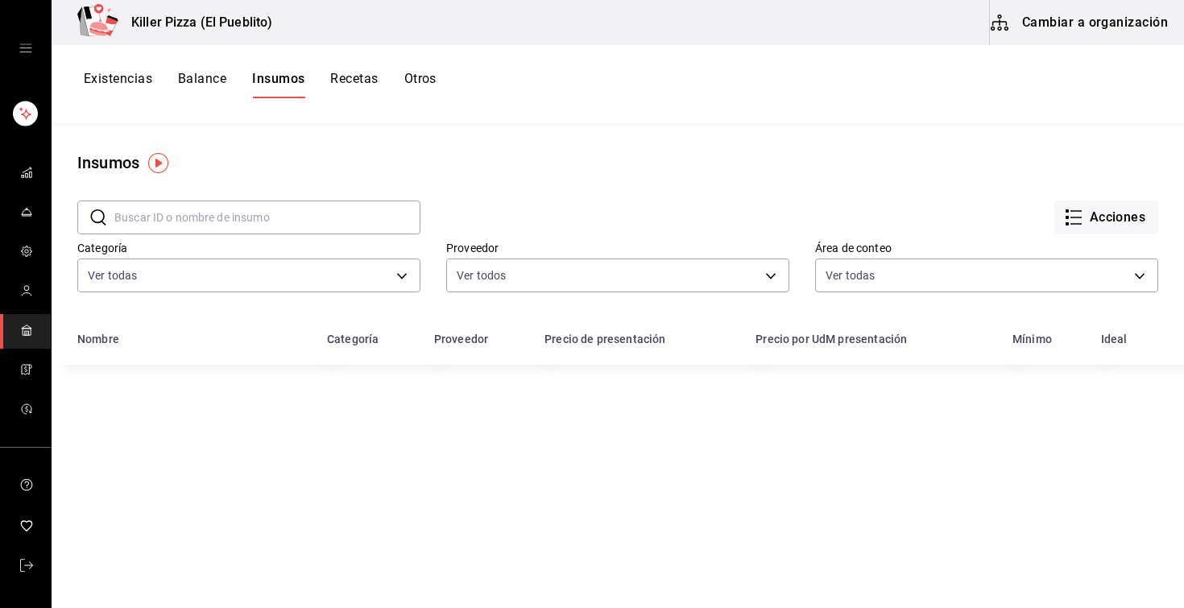
click at [360, 74] on button "Recetas" at bounding box center [354, 84] width 48 height 27
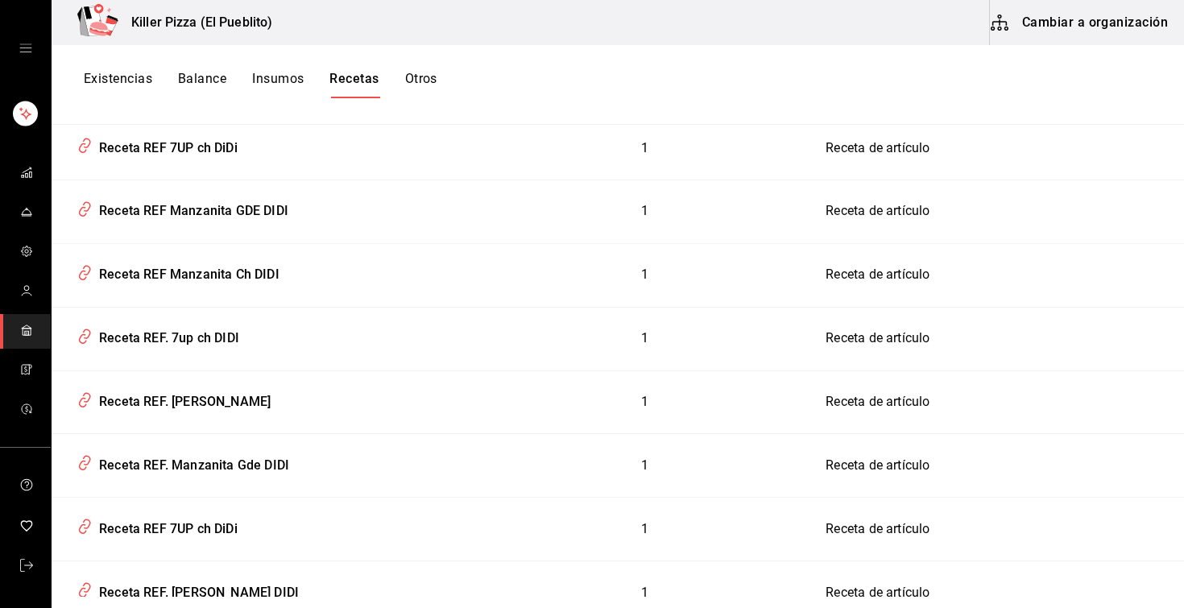
scroll to position [6097, 0]
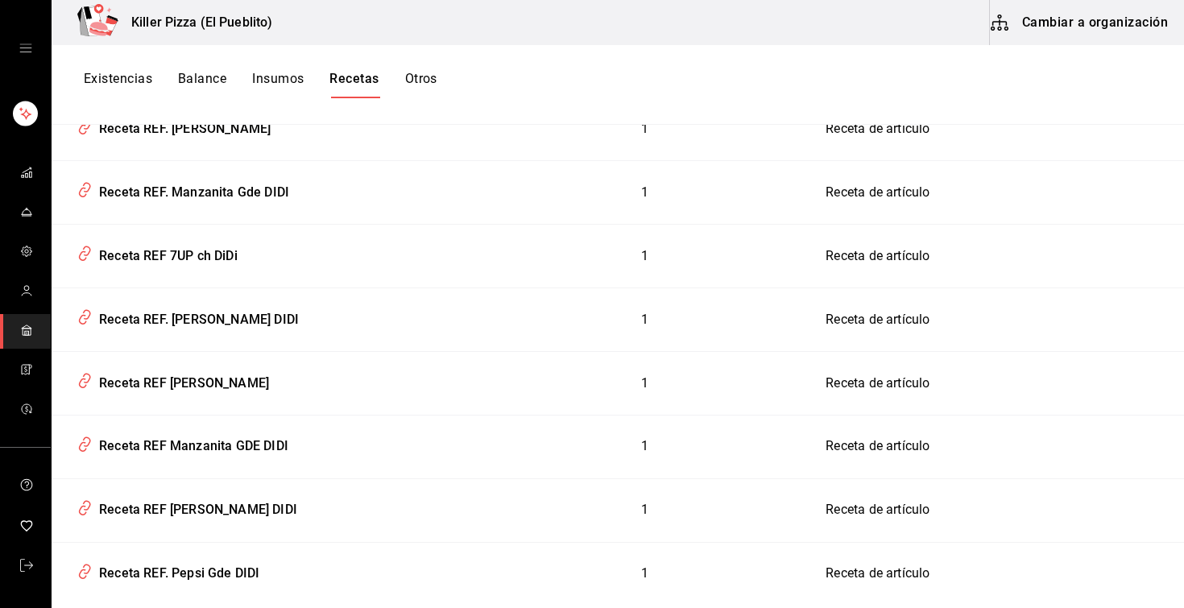
click at [1089, 27] on button "Cambiar a organización" at bounding box center [1080, 22] width 181 height 45
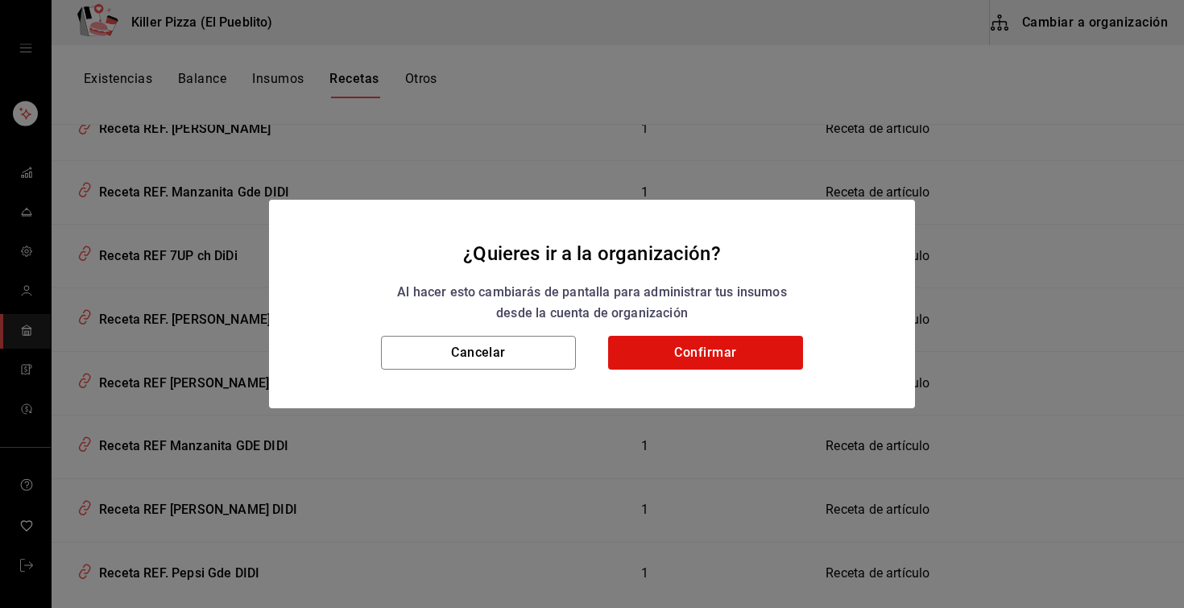
click at [699, 371] on div "Cancelar Confirmar" at bounding box center [592, 372] width 646 height 73
click at [695, 363] on button "Confirmar" at bounding box center [705, 353] width 195 height 34
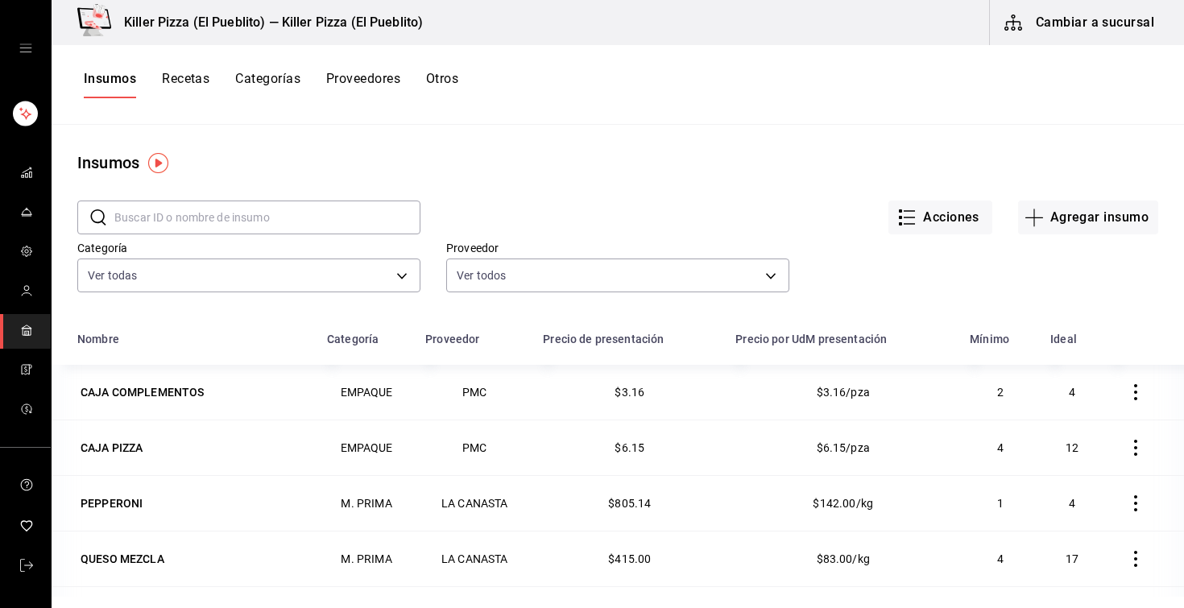
click at [186, 87] on button "Recetas" at bounding box center [186, 84] width 48 height 27
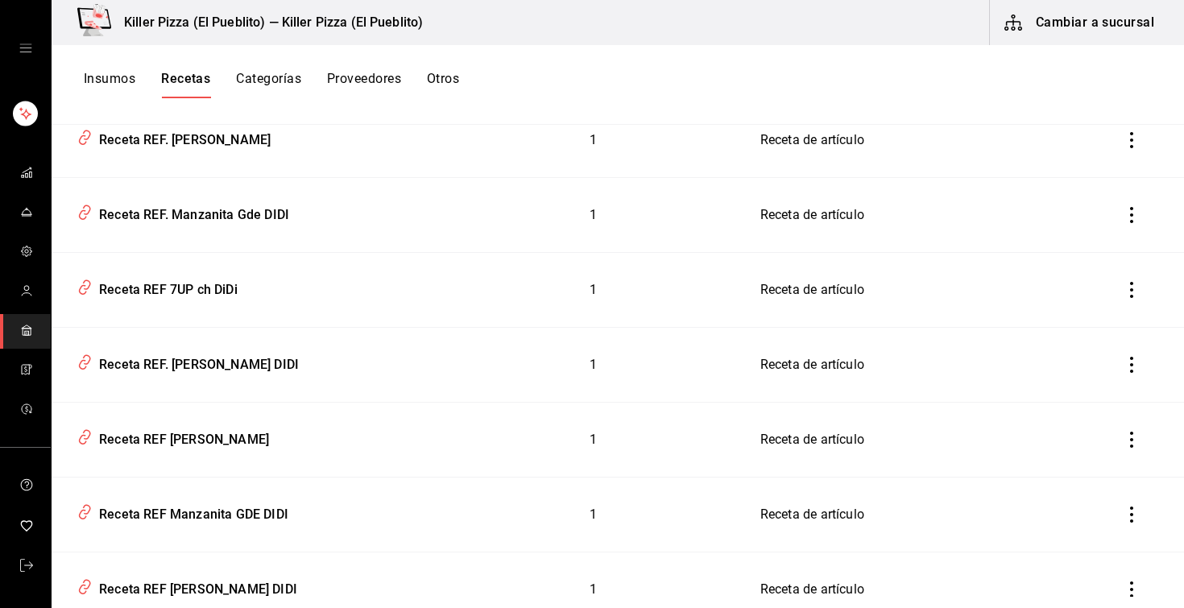
scroll to position [7275, 0]
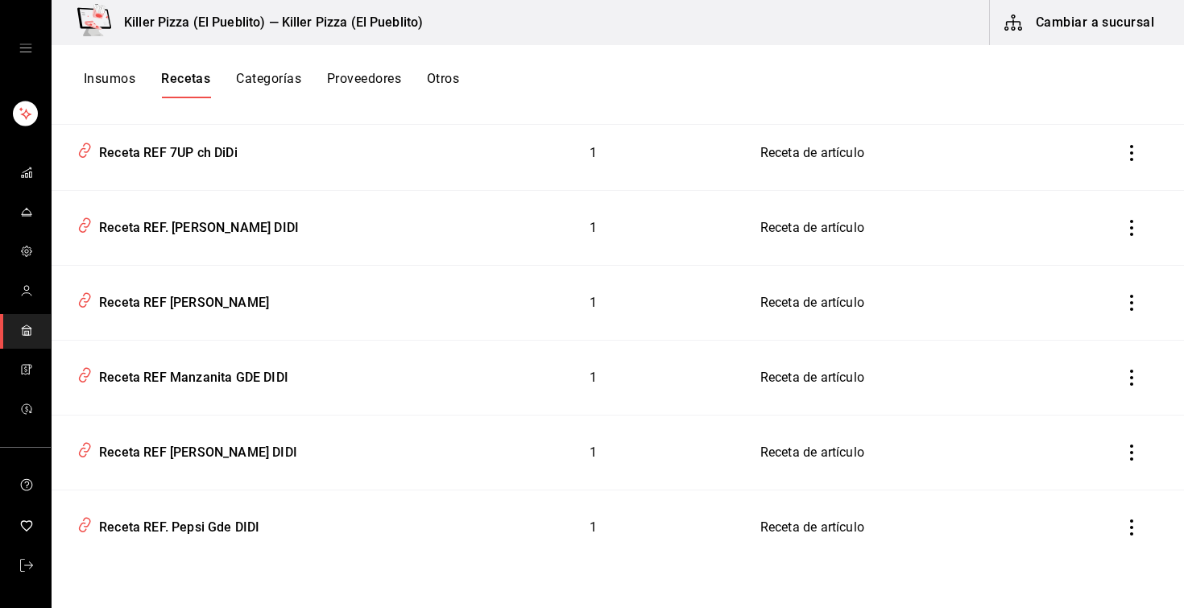
click at [264, 89] on button "Categorías" at bounding box center [268, 84] width 65 height 27
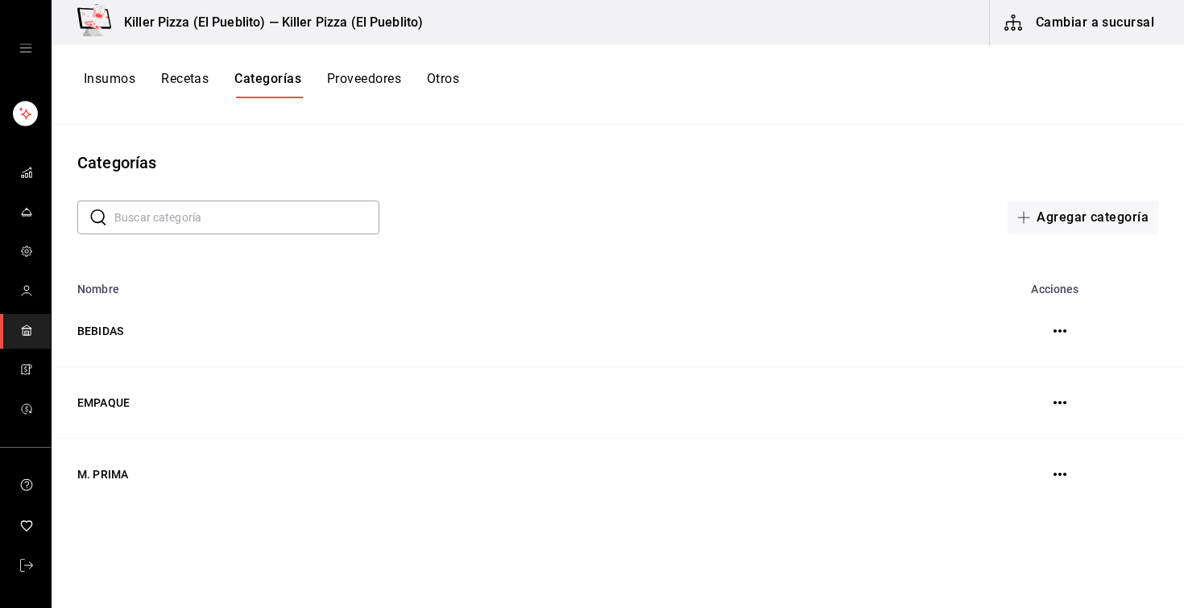
click at [180, 90] on button "Recetas" at bounding box center [185, 84] width 48 height 27
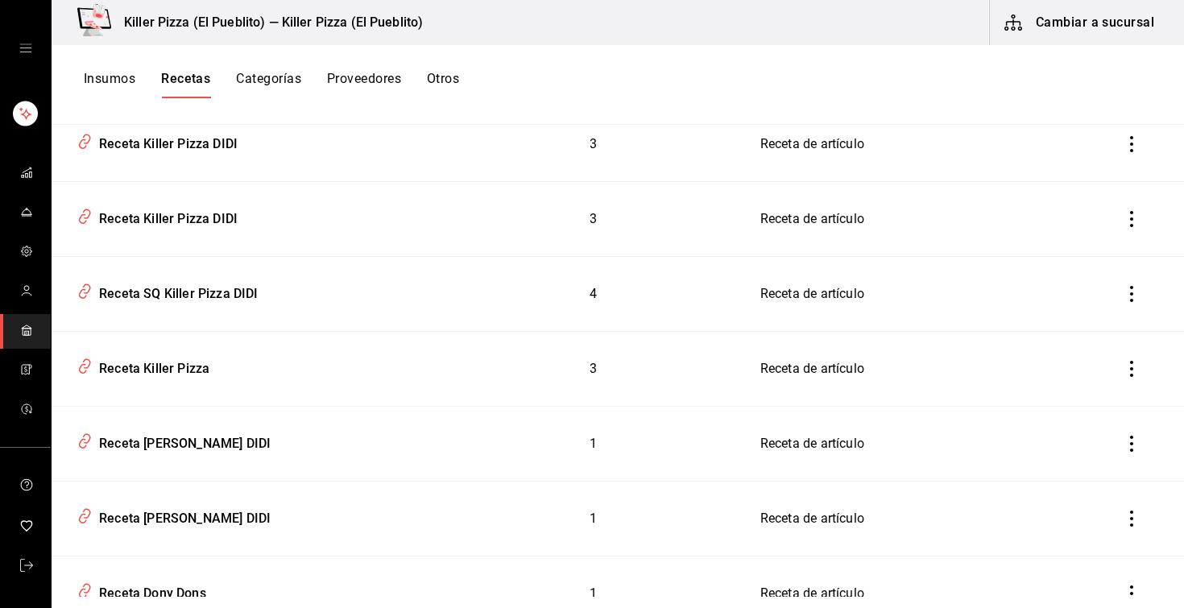
scroll to position [10582, 0]
click at [1092, 8] on button "Cambiar a sucursal" at bounding box center [1080, 22] width 181 height 45
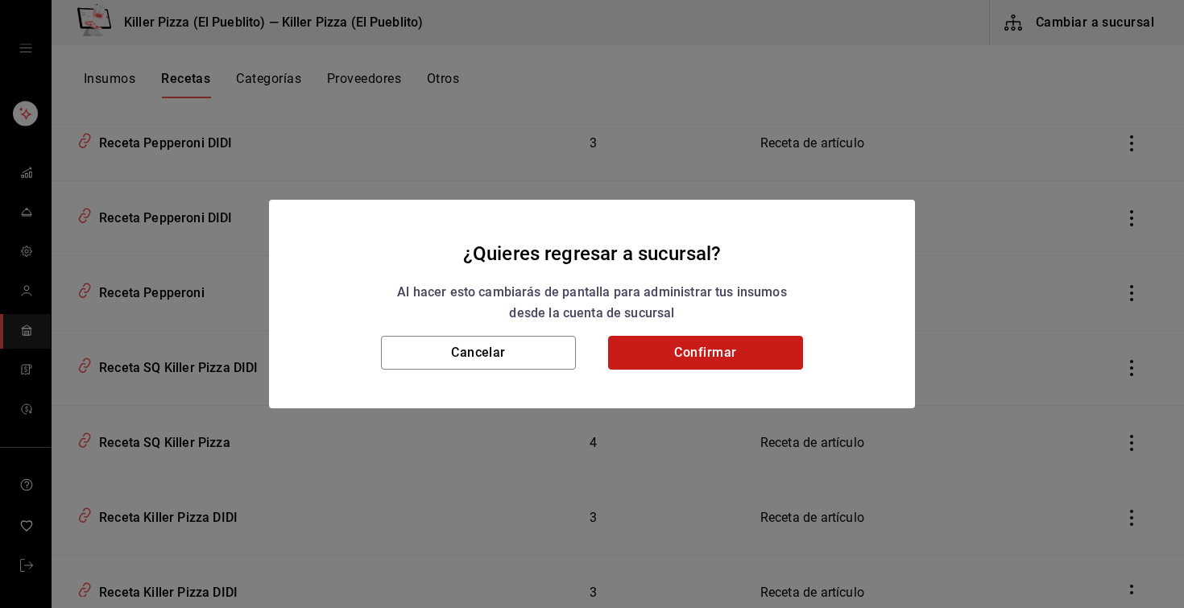
click at [697, 350] on button "Confirmar" at bounding box center [705, 353] width 195 height 34
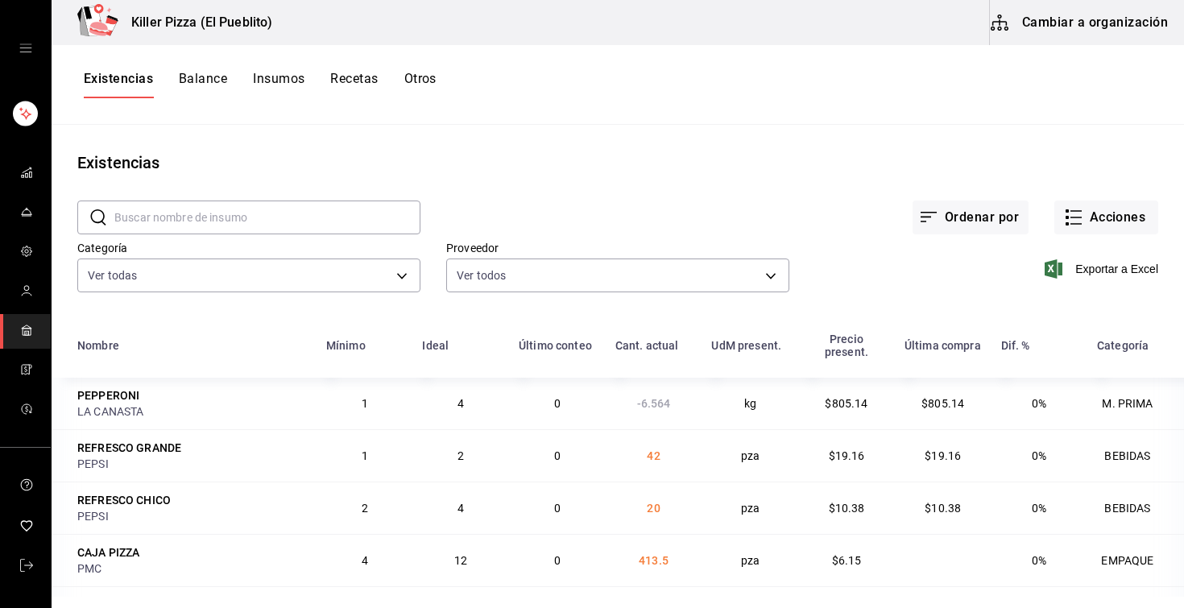
scroll to position [154, 0]
